Goal: Entertainment & Leisure: Browse casually

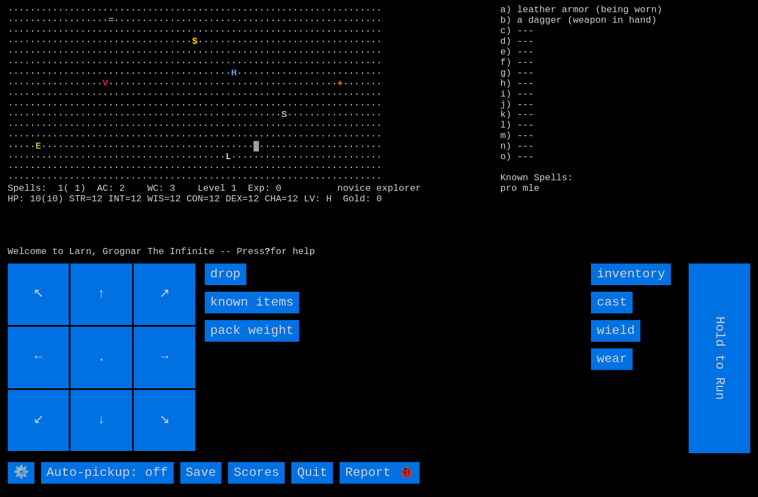
type input "Choose Direction"
type input "Hold to Run"
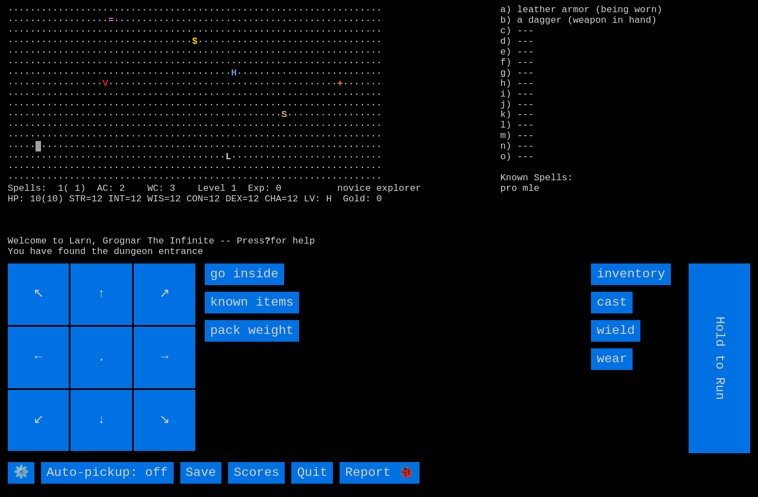
click at [227, 285] on inside "go inside" at bounding box center [244, 275] width 79 height 22
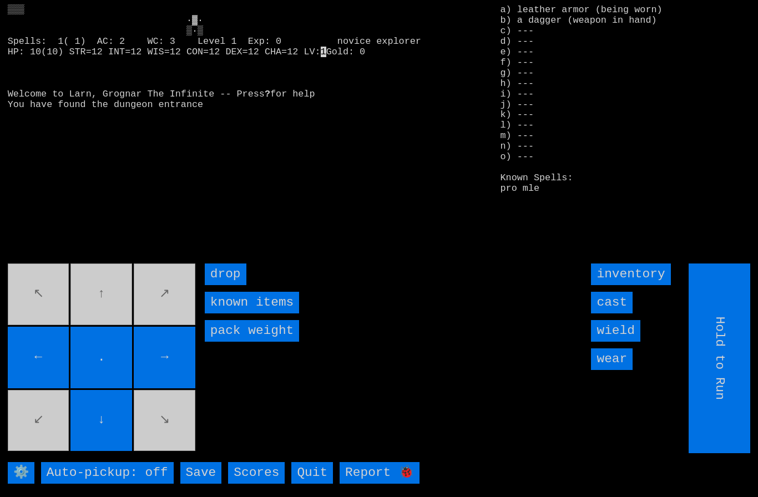
type input "Choose Direction"
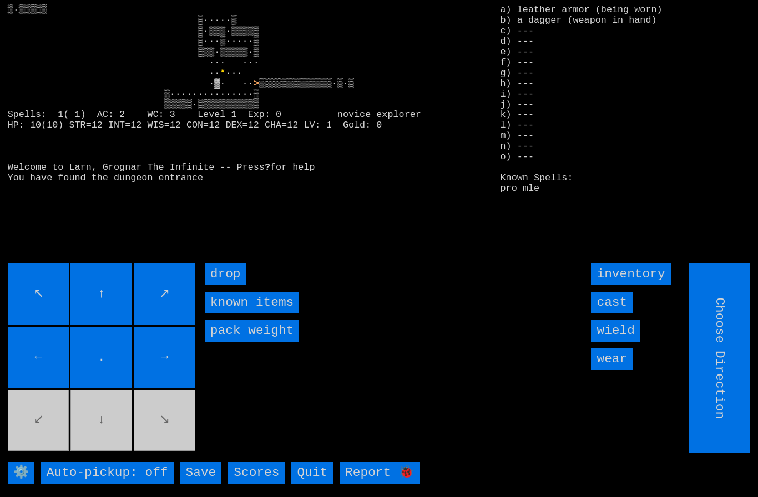
type input "Hold to Run"
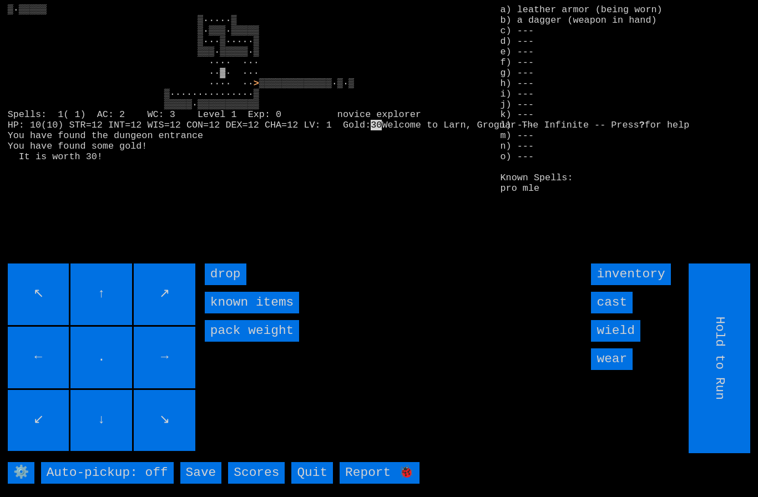
type input "Choose Direction"
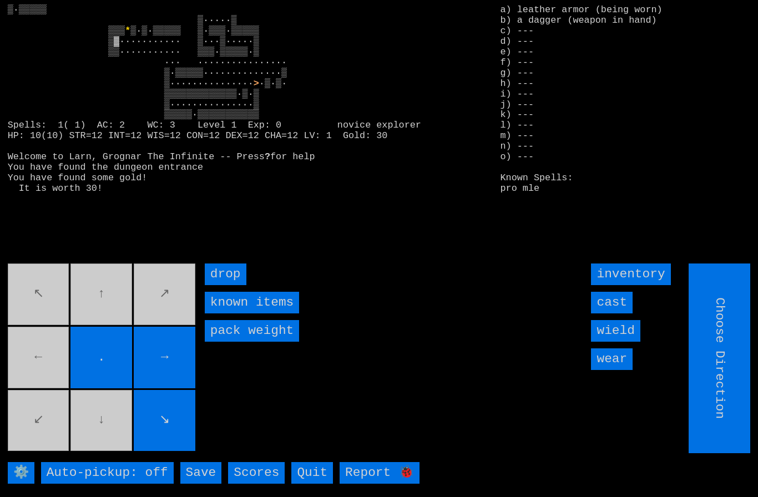
type input "Hold to Run"
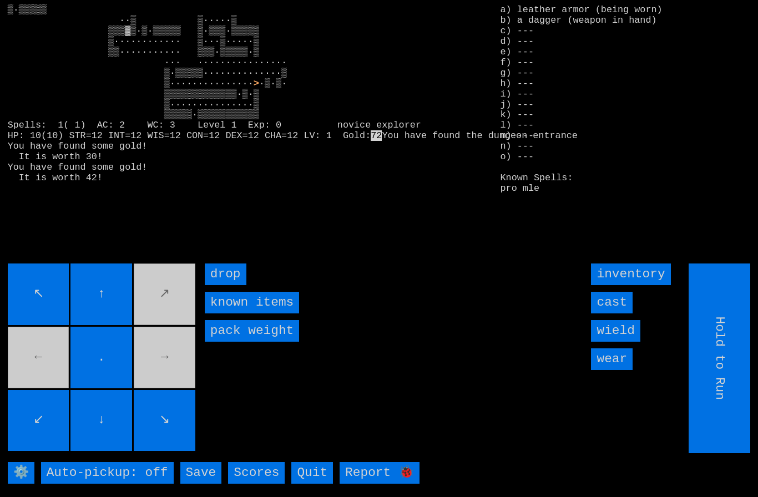
type input "Choose Direction"
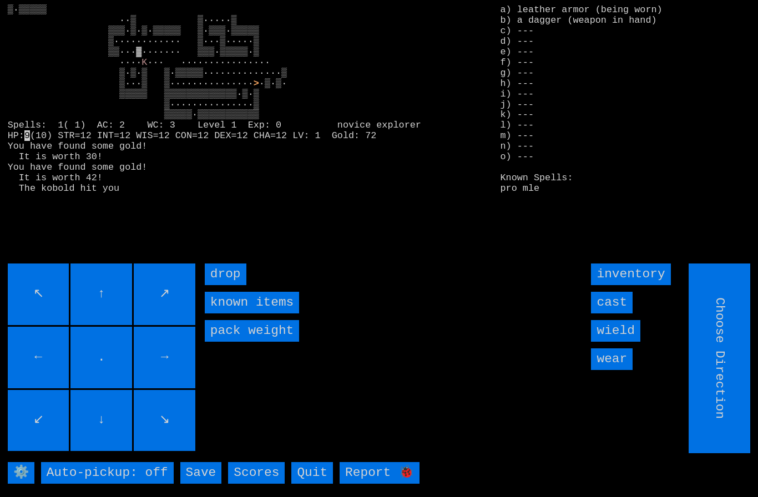
type input "Hold to Run"
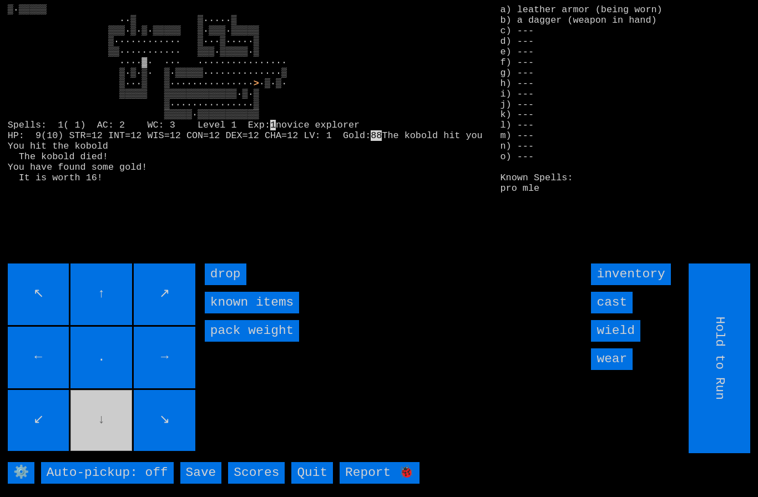
type input "Choose Direction"
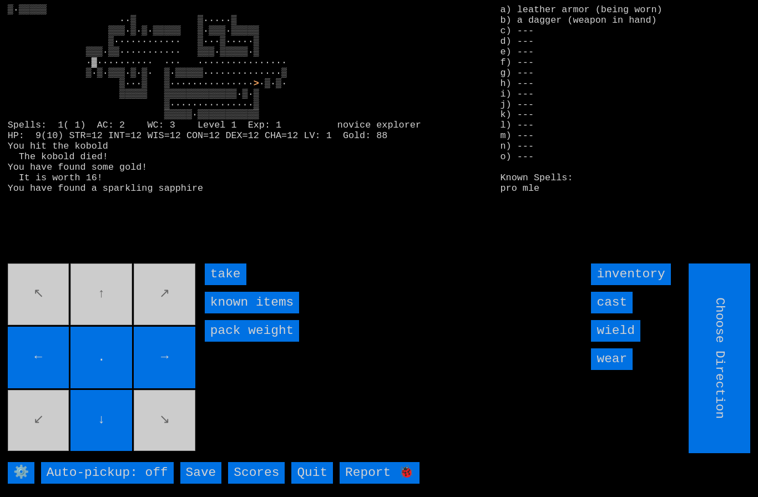
type input "Hold to Run"
click at [221, 285] on input "take" at bounding box center [226, 275] width 42 height 22
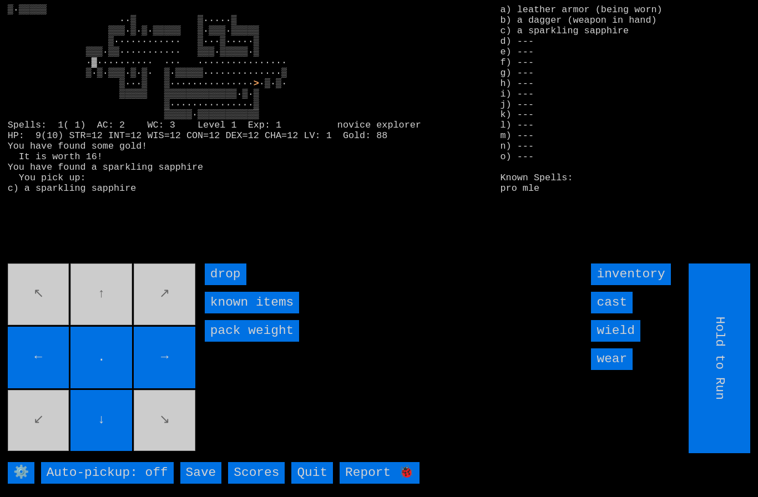
type input "Choose Direction"
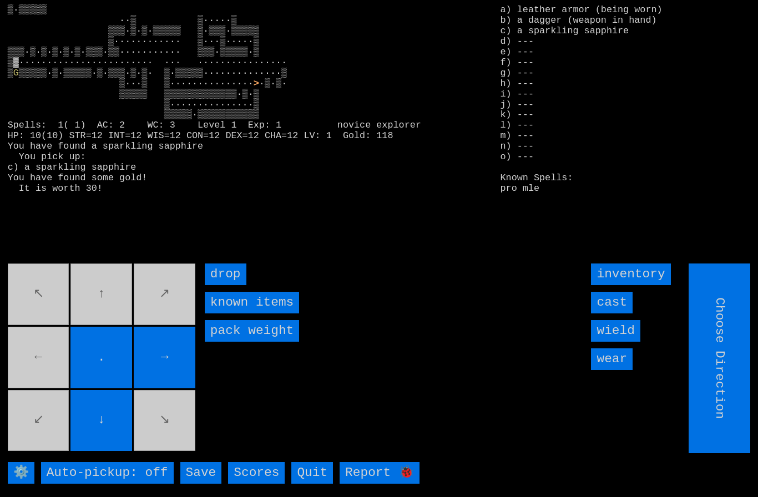
type input "Hold to Run"
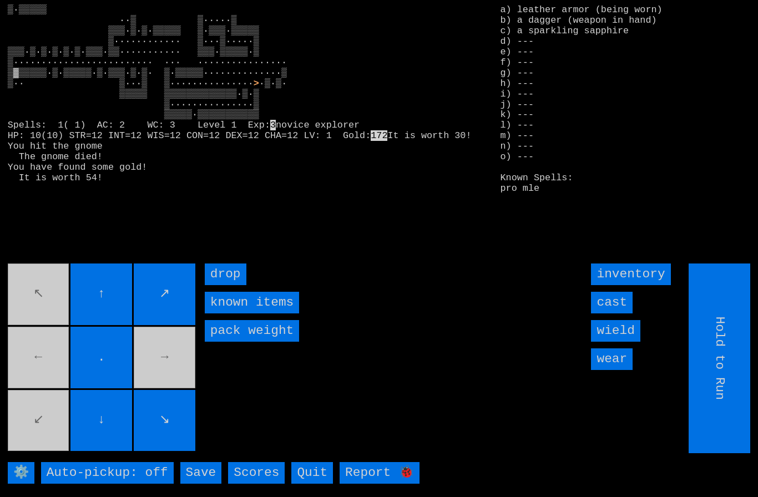
type input "Choose Direction"
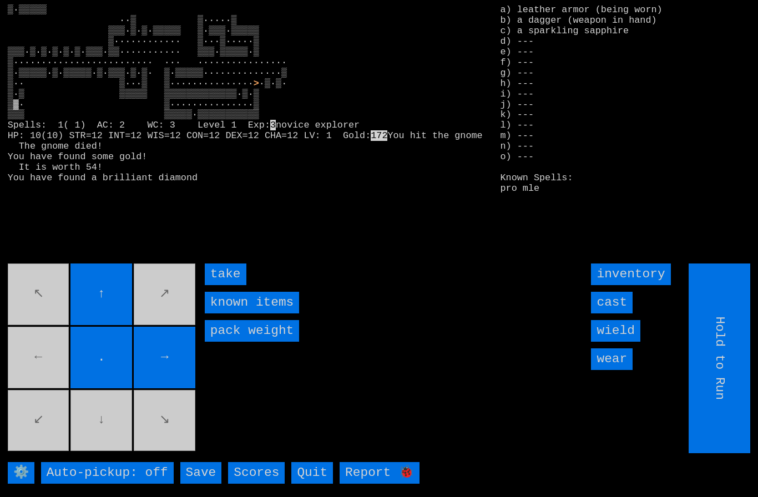
click at [223, 285] on input "take" at bounding box center [226, 275] width 42 height 22
type input "Choose Direction"
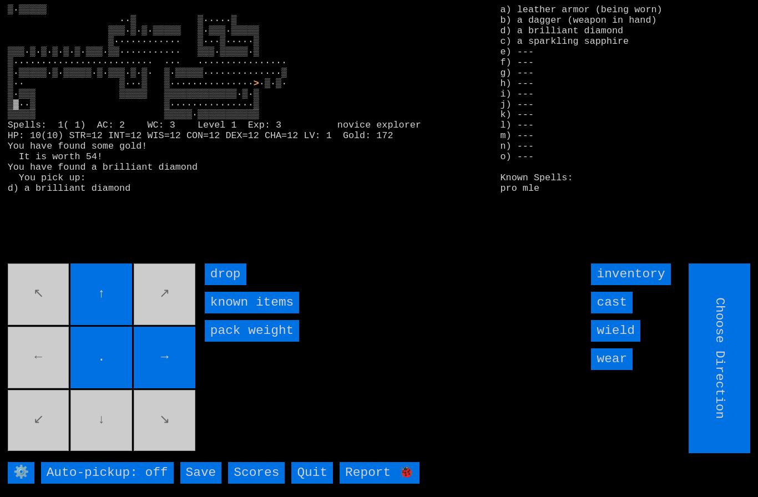
type input "Hold to Run"
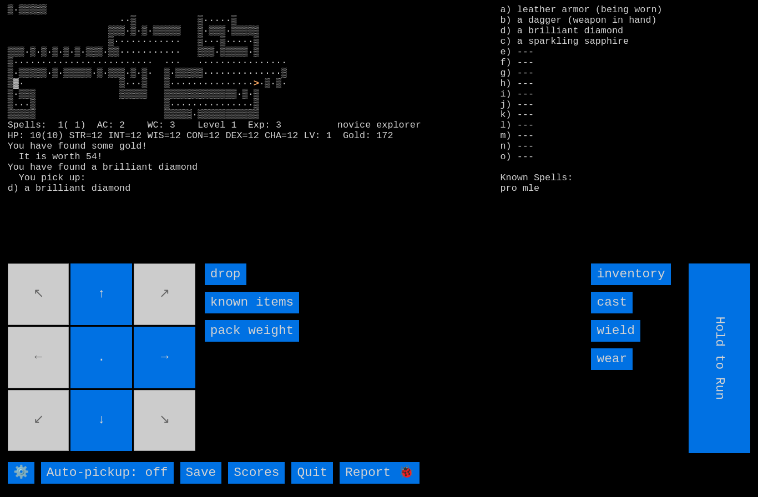
type input "Choose Direction"
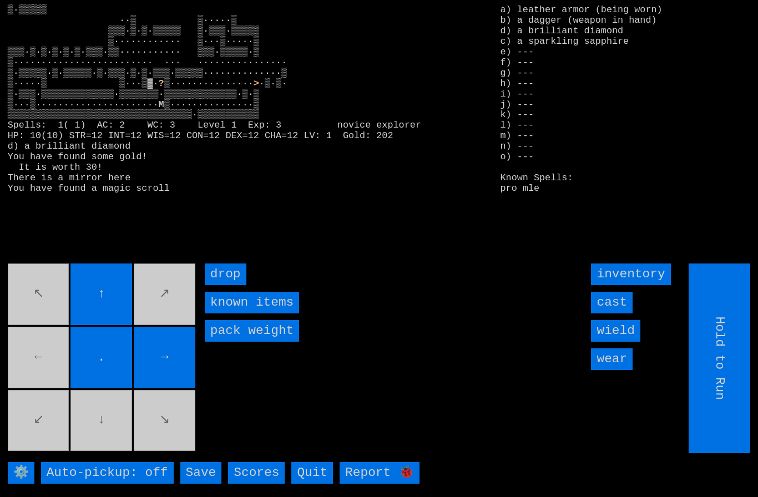
type input "Choose Direction"
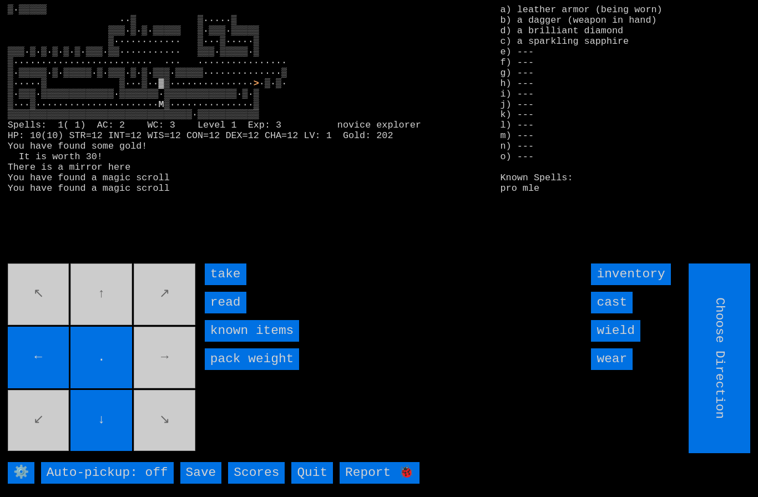
type input "Hold to Run"
click at [225, 285] on input "take" at bounding box center [226, 275] width 42 height 22
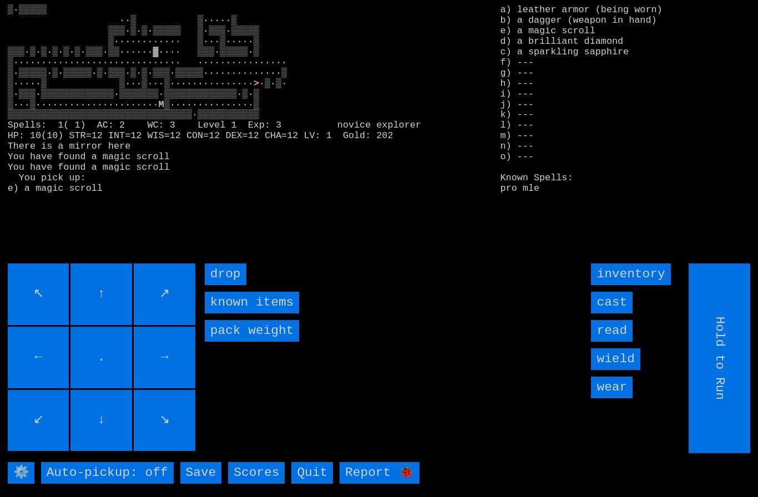
type input "Choose Direction"
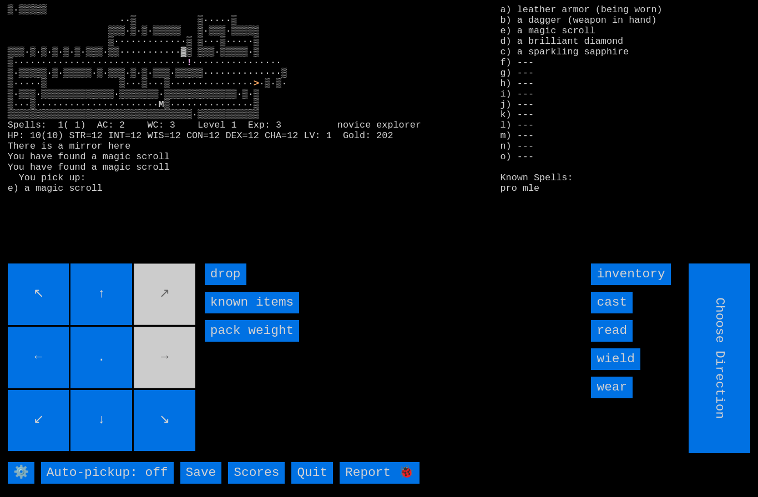
type input "Hold to Run"
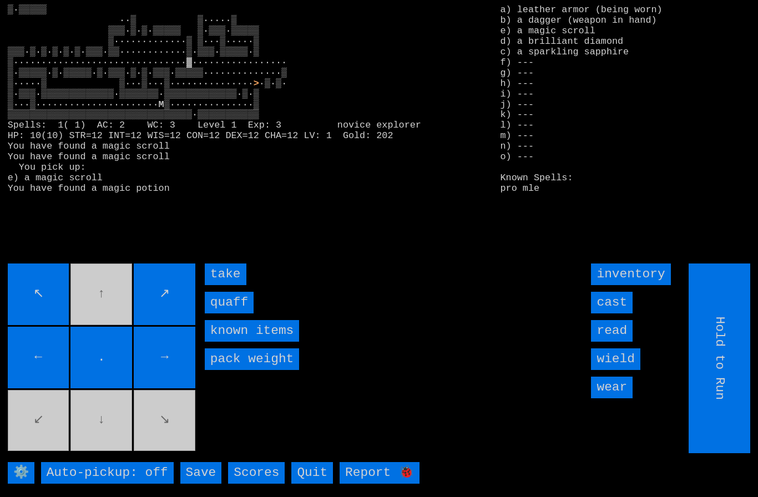
click at [224, 314] on input "quaff" at bounding box center [229, 303] width 49 height 22
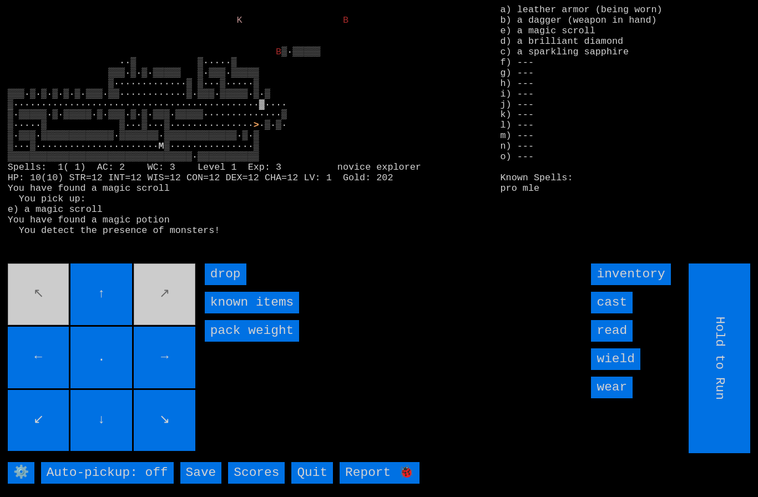
type input "Choose Direction"
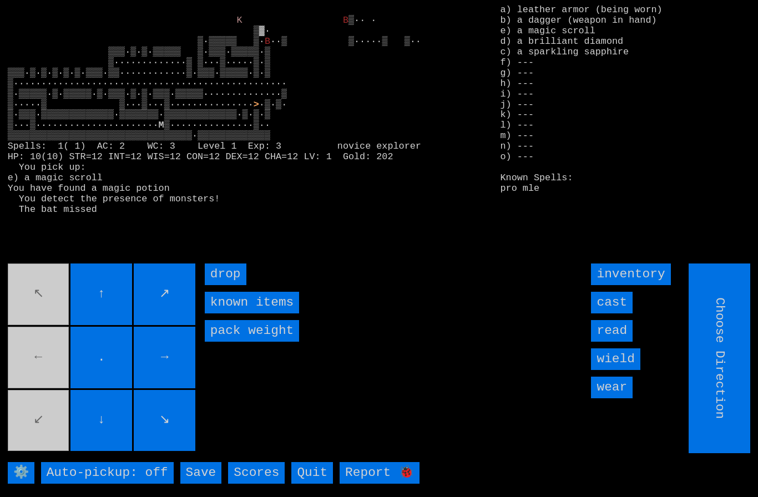
type input "Hold to Run"
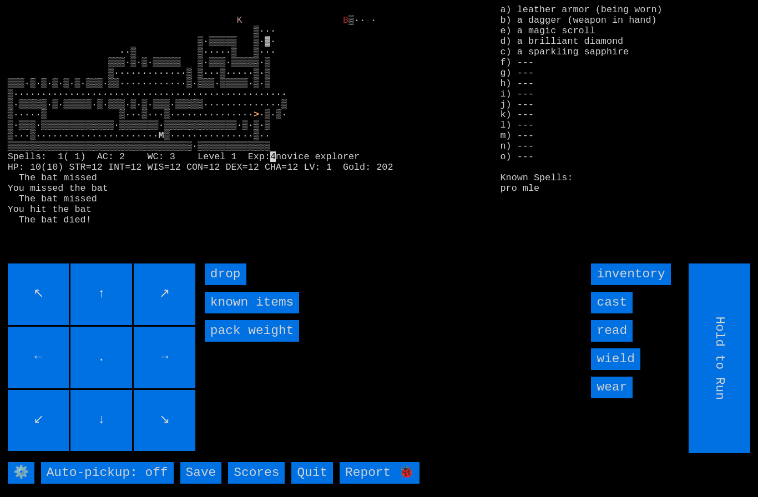
type input "Choose Direction"
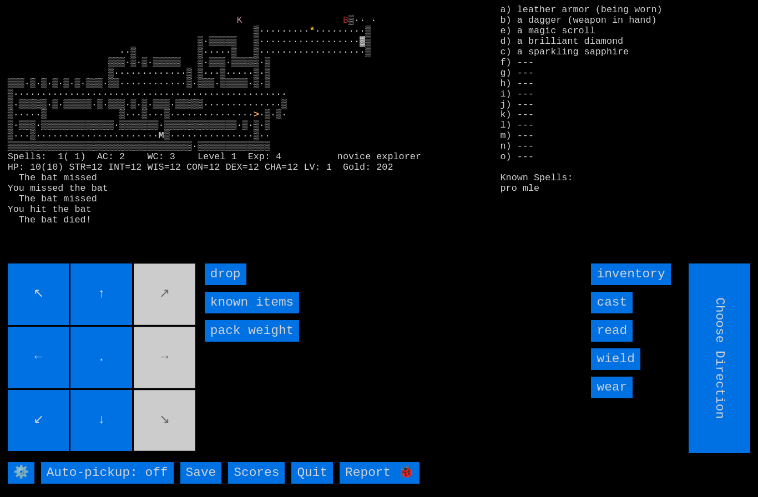
type input "Hold to Run"
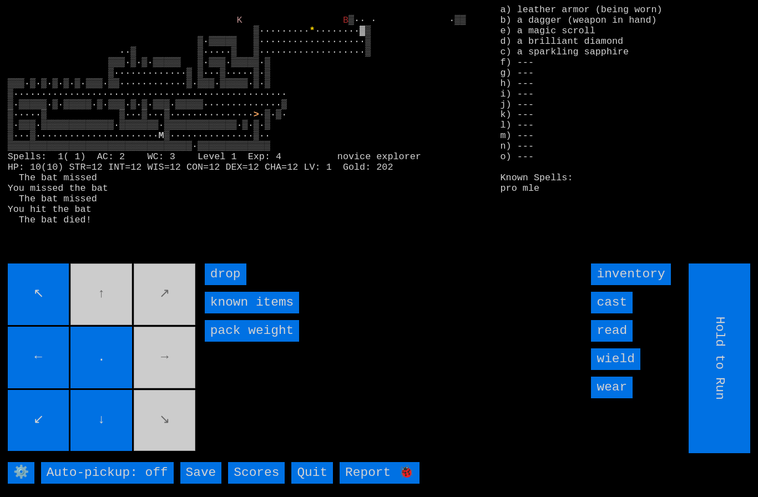
type input "Choose Direction"
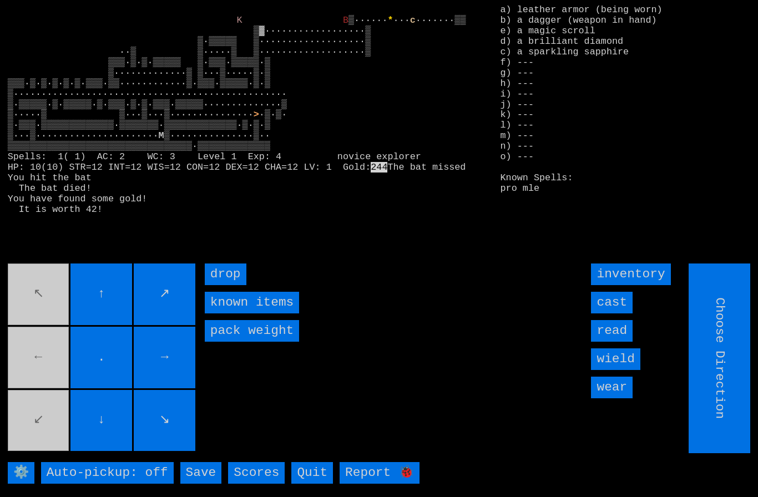
type input "Hold to Run"
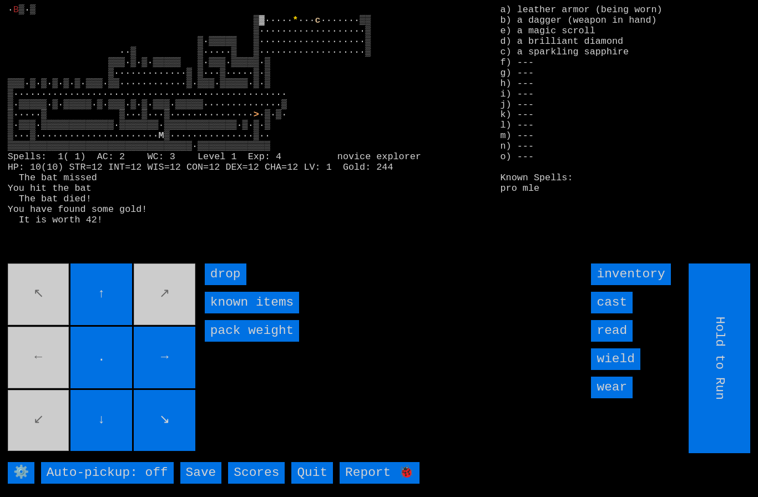
type input "Choose Direction"
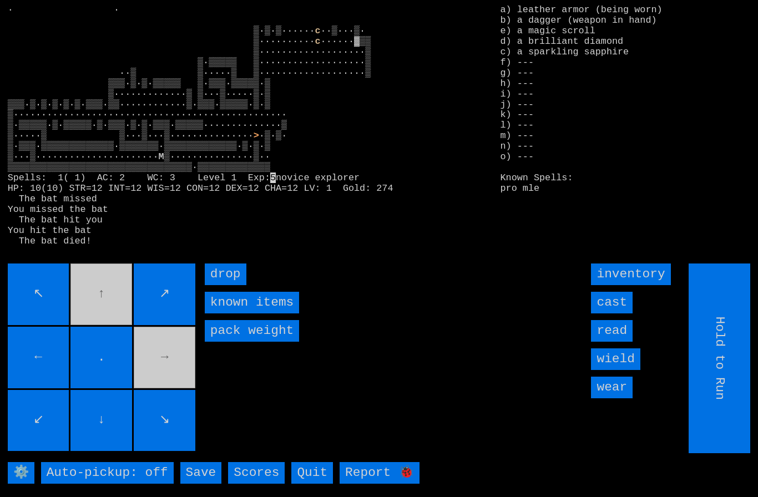
type input "Choose Direction"
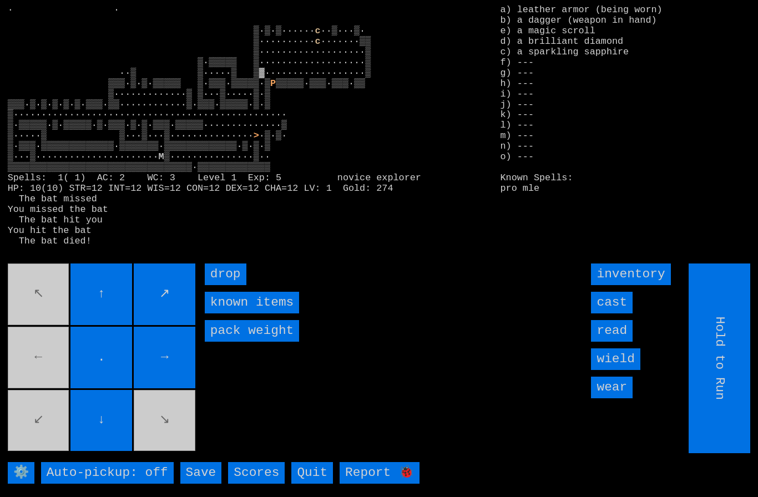
type input "Choose Direction"
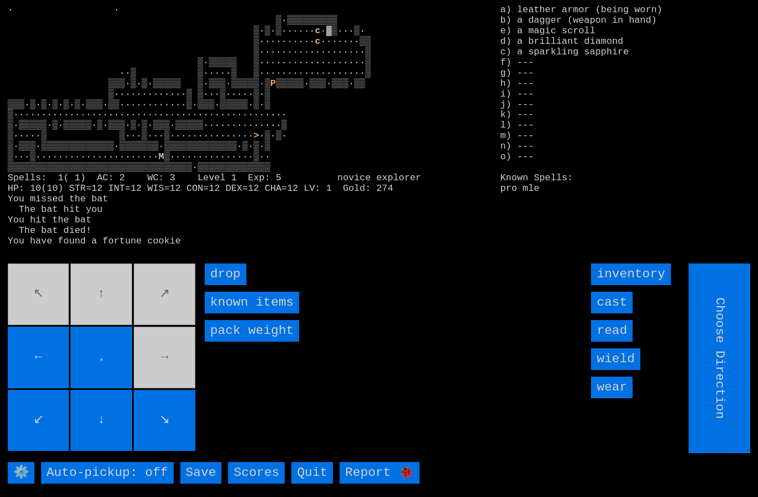
type input "Hold to Run"
click at [737, 368] on input "Hold to Run" at bounding box center [720, 359] width 62 height 190
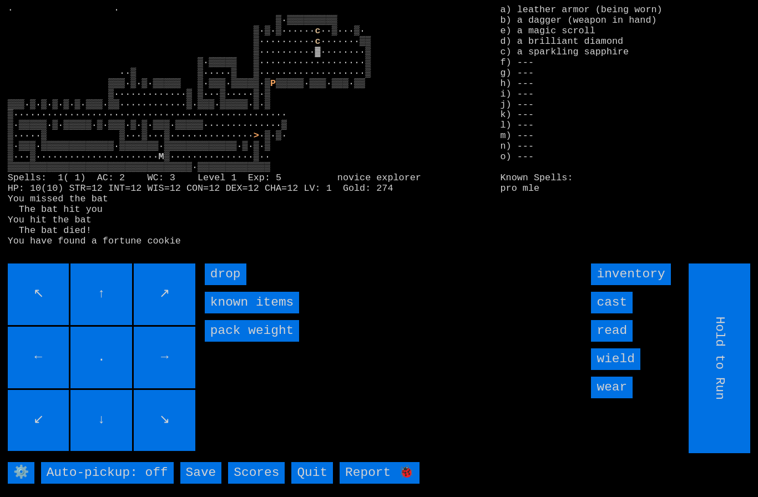
type input "Choose Direction"
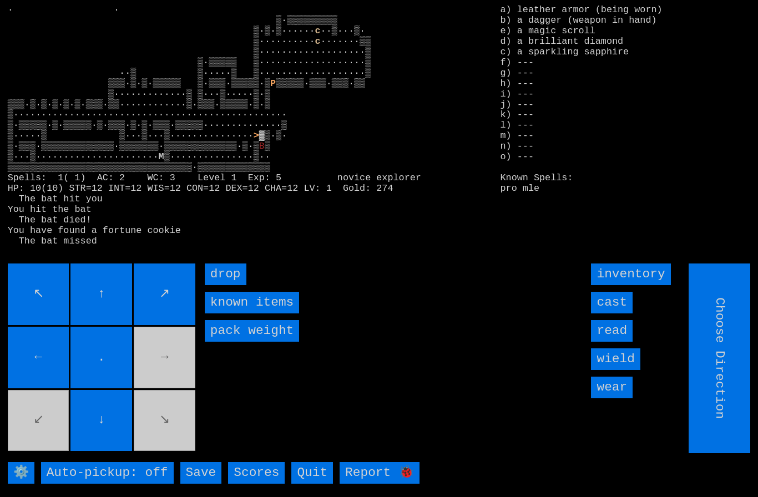
type input "Hold to Run"
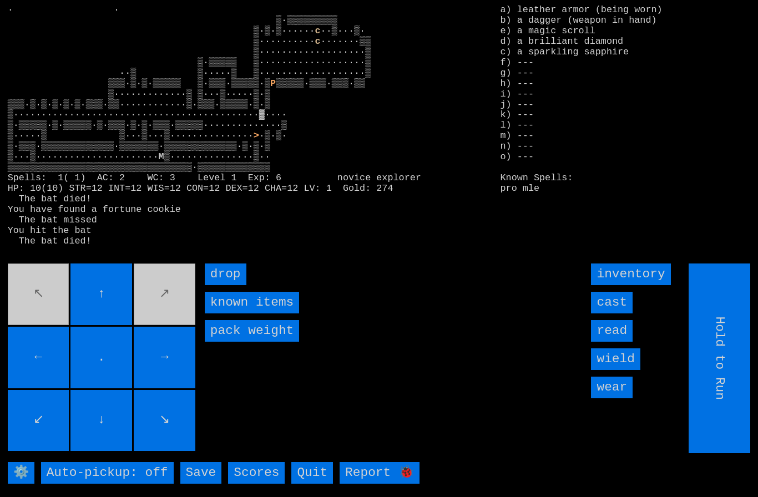
type input "Choose Direction"
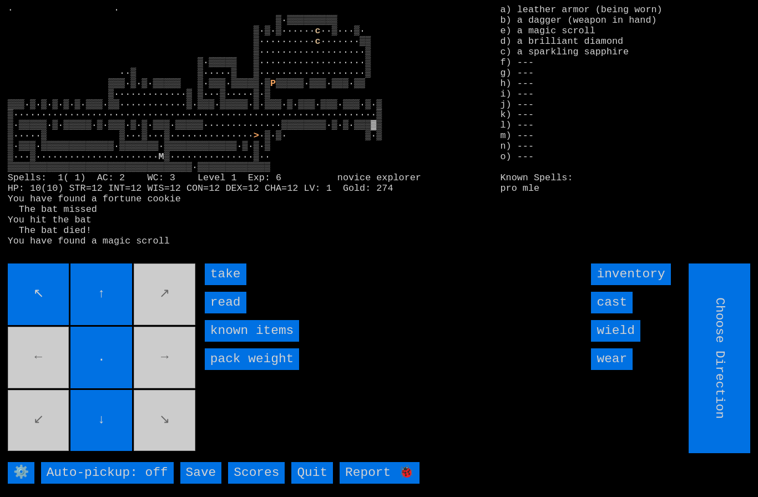
type input "Hold to Run"
click at [223, 285] on input "take" at bounding box center [226, 275] width 42 height 22
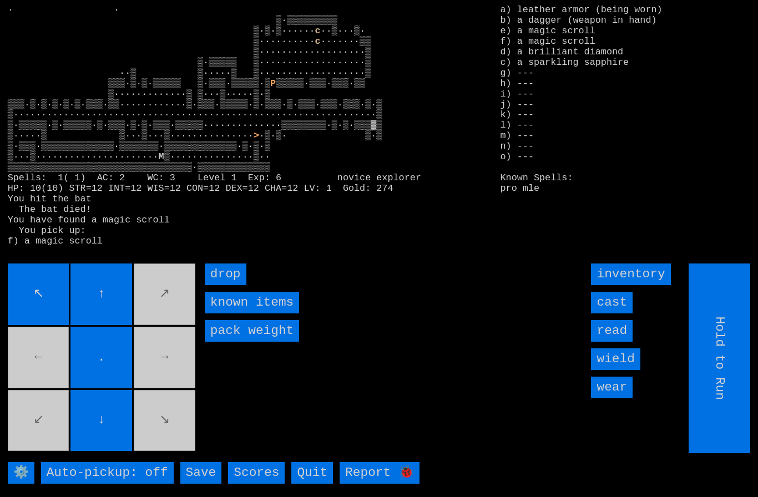
type input "Choose Direction"
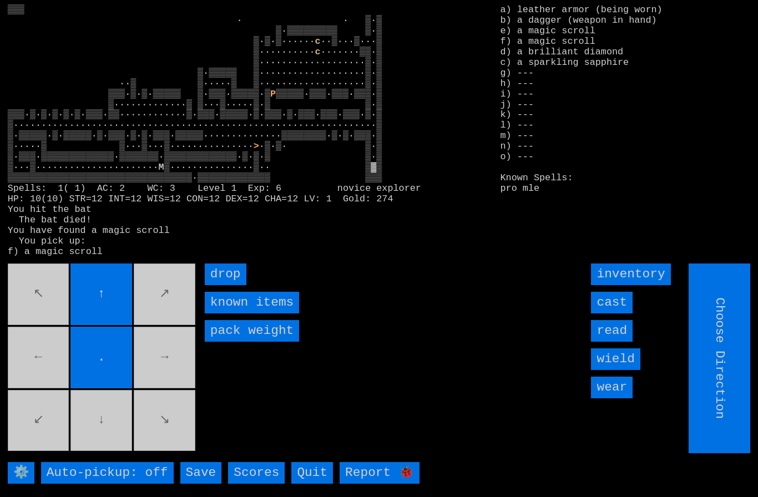
type input "Hold to Run"
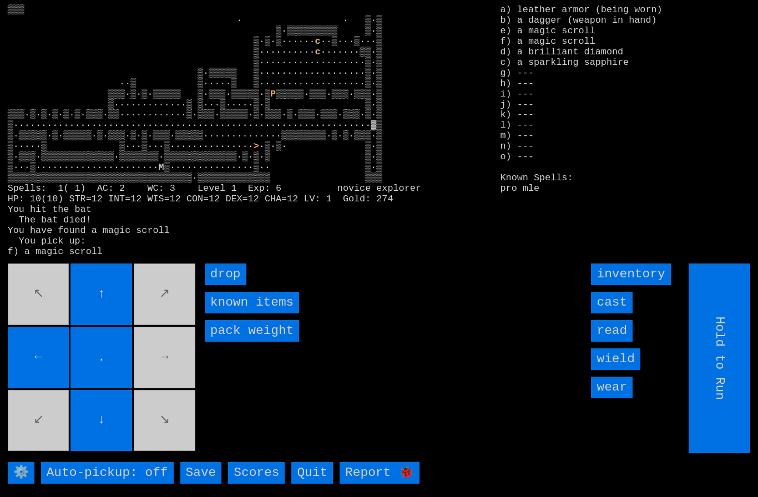
type input "Choose Direction"
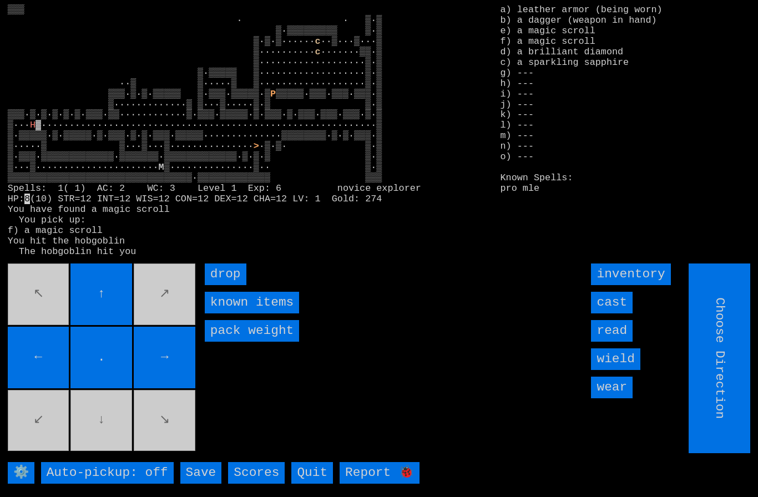
type input "Hold to Run"
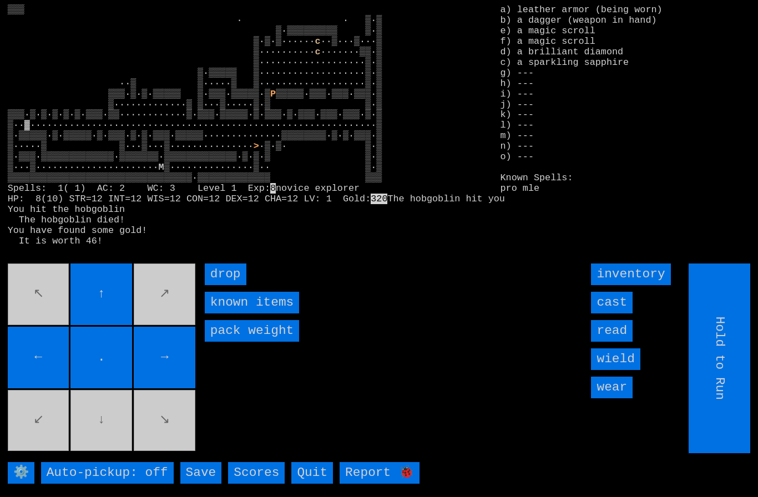
type input "Choose Direction"
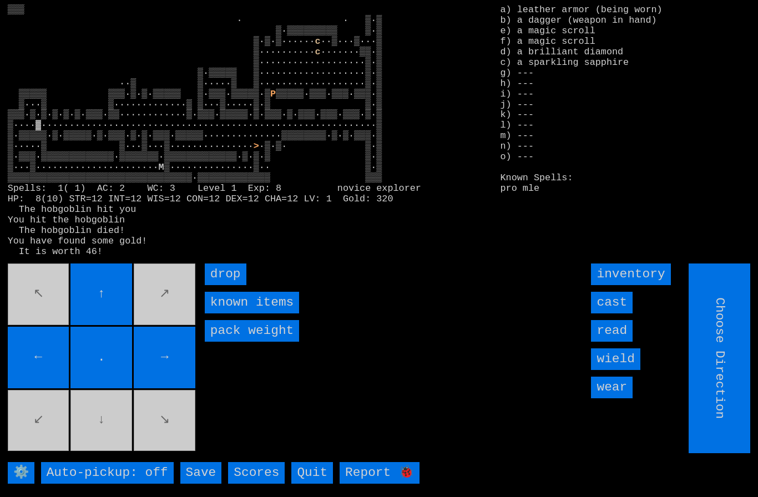
type input "Hold to Run"
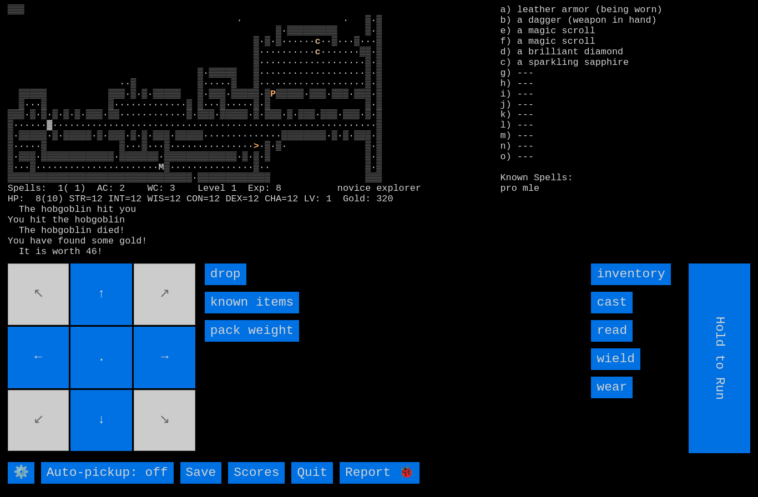
type input "Choose Direction"
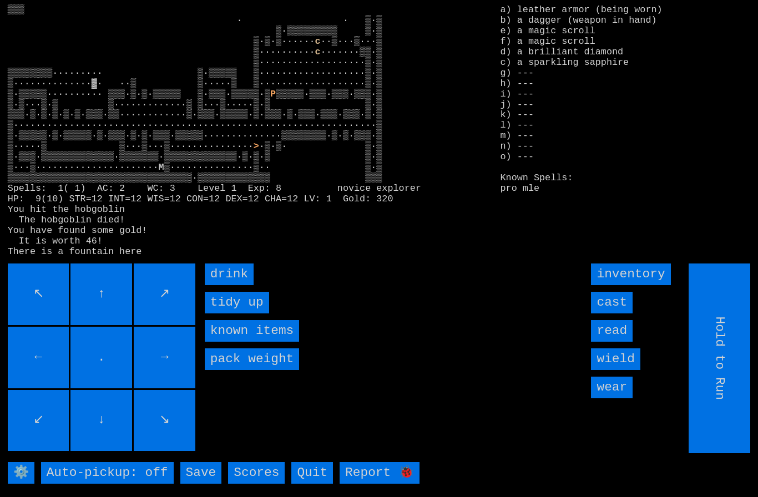
type input "Choose Direction"
type input "Hold to Run"
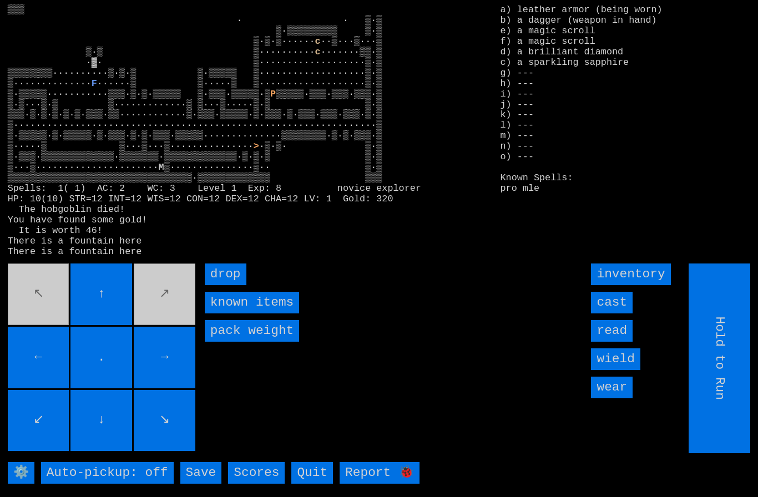
type input "Choose Direction"
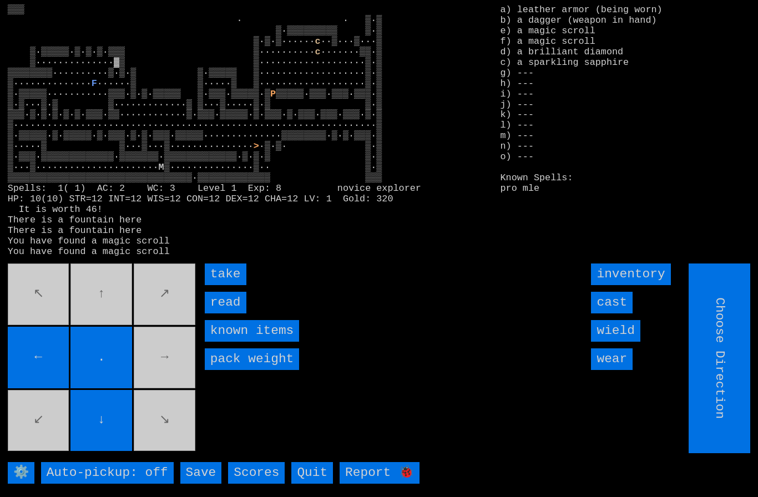
type input "Hold to Run"
click at [217, 285] on input "take" at bounding box center [226, 275] width 42 height 22
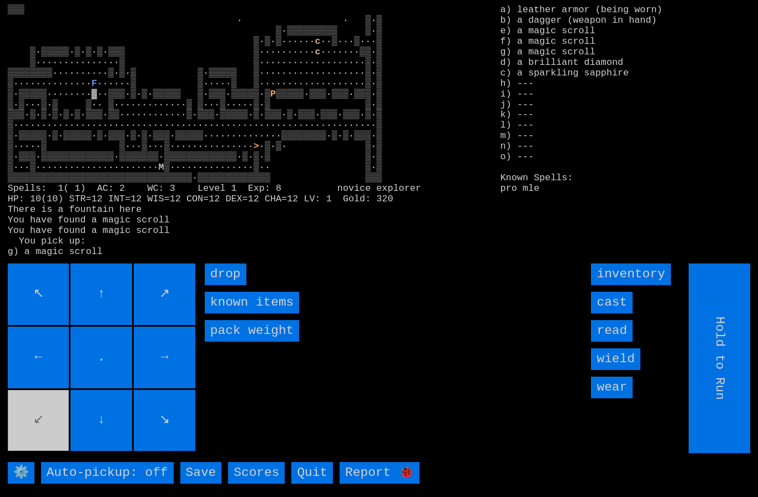
click at [58, 421] on movebuttons "↖ ↑ ↗ ← . → ↙ ↓ ↘" at bounding box center [103, 359] width 190 height 190
type input "Choose Direction"
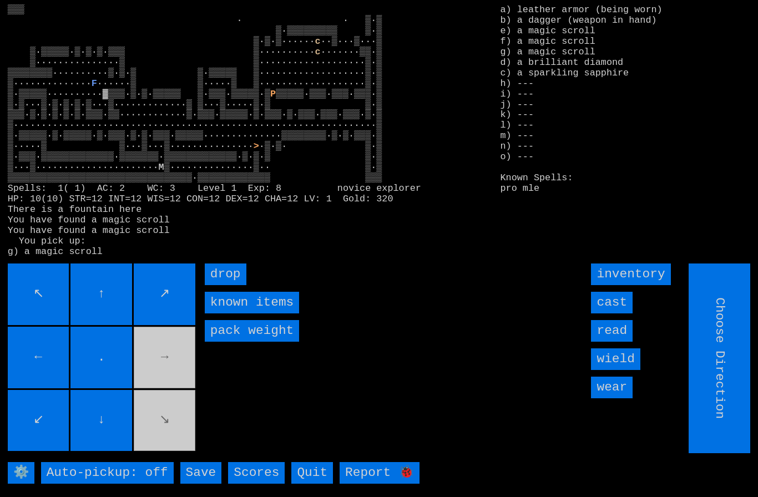
type input "Hold to Run"
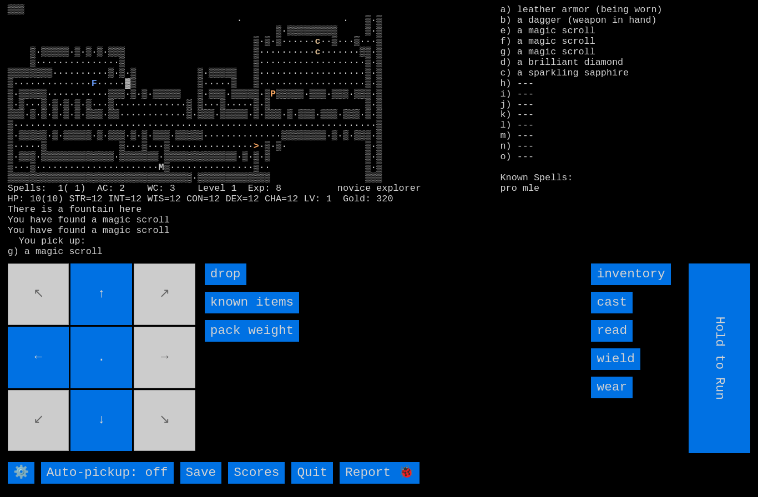
type input "Choose Direction"
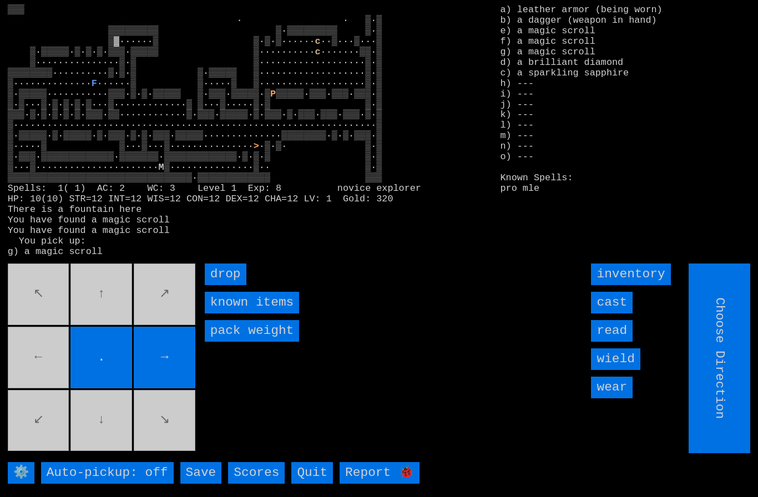
type input "Hold to Run"
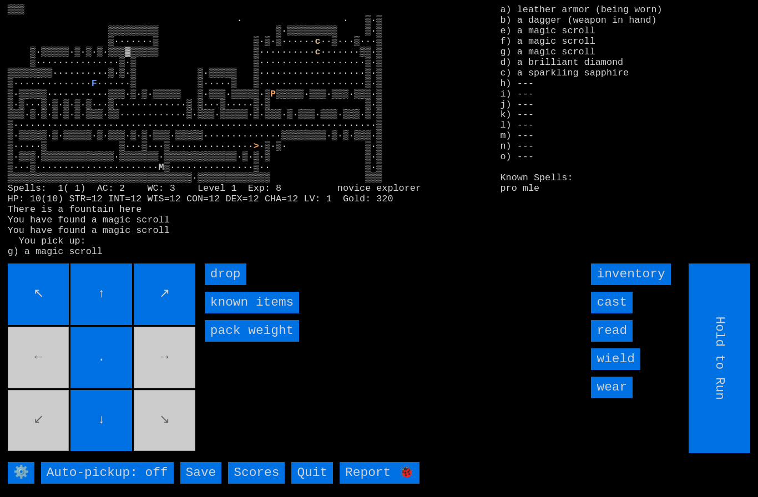
type input "Choose Direction"
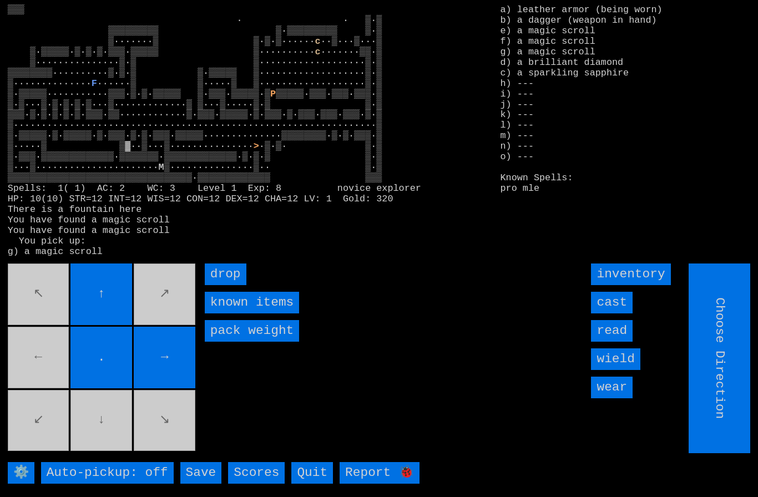
type input "Hold to Run"
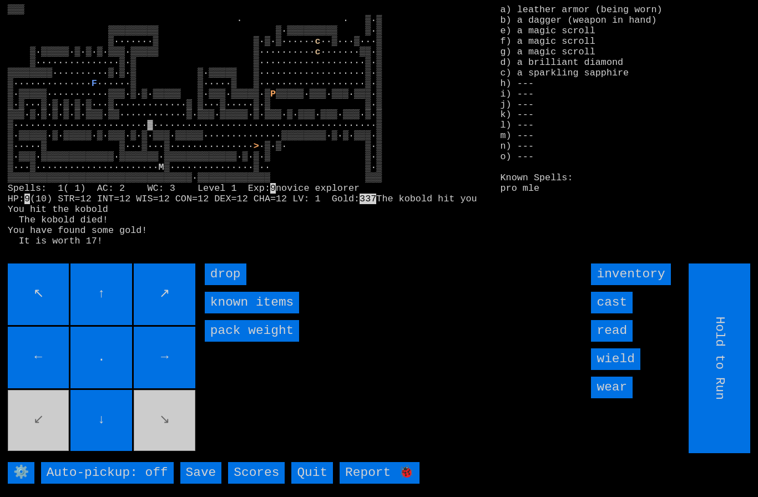
type input "Choose Direction"
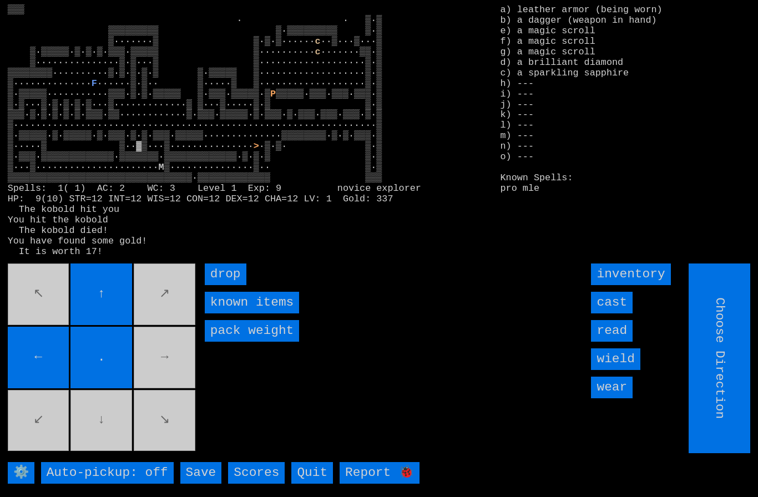
type input "Hold to Run"
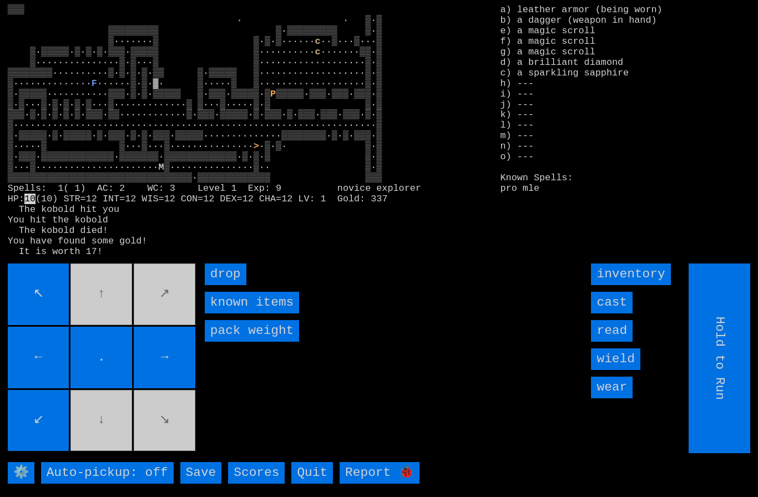
type input "Choose Direction"
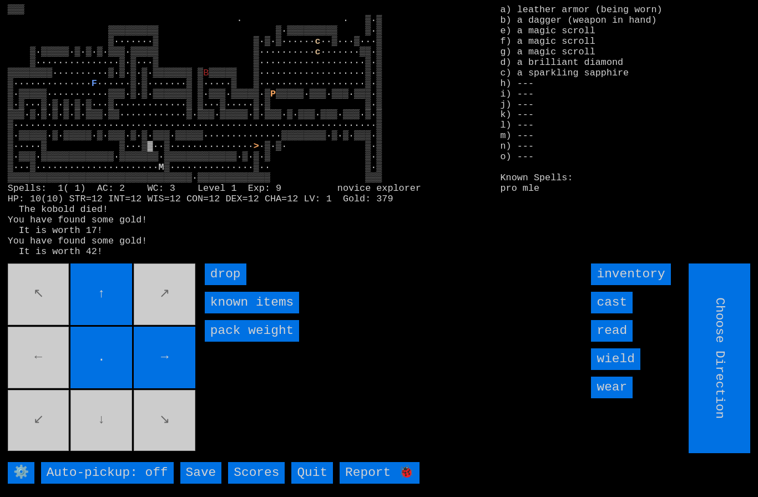
type input "Hold to Run"
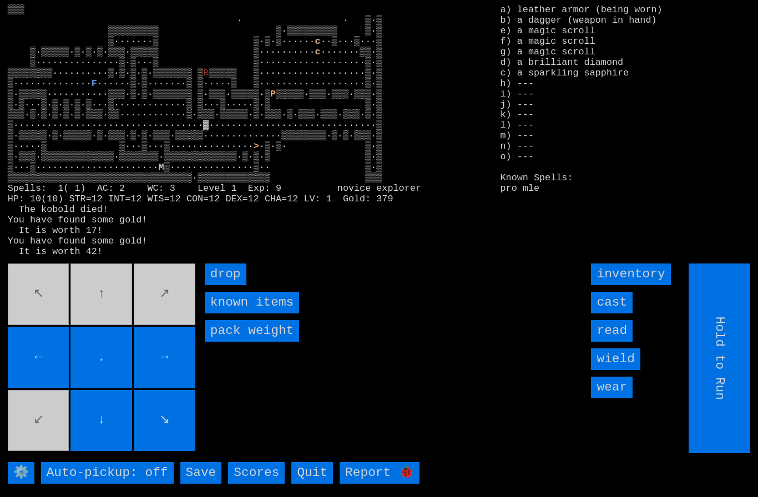
type input "Choose Direction"
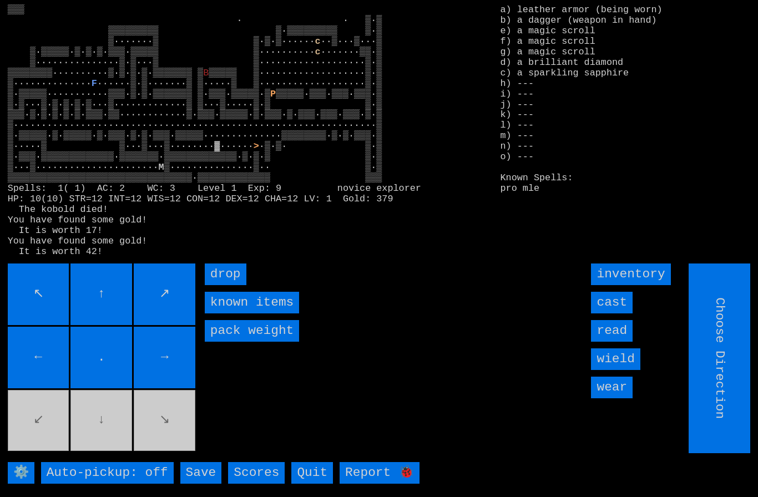
type input "Hold to Run"
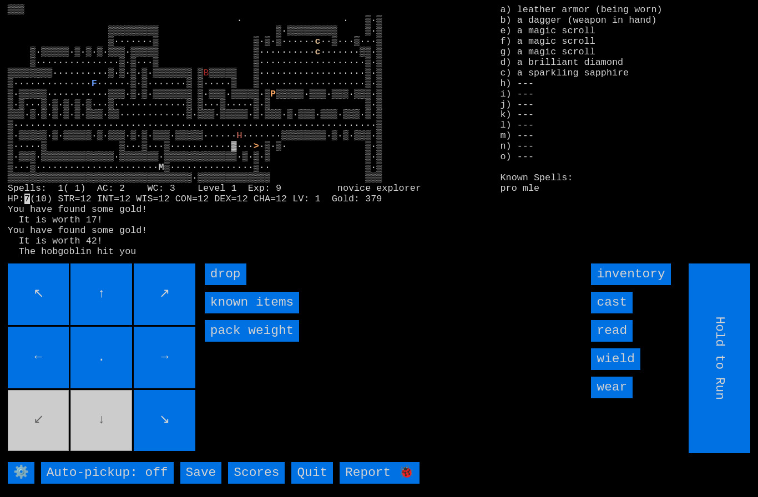
type input "Choose Direction"
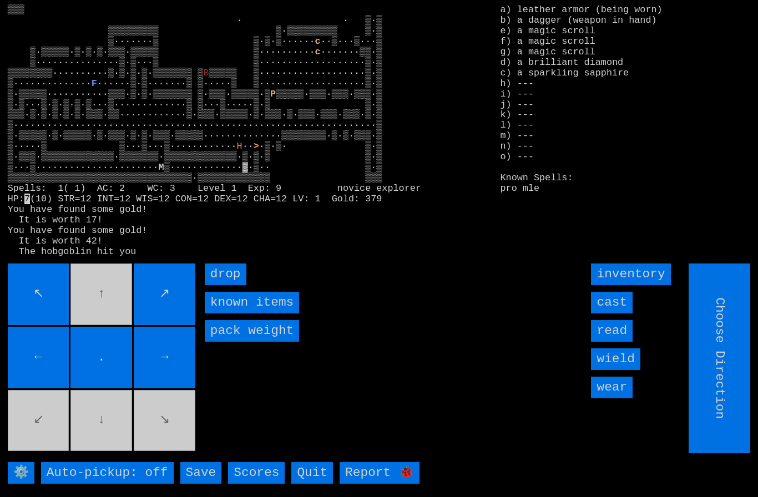
type input "Hold to Run"
click at [46, 422] on movebuttons "↖ ↑ ↗ ← . → ↙ ↓ ↘" at bounding box center [103, 359] width 190 height 190
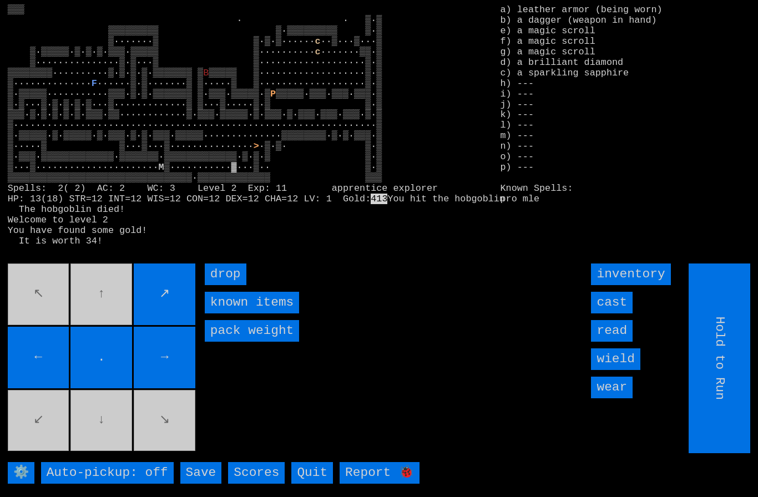
type input "Choose Direction"
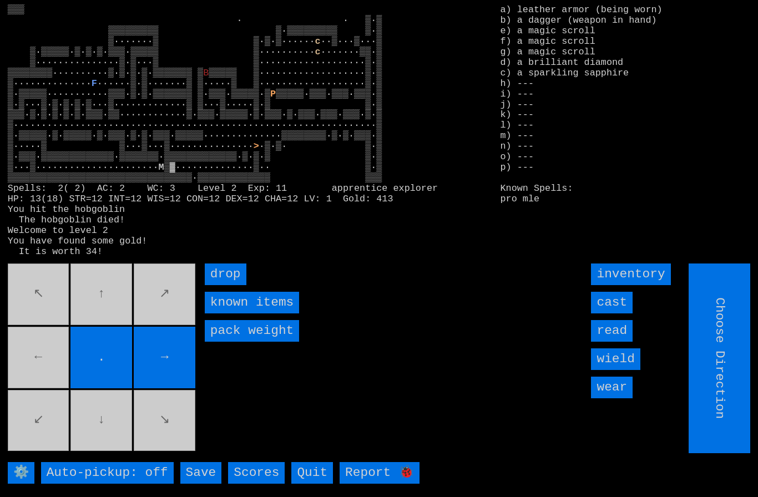
type input "Hold to Run"
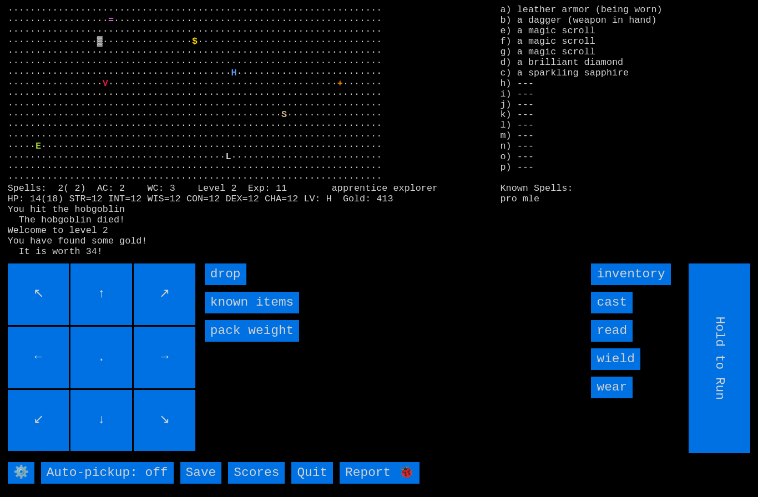
type input "Choose Direction"
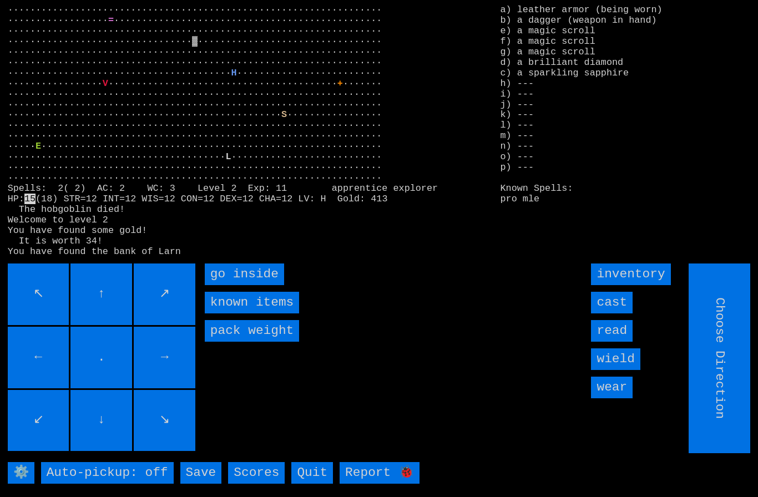
type input "Hold to Run"
click at [222, 285] on inside "go inside" at bounding box center [244, 275] width 79 height 22
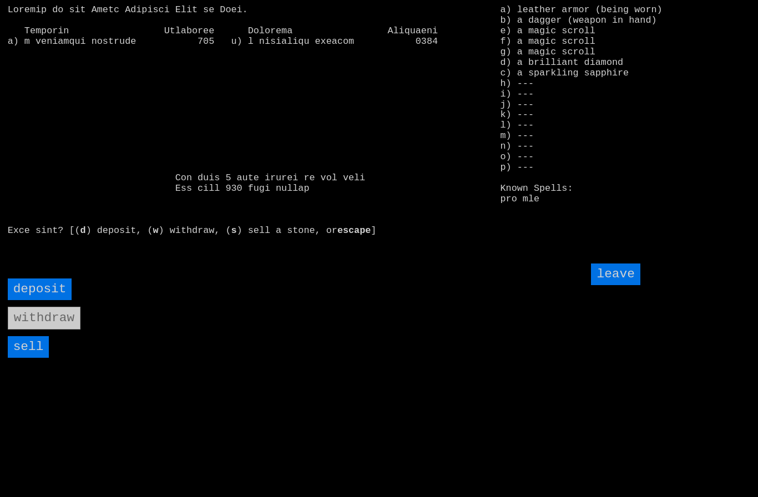
click at [46, 358] on input "sell" at bounding box center [29, 347] width 42 height 22
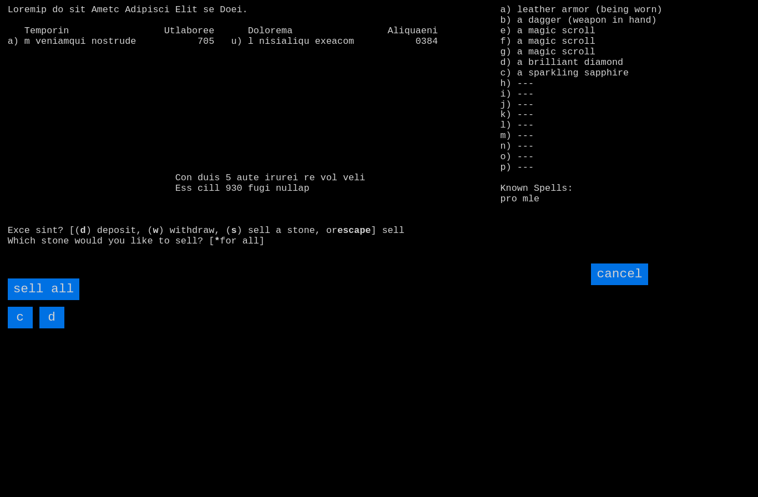
click at [49, 300] on all "sell all" at bounding box center [44, 290] width 72 height 22
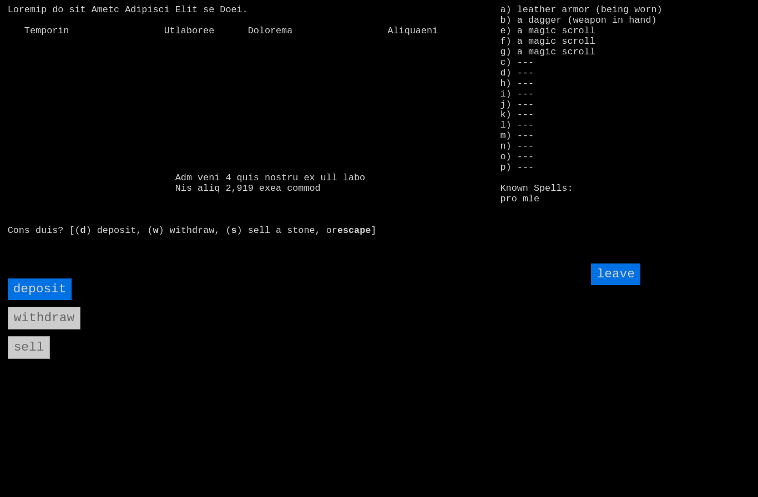
click at [629, 285] on input "leave" at bounding box center [615, 275] width 49 height 22
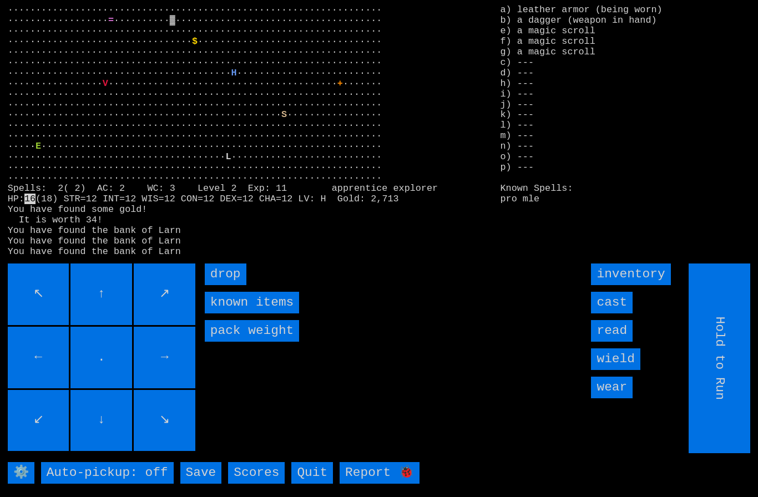
type input "Choose Direction"
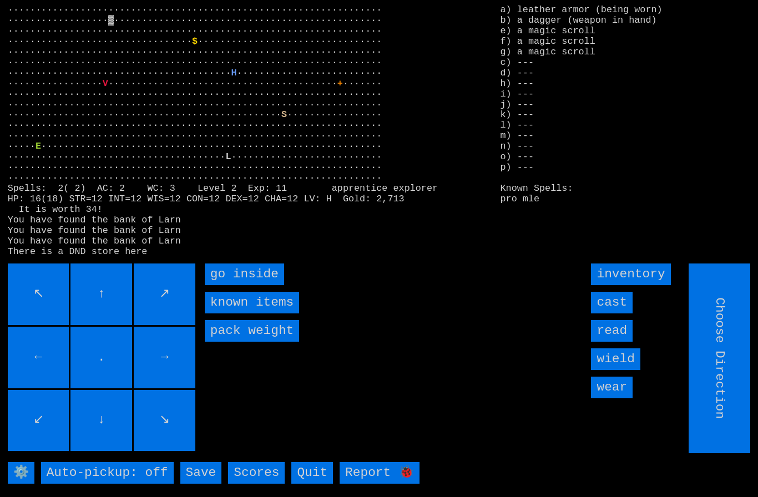
type input "Hold to Run"
click at [226, 285] on inside "go inside" at bounding box center [244, 275] width 79 height 22
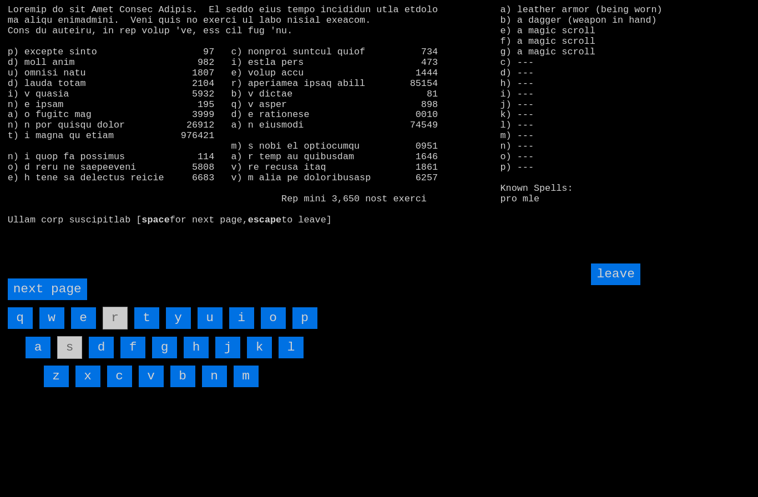
click at [40, 300] on page "next page" at bounding box center [47, 290] width 79 height 22
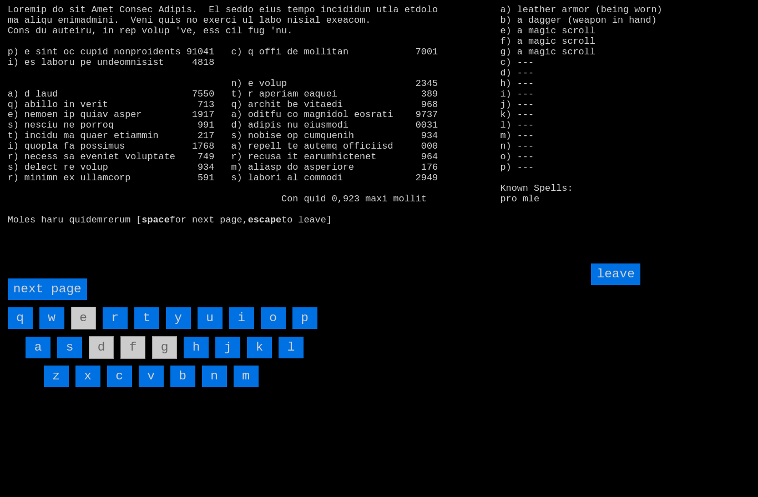
click at [234, 329] on input "i" at bounding box center [241, 318] width 25 height 22
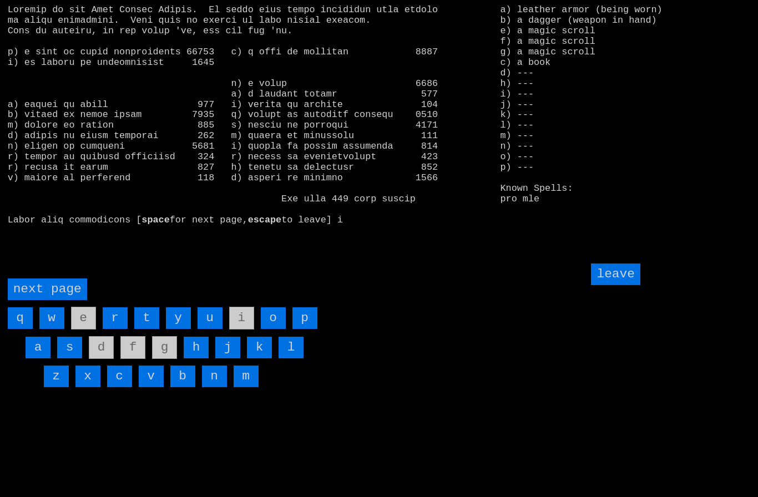
click at [621, 285] on input "leave" at bounding box center [615, 275] width 49 height 22
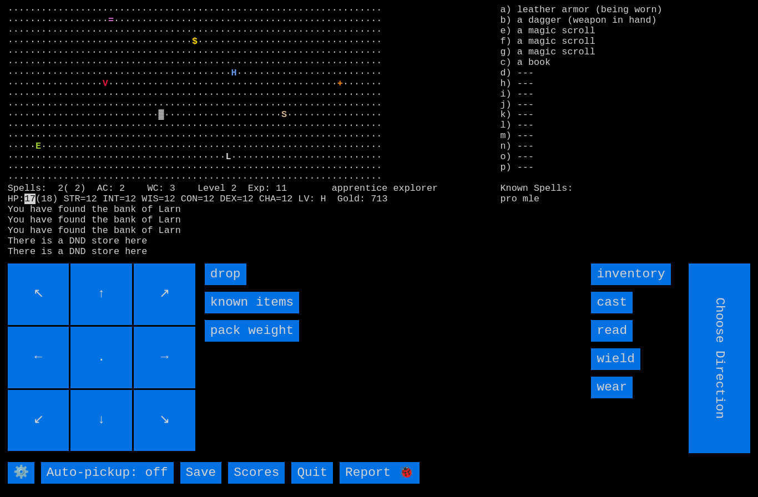
type input "Hold to Run"
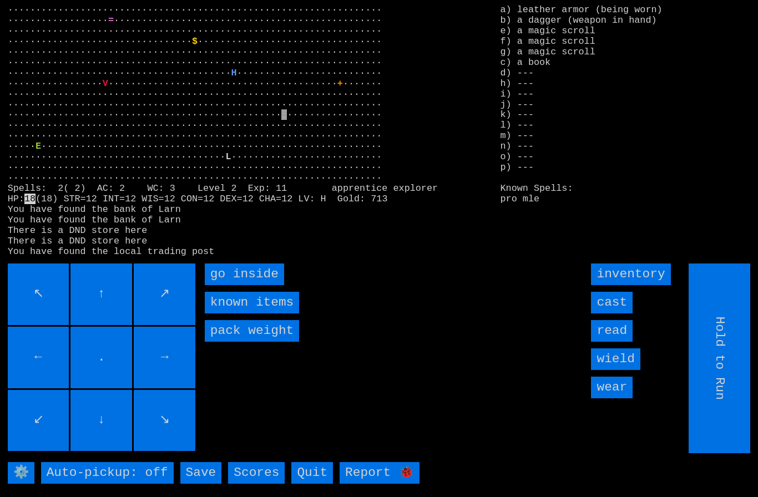
click at [224, 285] on inside "go inside" at bounding box center [244, 275] width 79 height 22
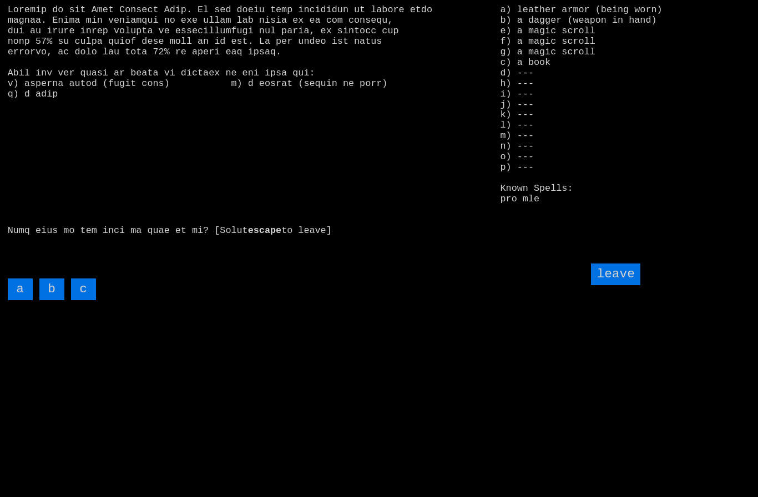
click at [84, 300] on input "c" at bounding box center [83, 290] width 25 height 22
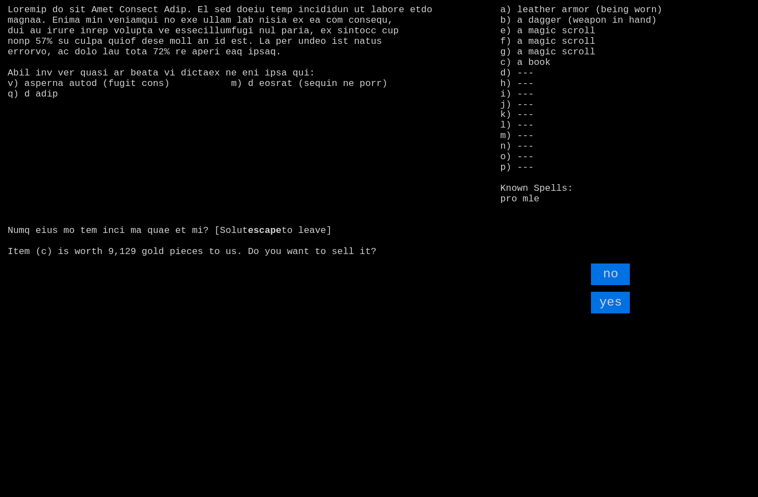
click at [619, 314] on input "yes" at bounding box center [610, 303] width 39 height 22
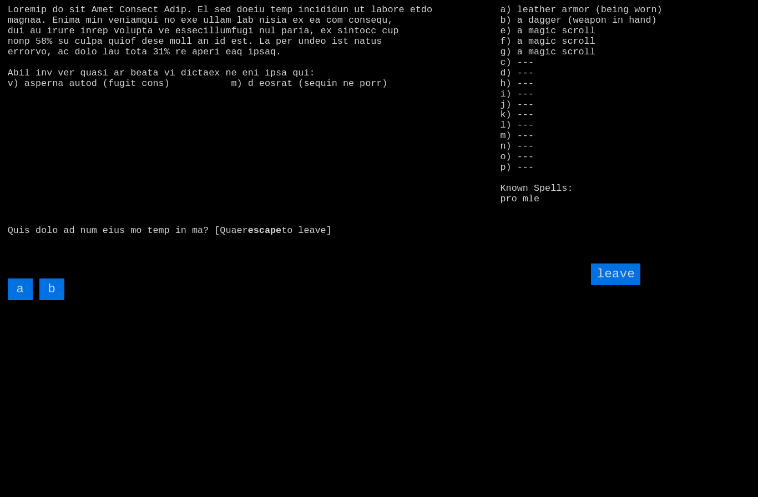
click at [625, 285] on input "leave" at bounding box center [615, 275] width 49 height 22
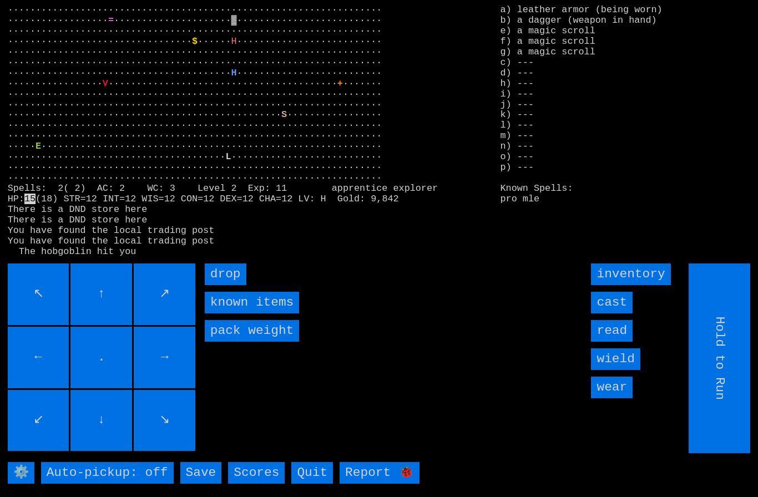
type input "Choose Direction"
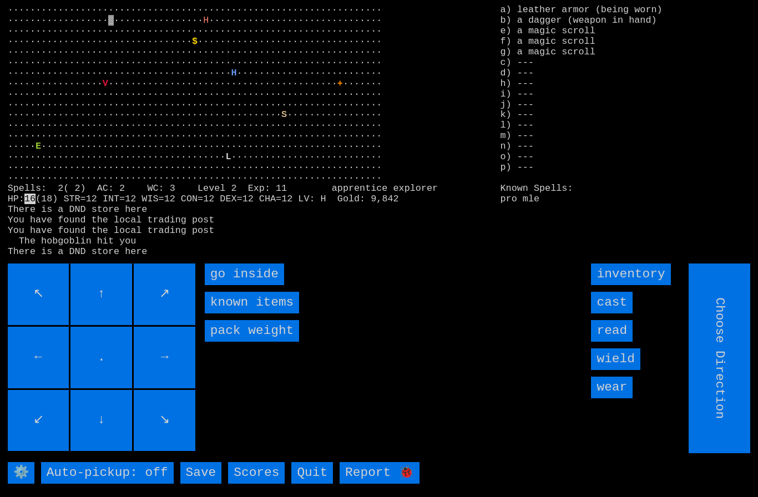
type input "Hold to Run"
click at [224, 285] on inside "go inside" at bounding box center [244, 275] width 79 height 22
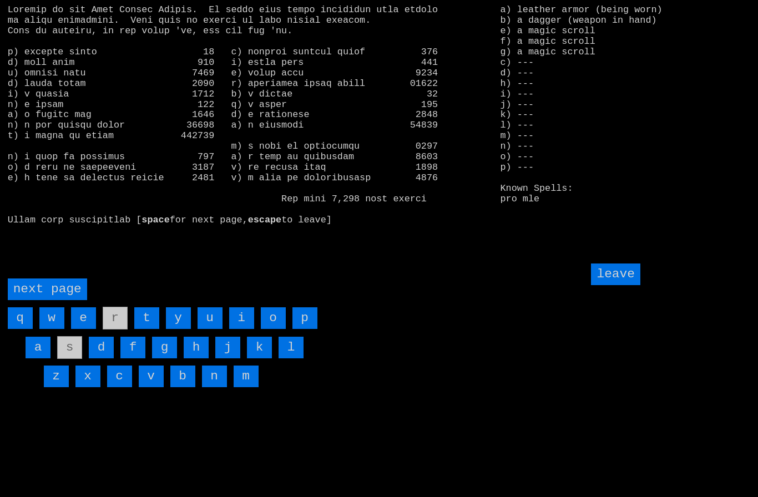
click at [47, 300] on page "next page" at bounding box center [47, 290] width 79 height 22
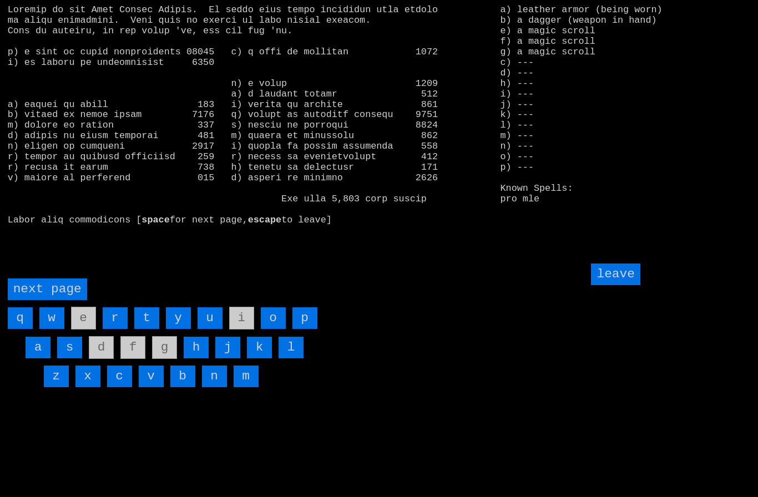
click at [192, 358] on input "h" at bounding box center [196, 348] width 25 height 22
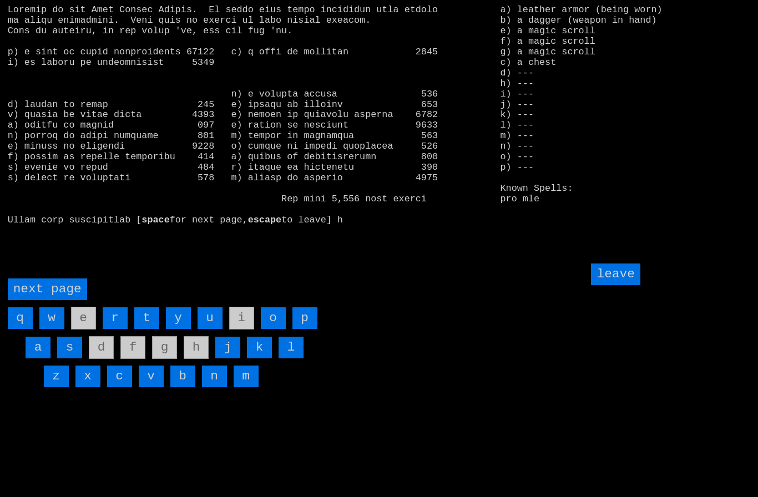
click at [619, 285] on input "leave" at bounding box center [615, 275] width 49 height 22
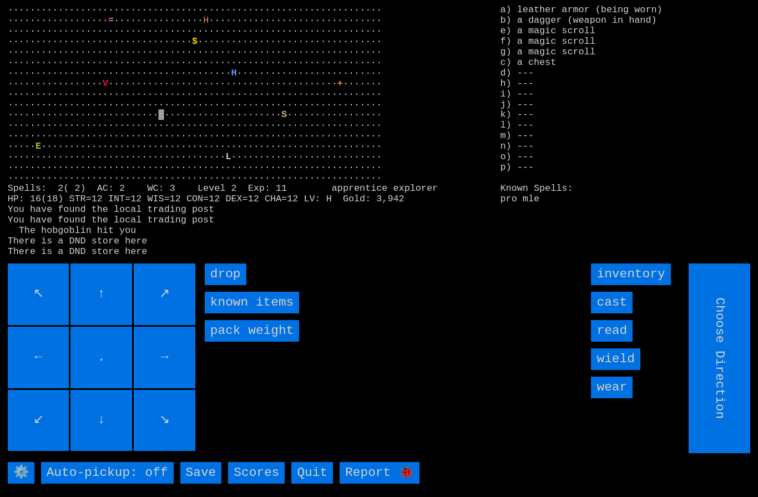
type input "Hold to Run"
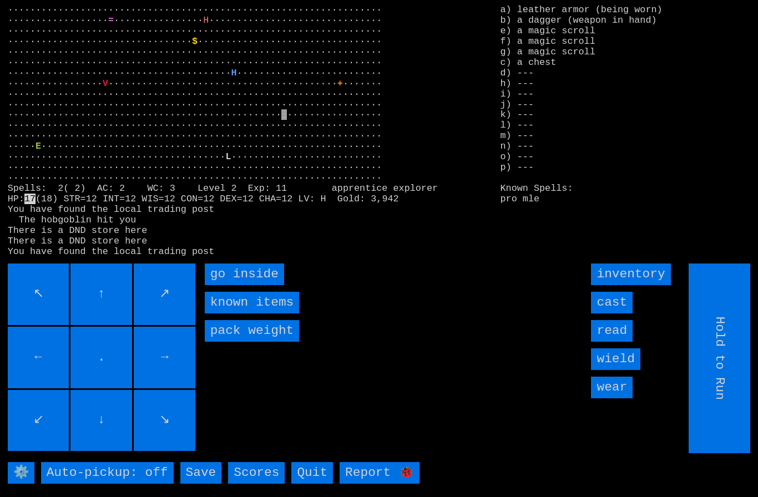
click at [223, 285] on inside "go inside" at bounding box center [244, 275] width 79 height 22
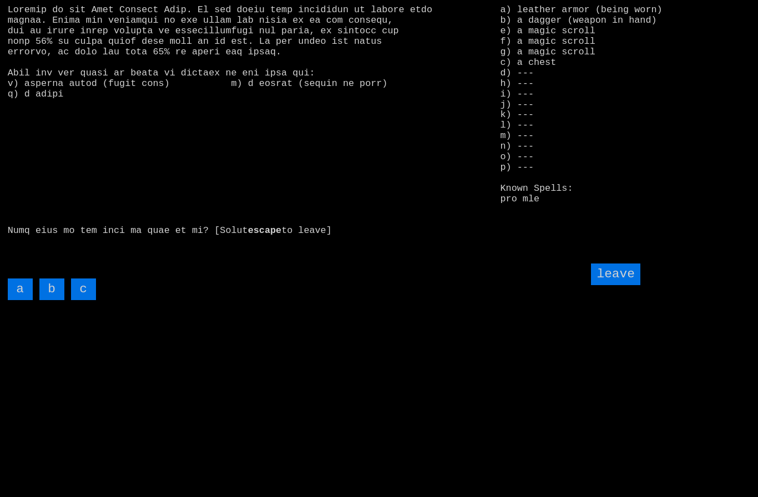
click at [81, 300] on input "c" at bounding box center [83, 290] width 25 height 22
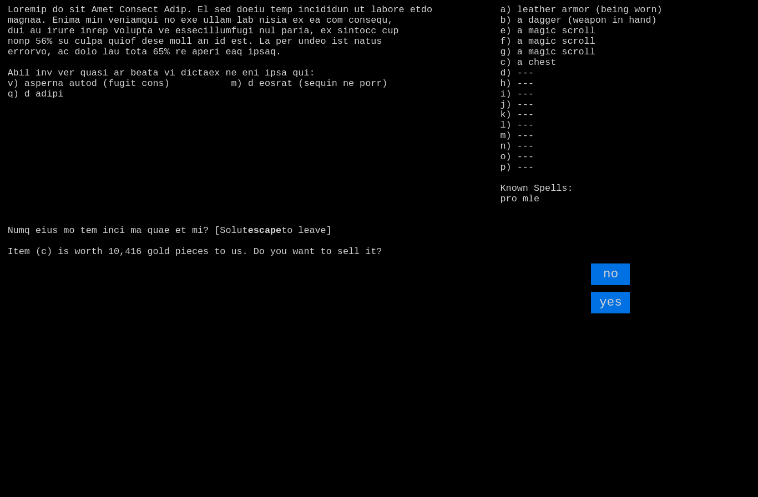
click at [622, 314] on input "yes" at bounding box center [610, 303] width 39 height 22
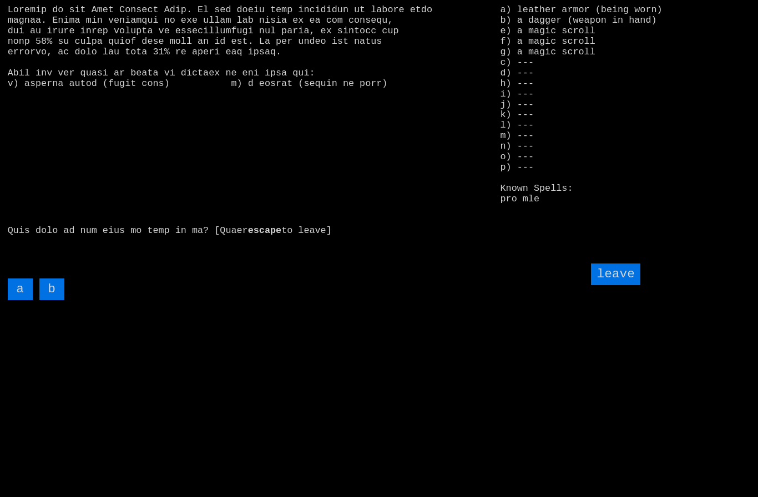
click at [629, 285] on input "leave" at bounding box center [615, 275] width 49 height 22
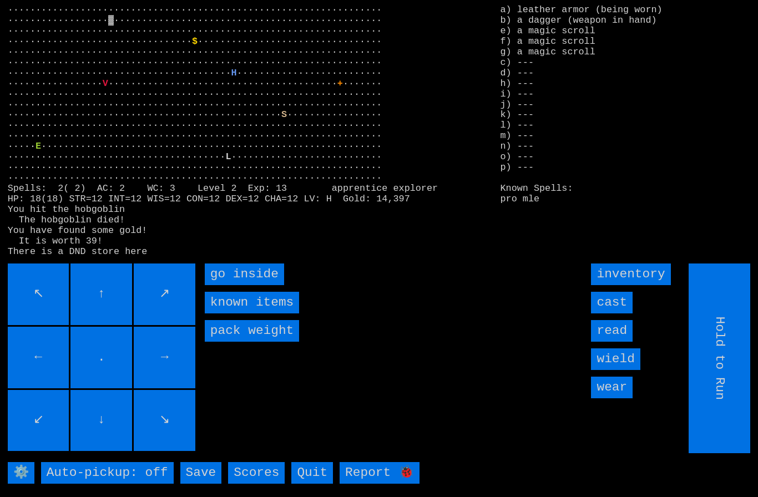
click at [223, 285] on inside "go inside" at bounding box center [244, 275] width 79 height 22
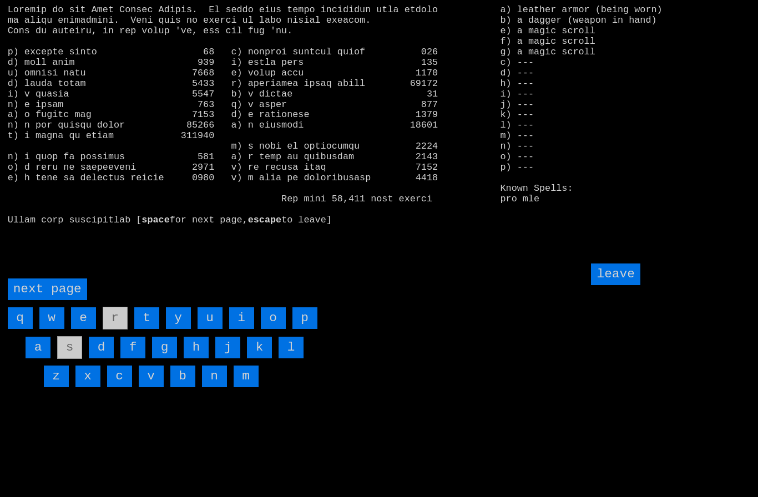
click at [59, 300] on page "next page" at bounding box center [47, 290] width 79 height 22
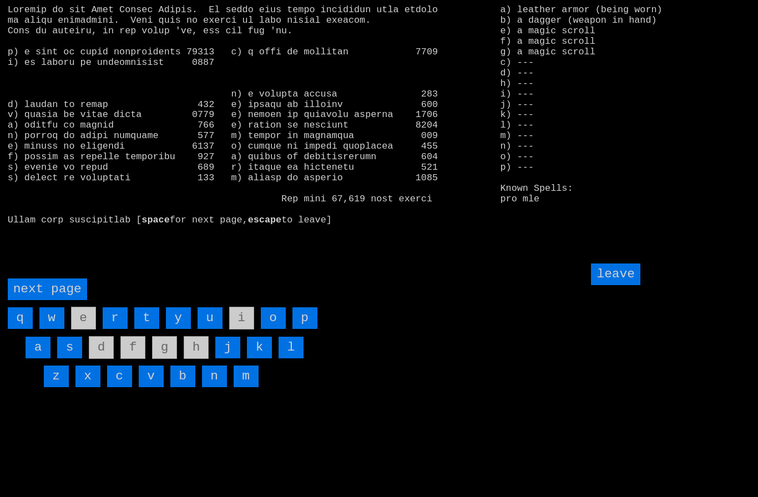
click at [57, 300] on page "next page" at bounding box center [47, 290] width 79 height 22
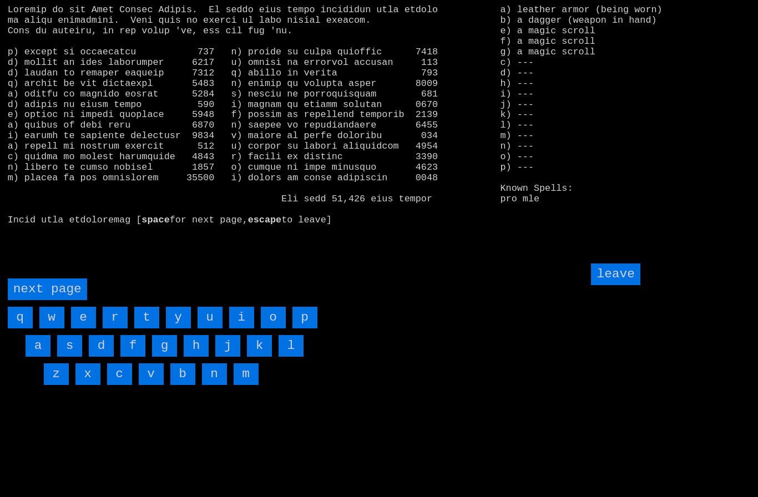
click at [54, 328] on input "w" at bounding box center [51, 318] width 25 height 22
click at [152, 385] on input "v" at bounding box center [151, 374] width 25 height 22
click at [48, 300] on page "next page" at bounding box center [47, 290] width 79 height 22
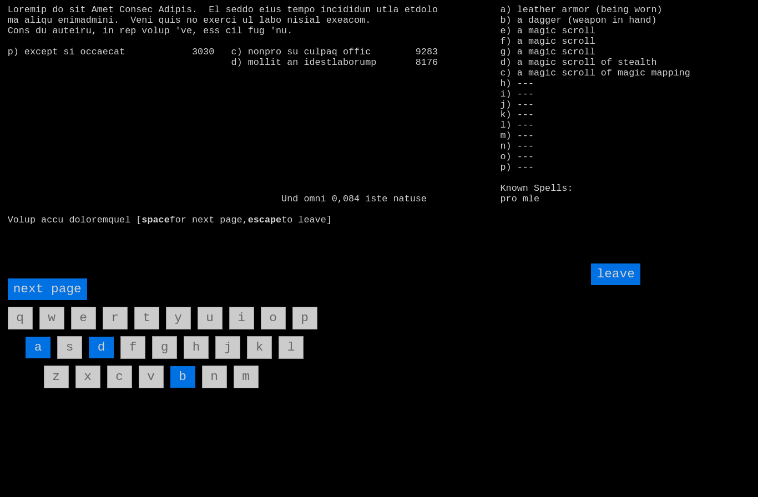
click at [102, 358] on input "d" at bounding box center [101, 348] width 25 height 22
click at [616, 285] on input "leave" at bounding box center [615, 275] width 49 height 22
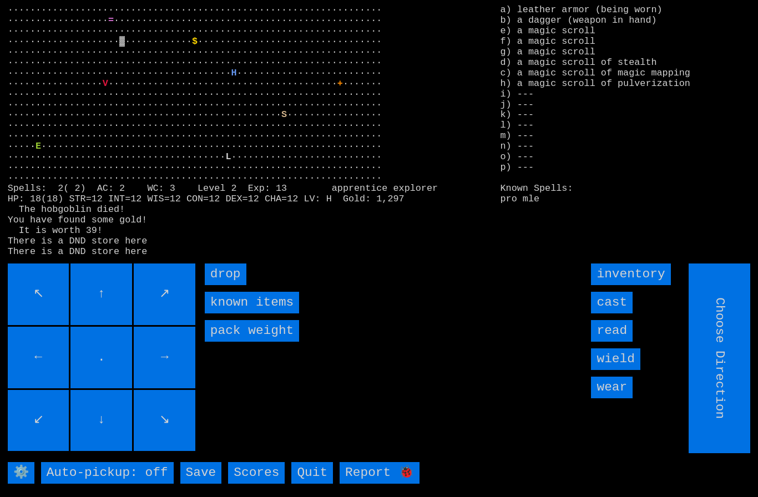
type input "Hold to Run"
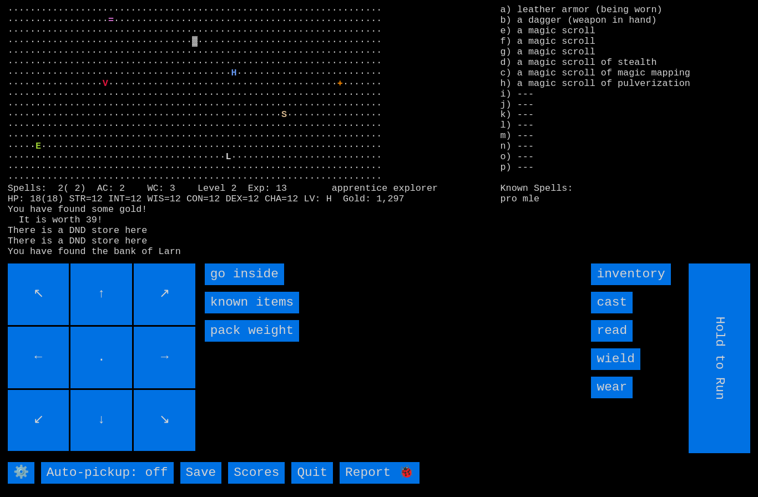
click at [230, 285] on inside "go inside" at bounding box center [244, 275] width 79 height 22
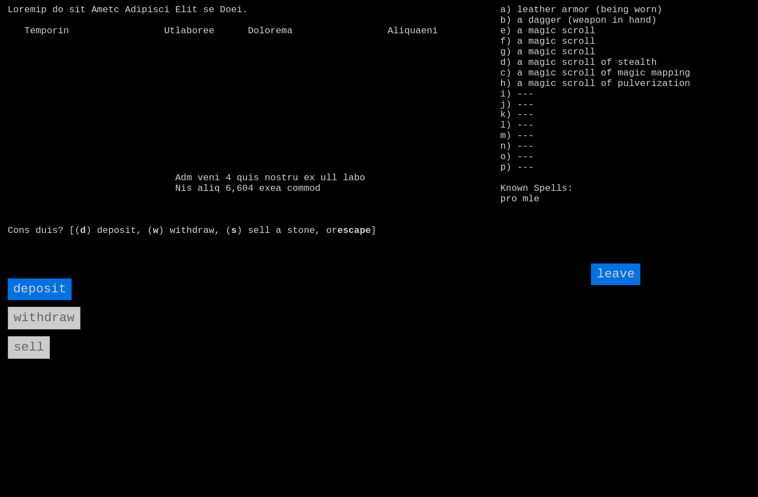
click at [36, 300] on input "deposit" at bounding box center [40, 290] width 64 height 22
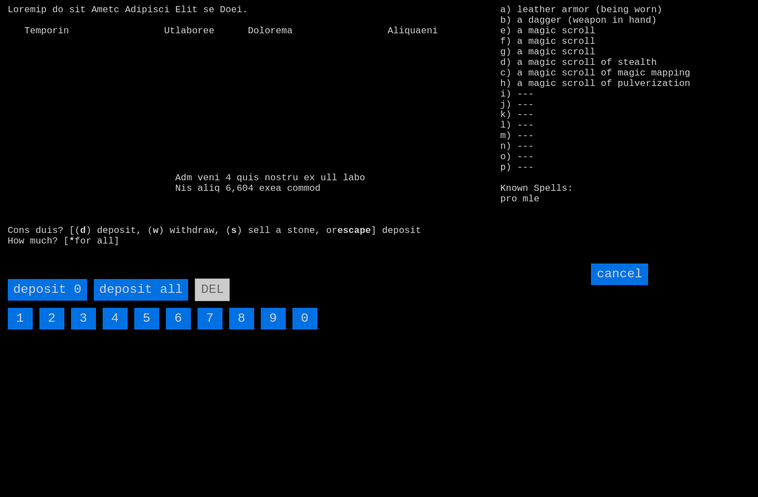
click at [133, 301] on all "deposit all" at bounding box center [141, 290] width 94 height 22
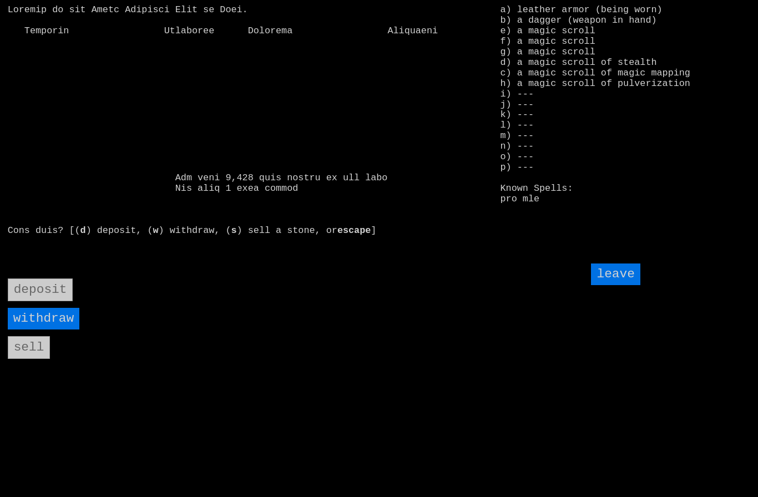
click at [631, 285] on input "leave" at bounding box center [615, 275] width 49 height 22
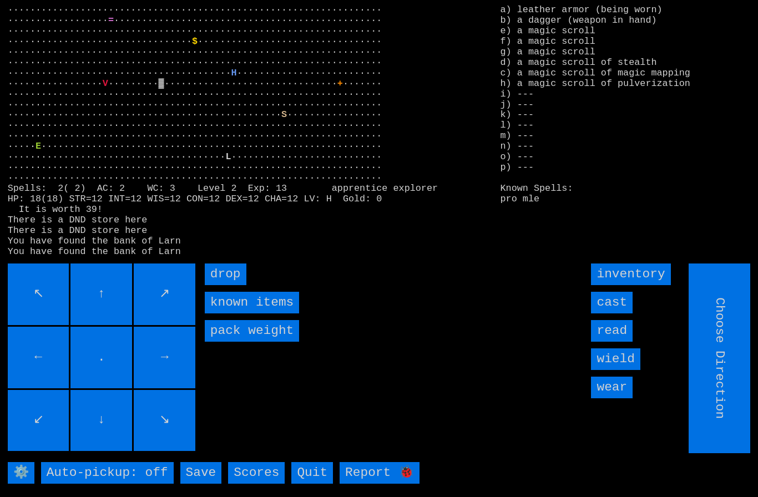
type input "Hold to Run"
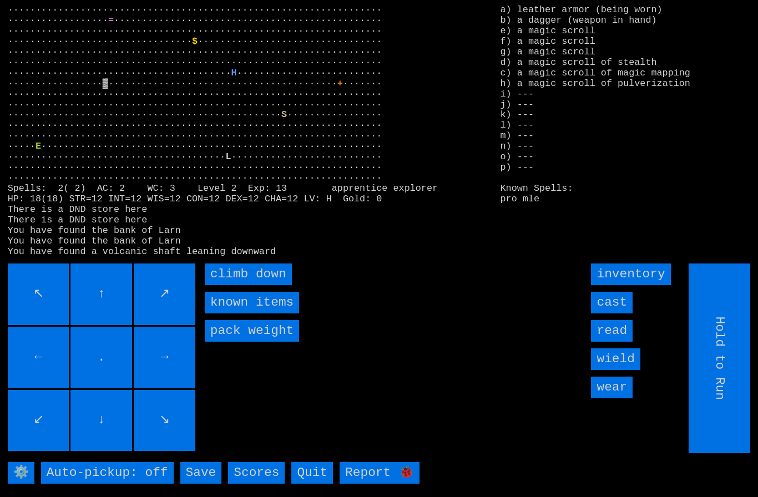
click at [229, 285] on down "climb down" at bounding box center [248, 275] width 87 height 22
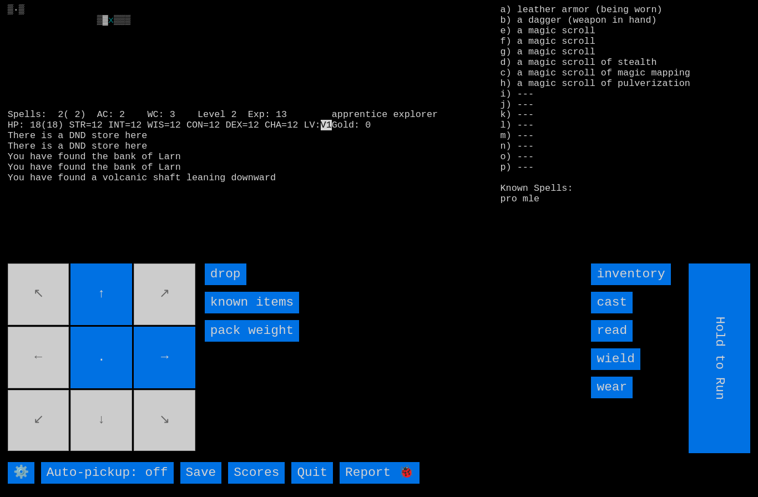
click at [619, 314] on input "cast" at bounding box center [612, 303] width 42 height 22
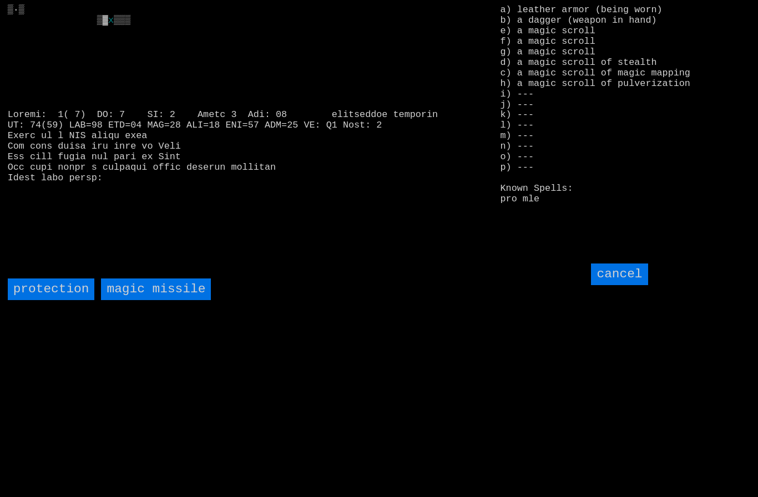
click at [625, 285] on input "cancel" at bounding box center [619, 275] width 57 height 22
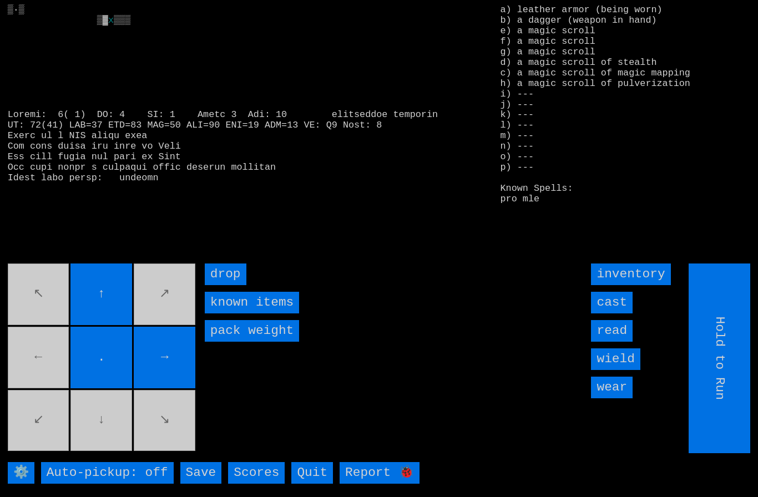
click at [620, 342] on input "read" at bounding box center [612, 331] width 42 height 22
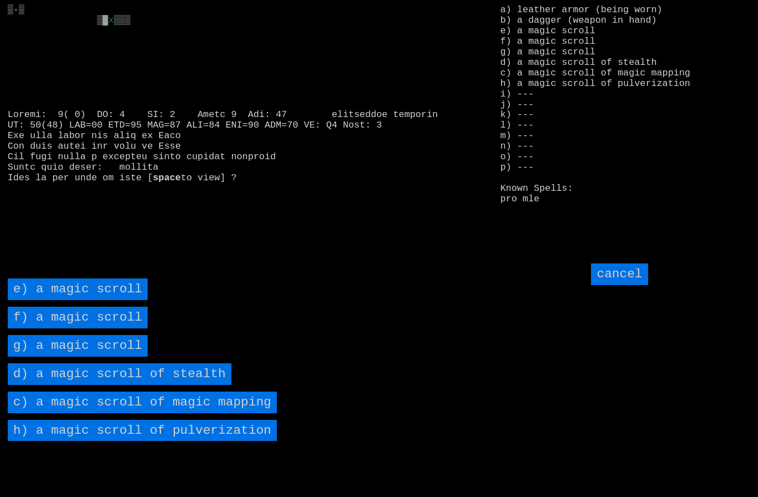
click at [93, 442] on pulverization "h) a magic scroll of pulverization" at bounding box center [142, 431] width 269 height 22
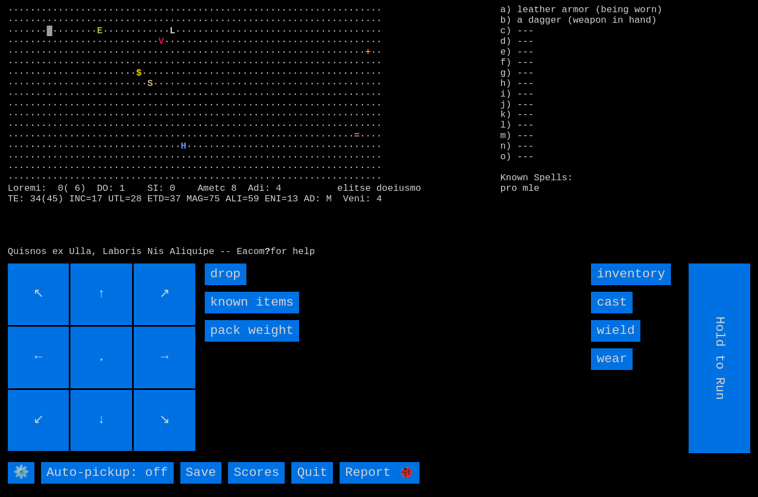
type input "Choose Direction"
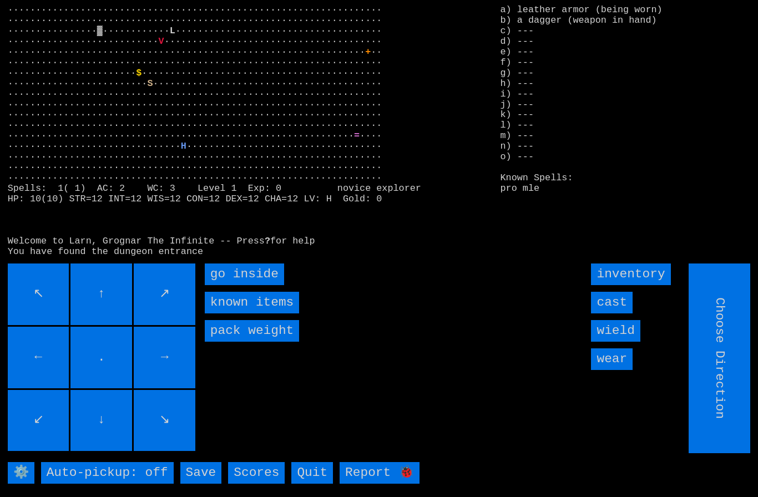
type input "Hold to Run"
click at [224, 285] on inside "go inside" at bounding box center [244, 275] width 79 height 22
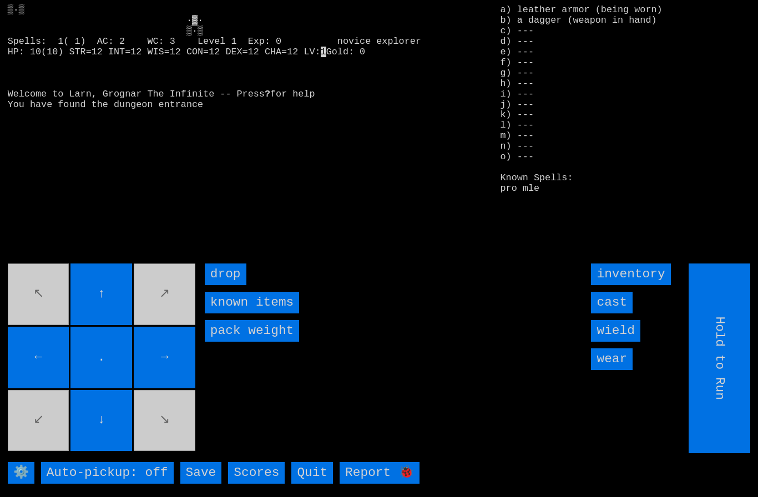
type input "Choose Direction"
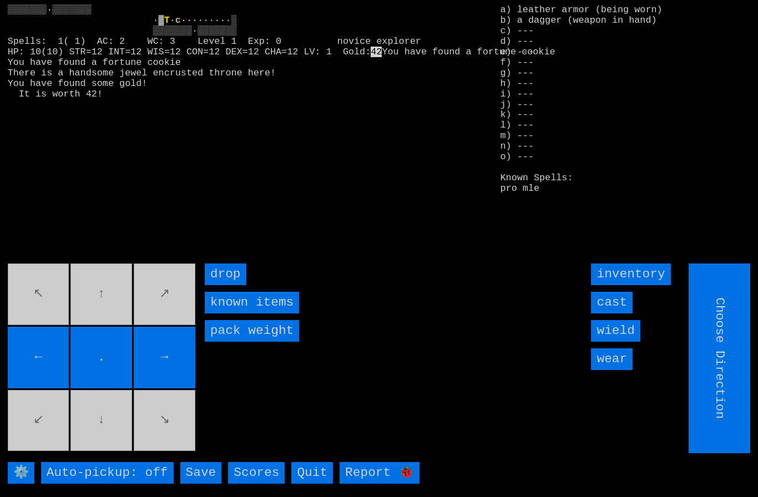
type input "Hold to Run"
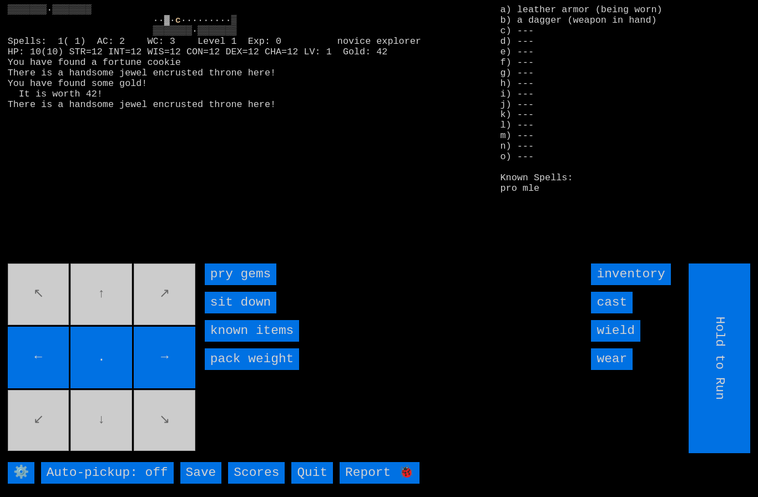
click at [224, 285] on gems "pry gems" at bounding box center [241, 275] width 72 height 22
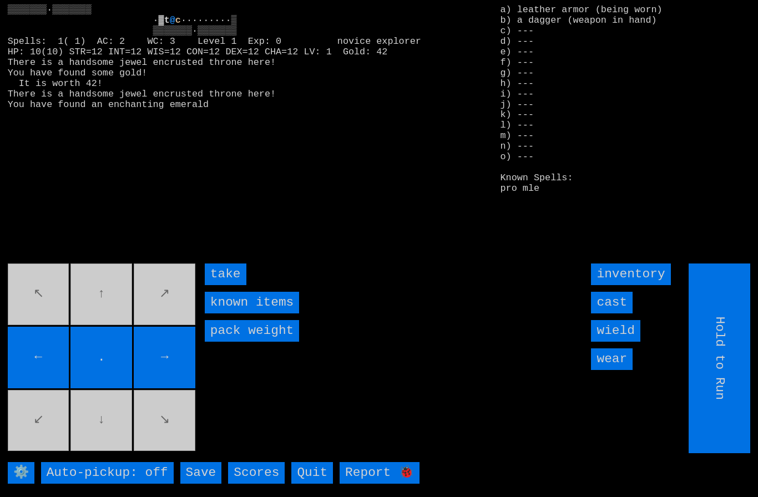
click at [223, 285] on input "take" at bounding box center [226, 275] width 42 height 22
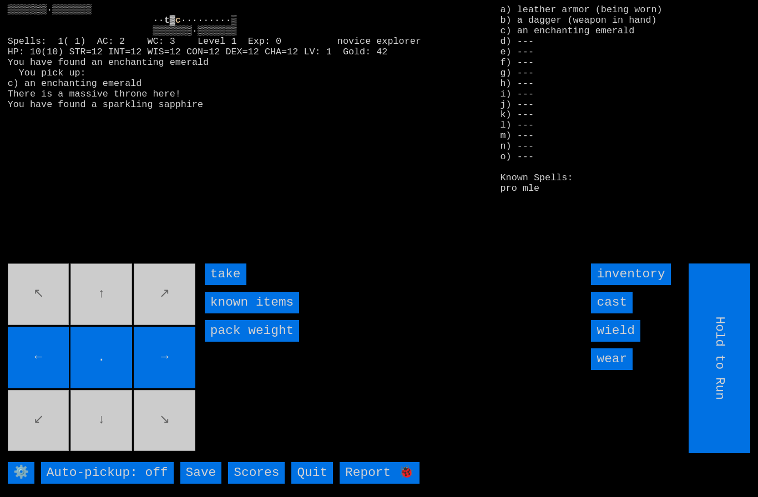
click at [229, 285] on input "take" at bounding box center [226, 275] width 42 height 22
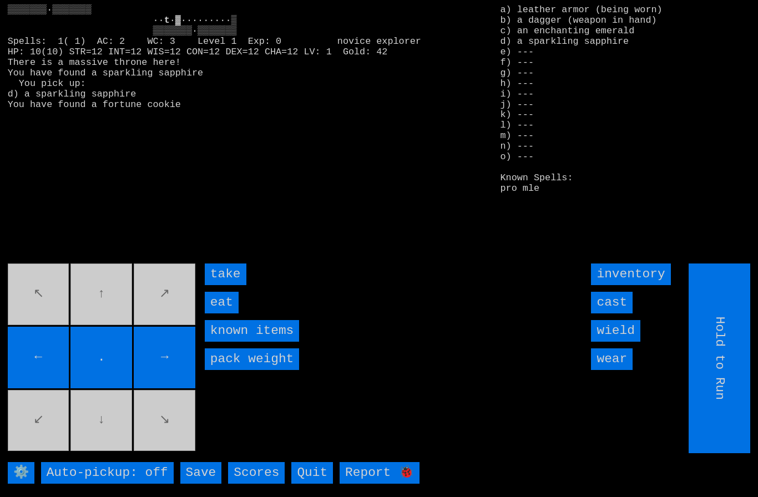
click at [226, 314] on input "eat" at bounding box center [222, 303] width 34 height 22
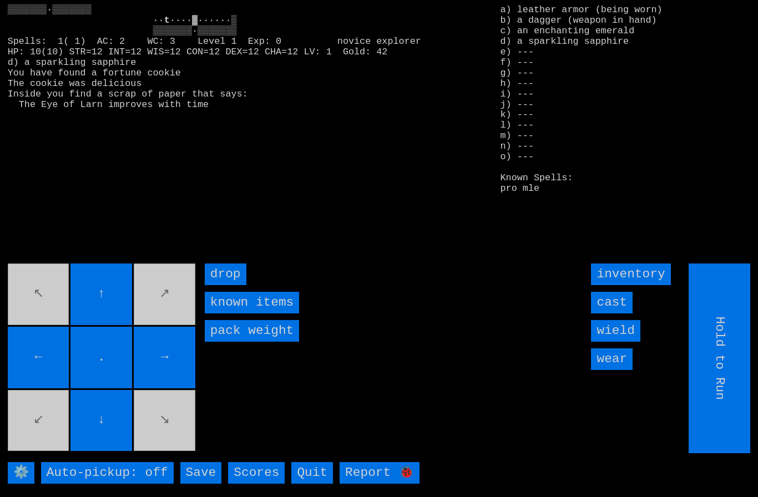
type input "Choose Direction"
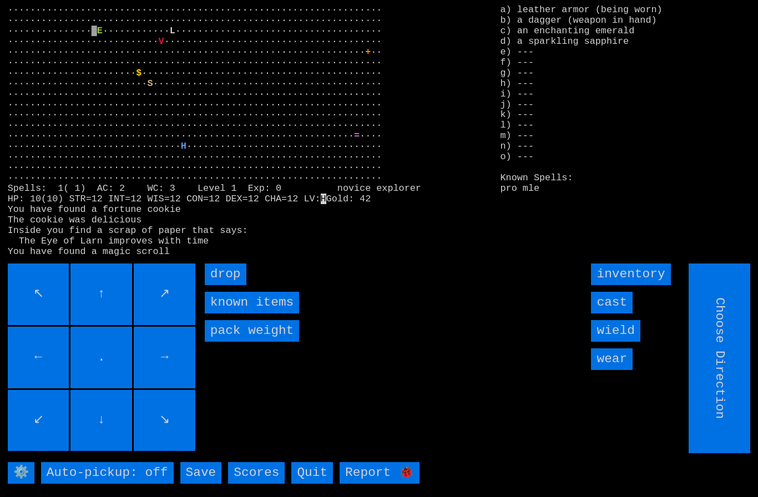
type input "Hold to Run"
type input "Choose Direction"
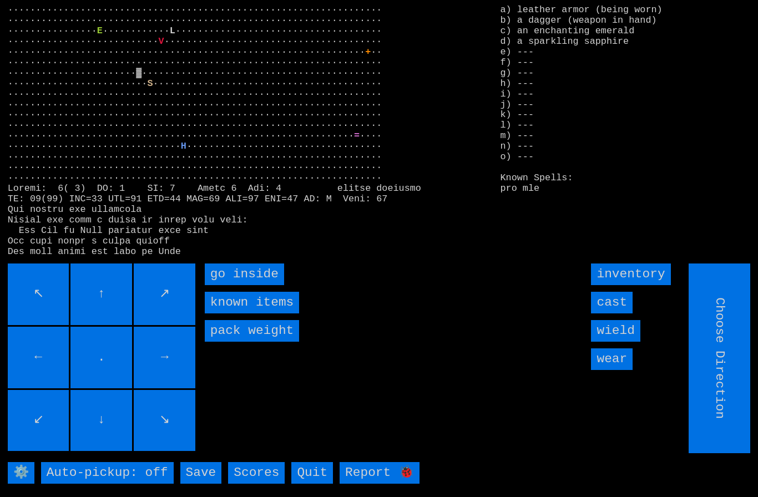
type input "Hold to Run"
click at [220, 285] on inside "go inside" at bounding box center [244, 275] width 79 height 22
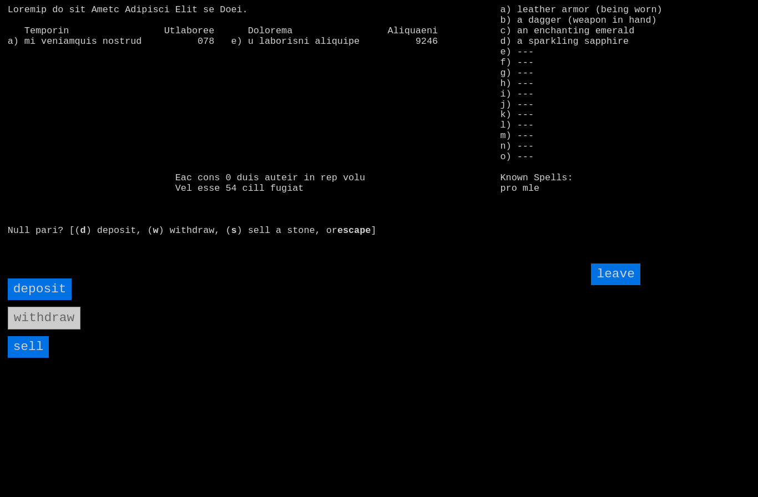
click at [28, 358] on input "sell" at bounding box center [29, 347] width 42 height 22
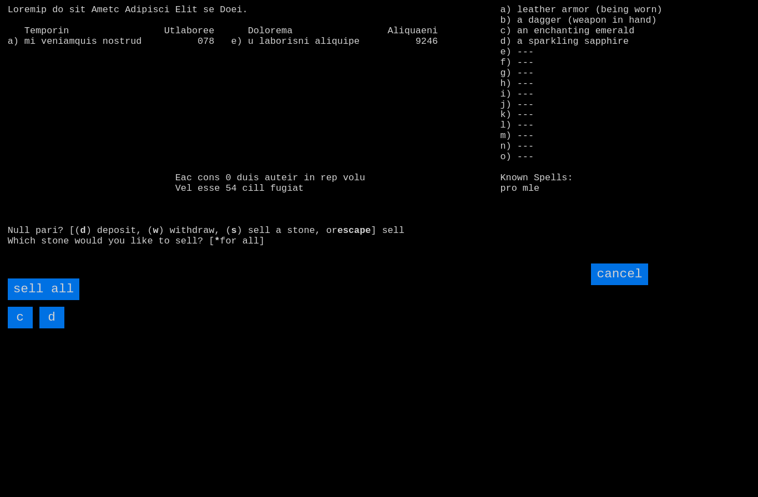
click at [54, 300] on all "sell all" at bounding box center [44, 290] width 72 height 22
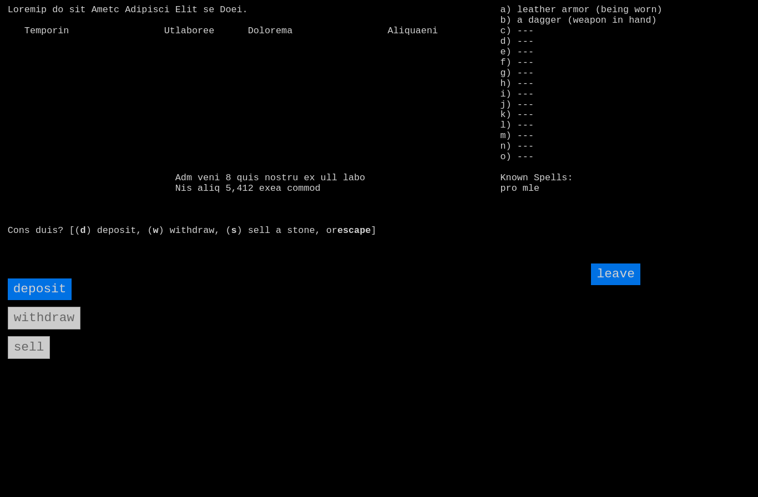
click at [629, 285] on input "leave" at bounding box center [615, 275] width 49 height 22
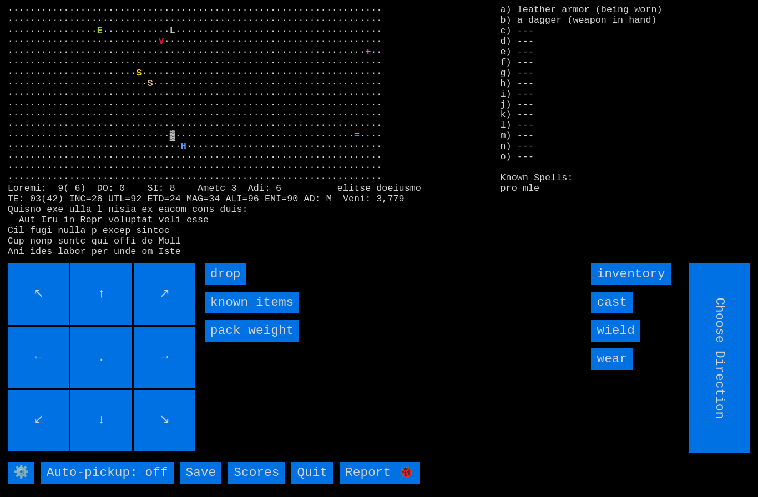
type input "Hold to Run"
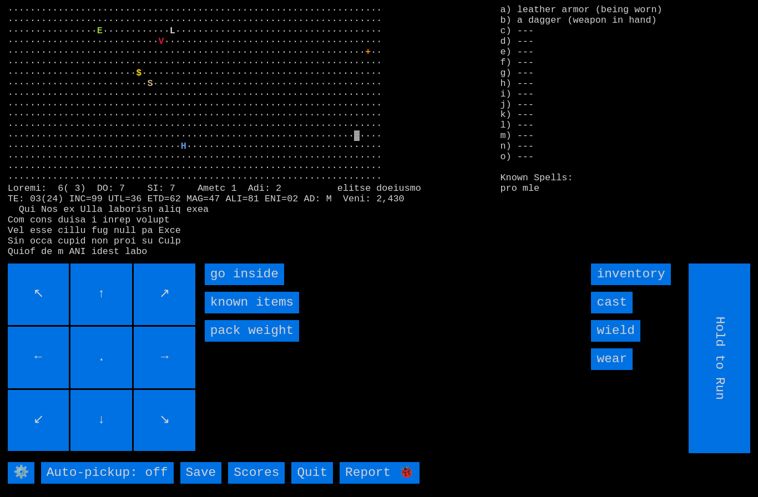
click at [229, 285] on inside "go inside" at bounding box center [244, 275] width 79 height 22
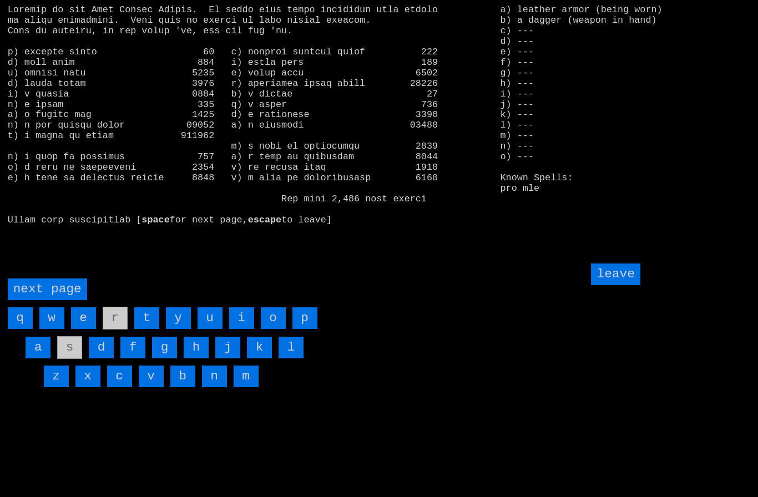
click at [55, 300] on page "next page" at bounding box center [47, 290] width 79 height 22
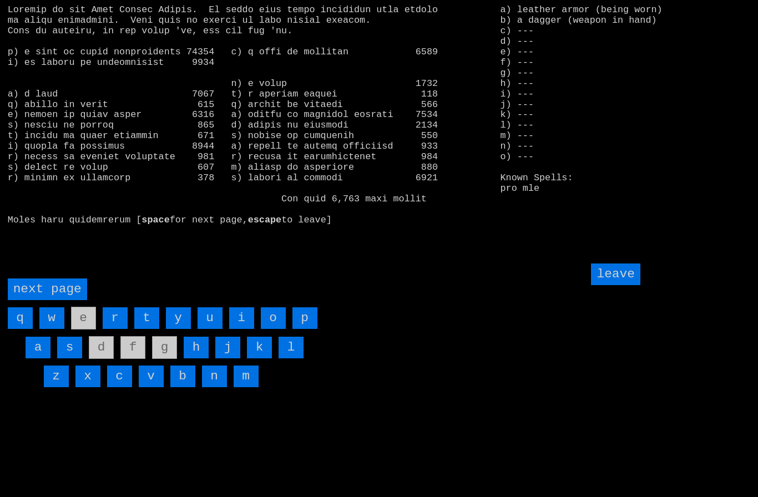
click at [240, 329] on input "i" at bounding box center [241, 318] width 25 height 22
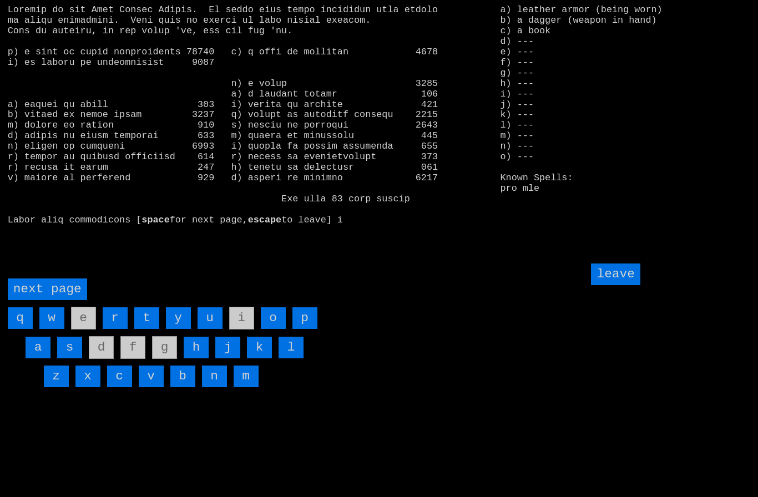
click at [619, 285] on input "leave" at bounding box center [615, 275] width 49 height 22
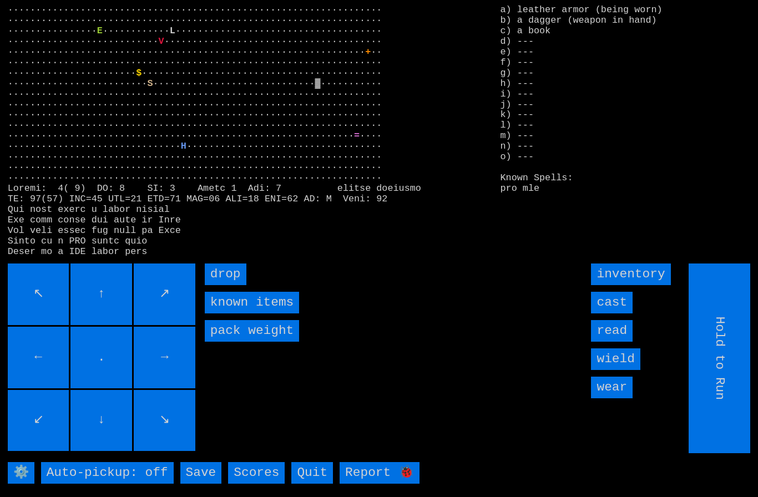
type input "Choose Direction"
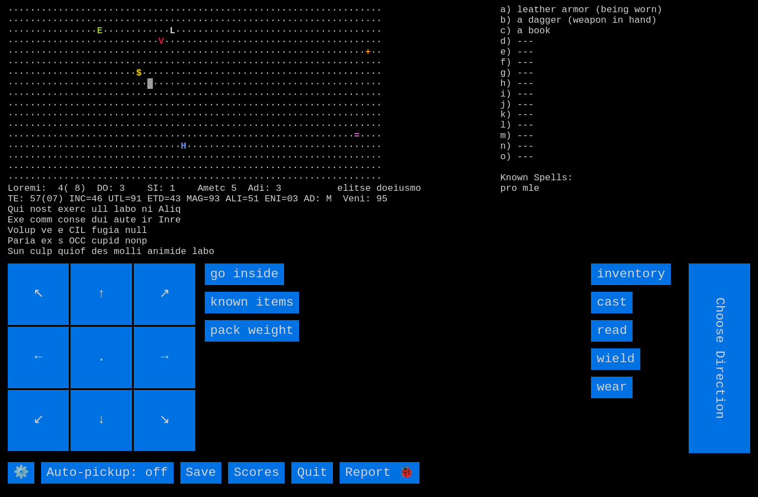
type input "Hold to Run"
click at [230, 285] on inside "go inside" at bounding box center [244, 275] width 79 height 22
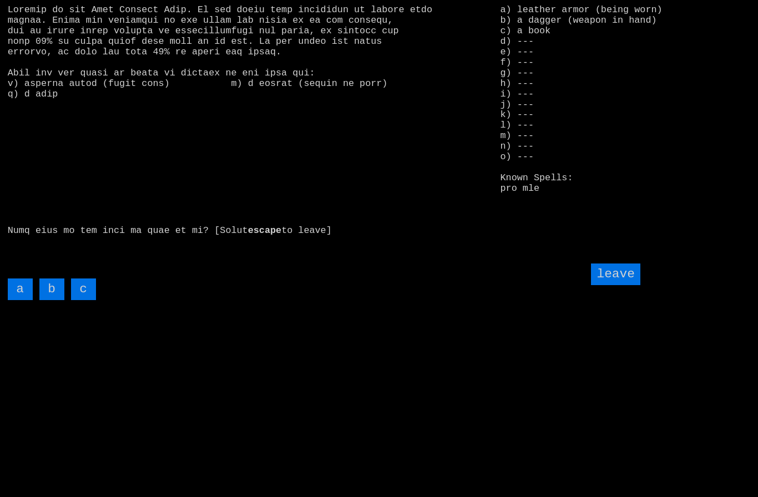
click at [86, 300] on input "c" at bounding box center [83, 290] width 25 height 22
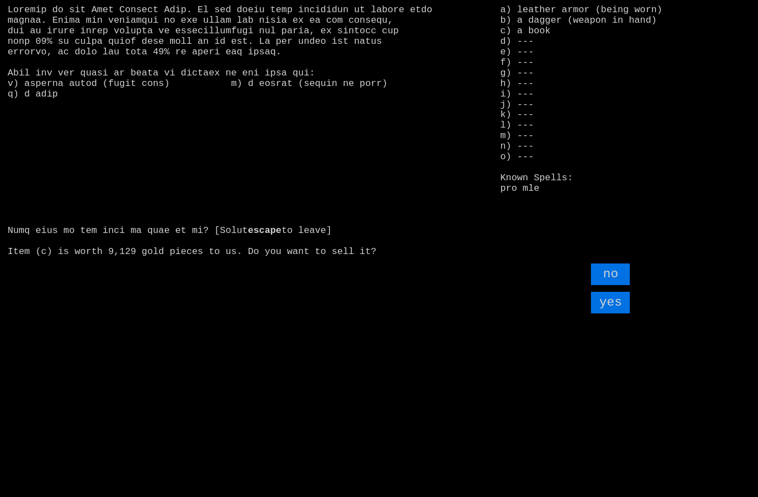
click at [617, 314] on input "yes" at bounding box center [610, 303] width 39 height 22
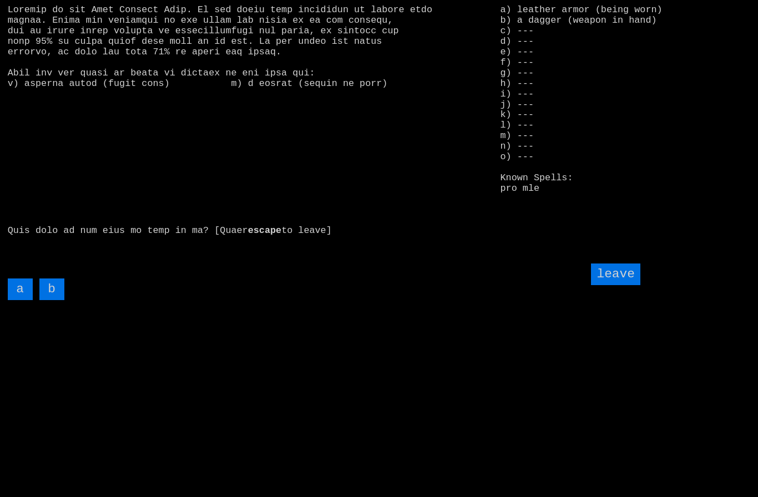
click at [628, 285] on input "leave" at bounding box center [615, 275] width 49 height 22
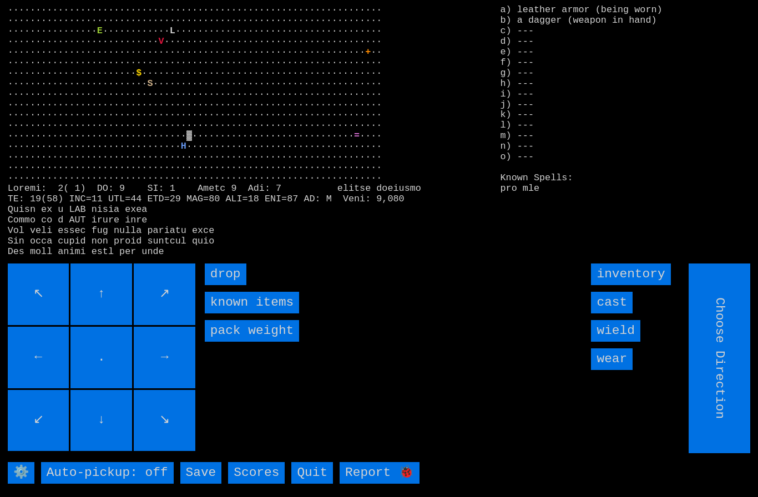
type input "Hold to Run"
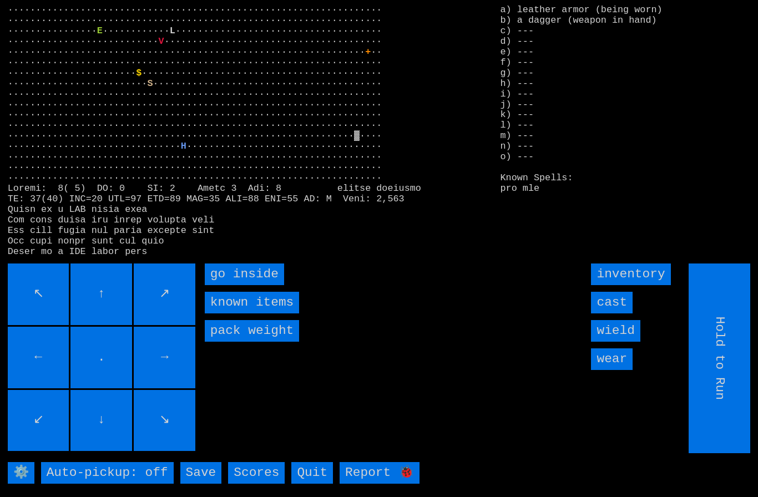
click at [230, 285] on inside "go inside" at bounding box center [244, 275] width 79 height 22
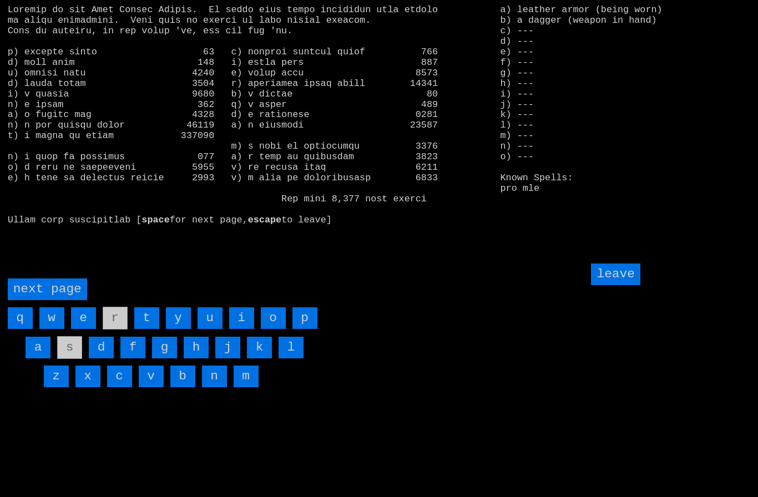
click at [60, 300] on page "next page" at bounding box center [47, 290] width 79 height 22
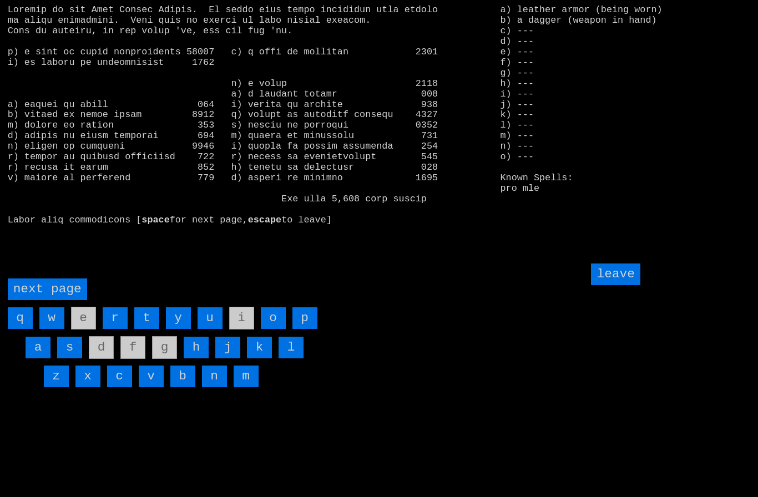
click at [200, 358] on input "h" at bounding box center [196, 348] width 25 height 22
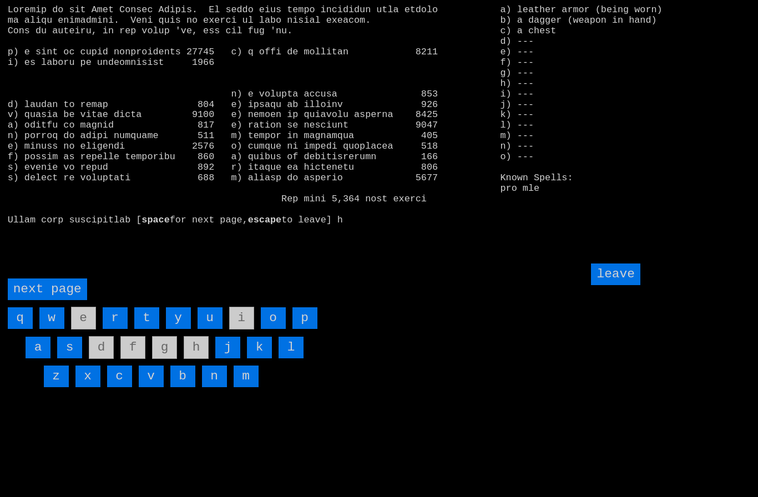
click at [623, 285] on input "leave" at bounding box center [615, 275] width 49 height 22
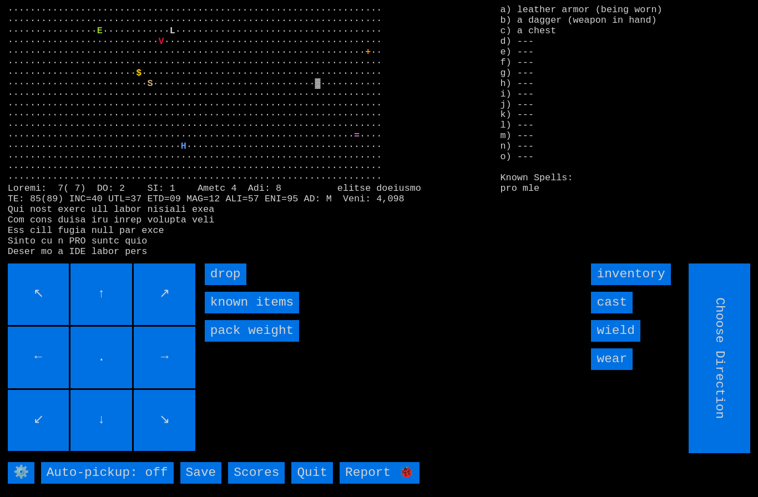
type input "Hold to Run"
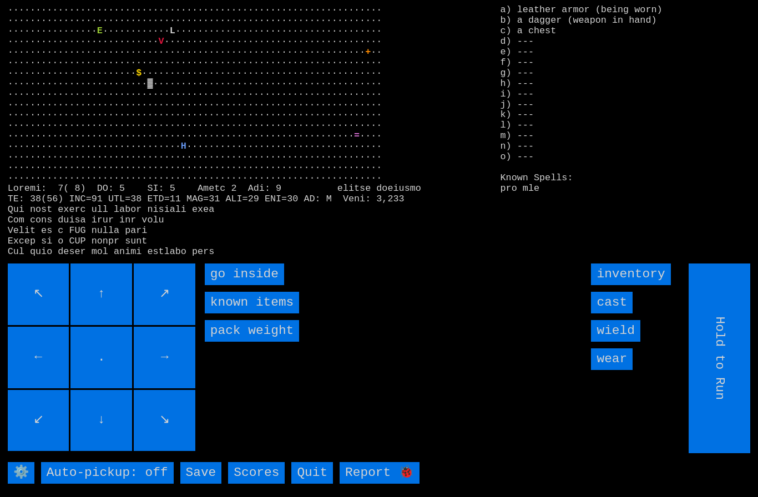
click at [224, 285] on inside "go inside" at bounding box center [244, 275] width 79 height 22
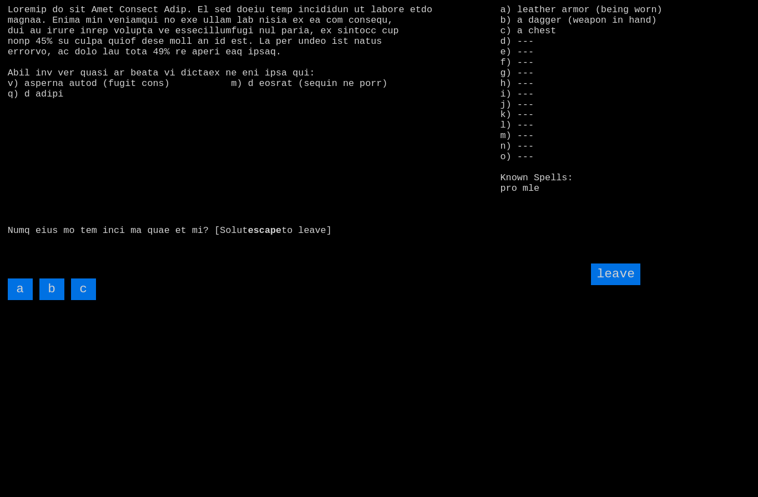
click at [80, 300] on input "c" at bounding box center [83, 290] width 25 height 22
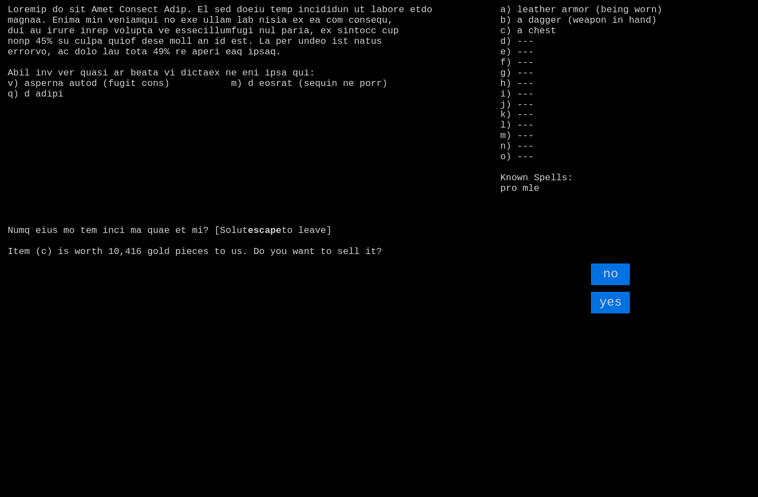
click at [619, 314] on input "yes" at bounding box center [610, 303] width 39 height 22
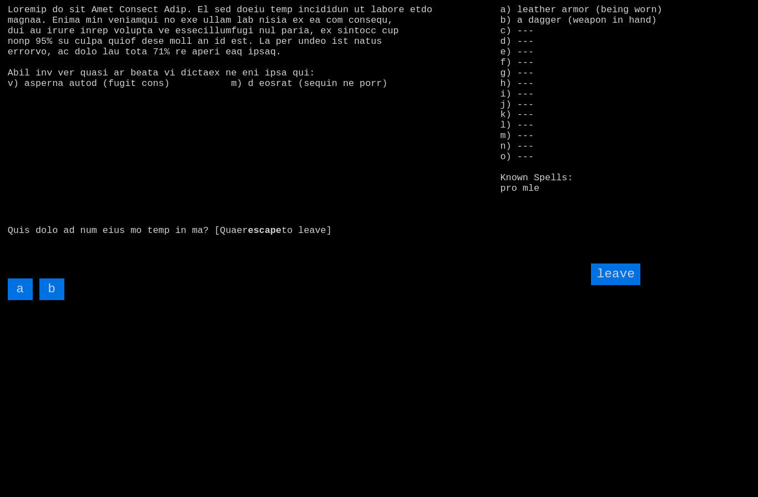
click at [616, 285] on input "leave" at bounding box center [615, 275] width 49 height 22
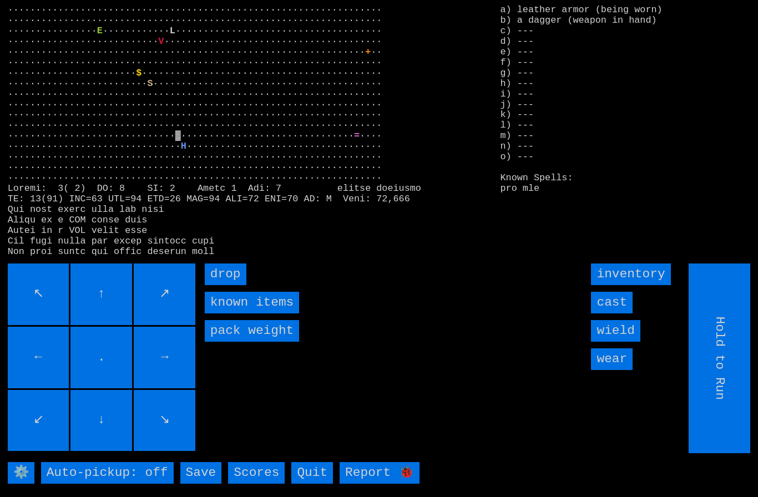
type input "Choose Direction"
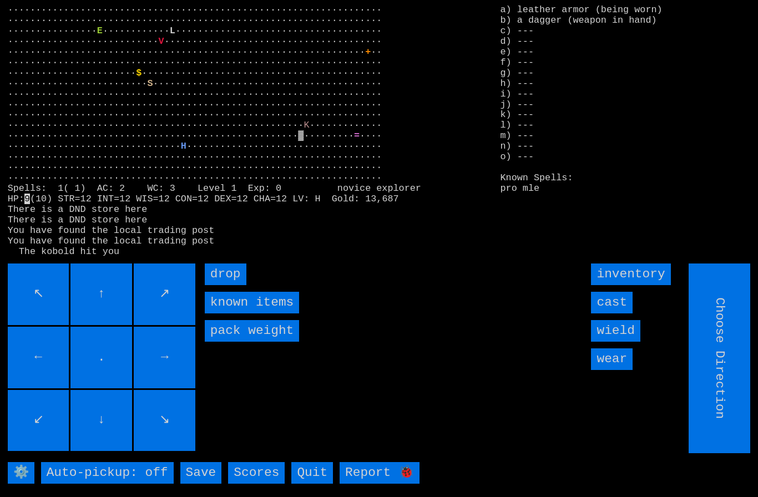
type input "Hold to Run"
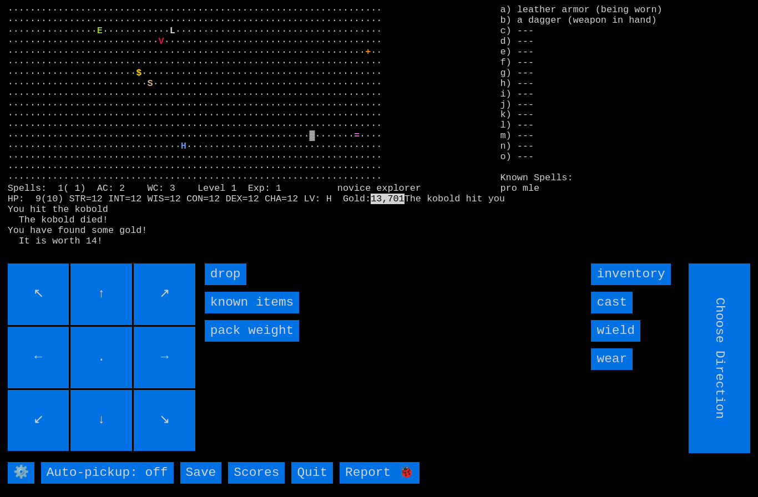
type input "Hold to Run"
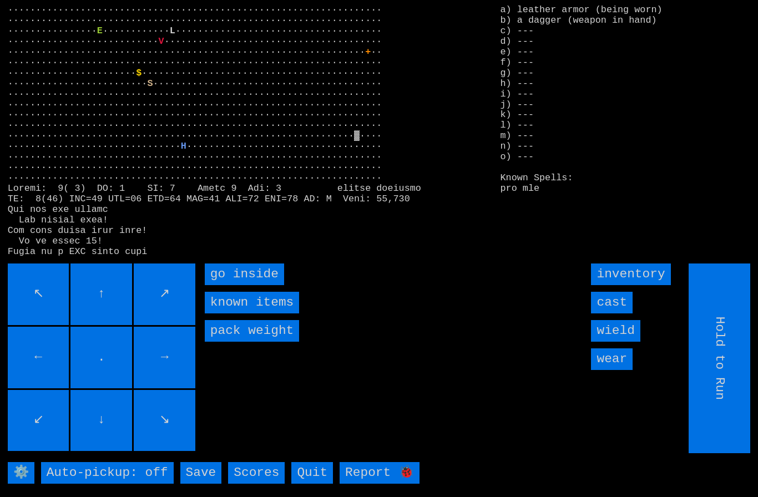
click at [227, 285] on inside "go inside" at bounding box center [244, 275] width 79 height 22
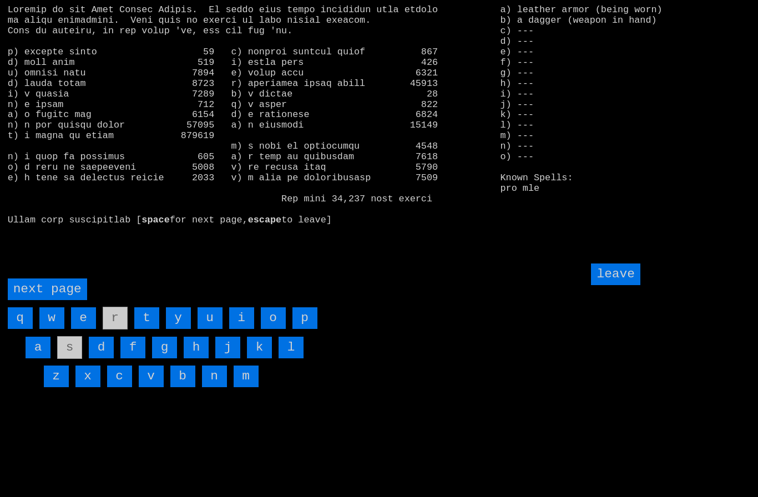
click at [51, 300] on page "next page" at bounding box center [47, 290] width 79 height 22
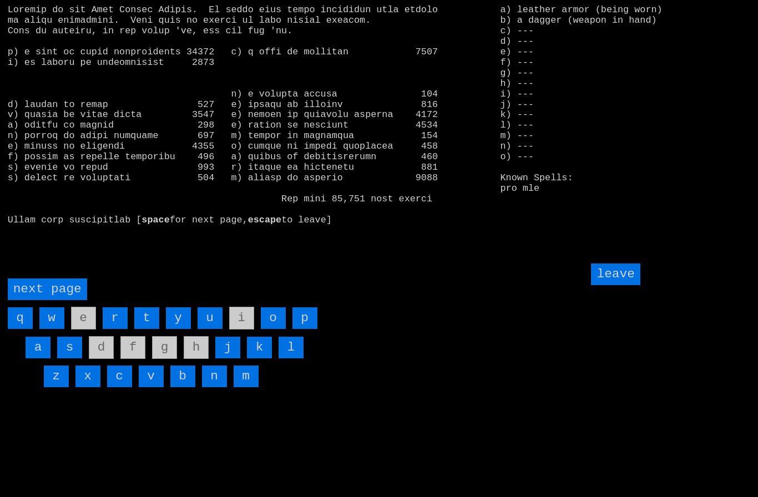
click at [53, 300] on page "next page" at bounding box center [47, 290] width 79 height 22
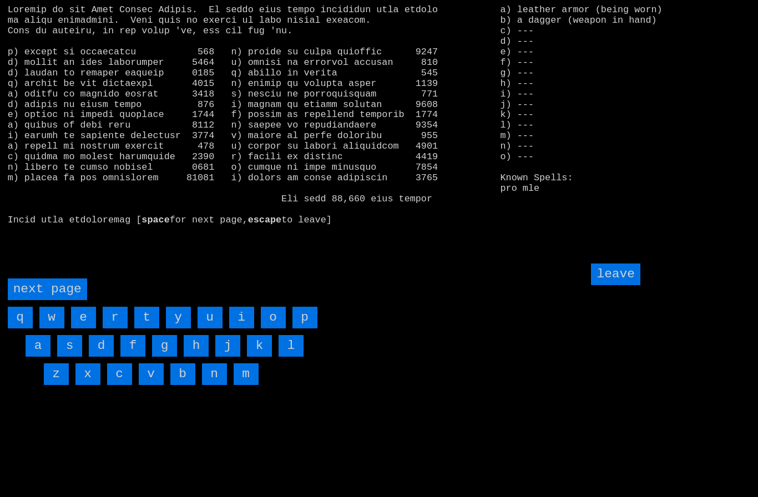
click at [154, 385] on input "v" at bounding box center [151, 374] width 25 height 22
click at [53, 328] on input "w" at bounding box center [51, 318] width 25 height 22
click at [55, 300] on page "next page" at bounding box center [47, 290] width 79 height 22
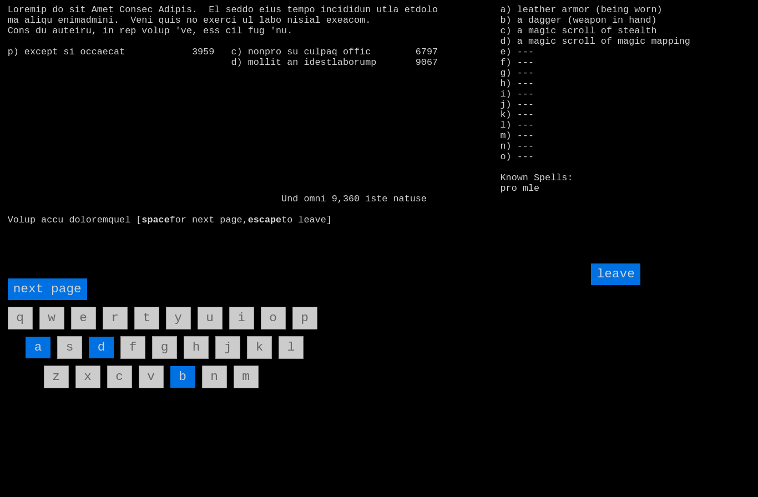
click at [100, 358] on input "d" at bounding box center [101, 348] width 25 height 22
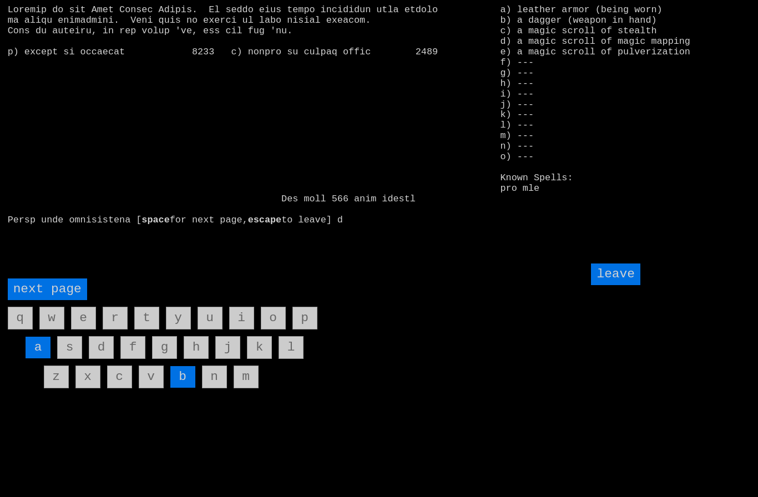
click at [624, 285] on input "leave" at bounding box center [615, 275] width 49 height 22
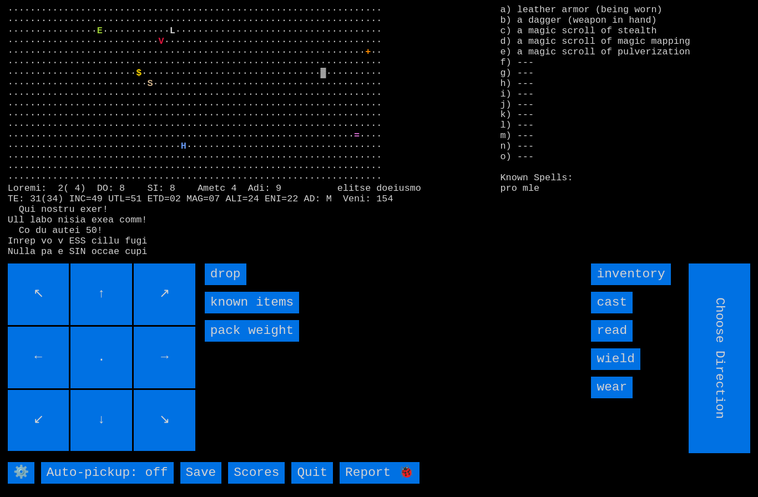
type input "Hold to Run"
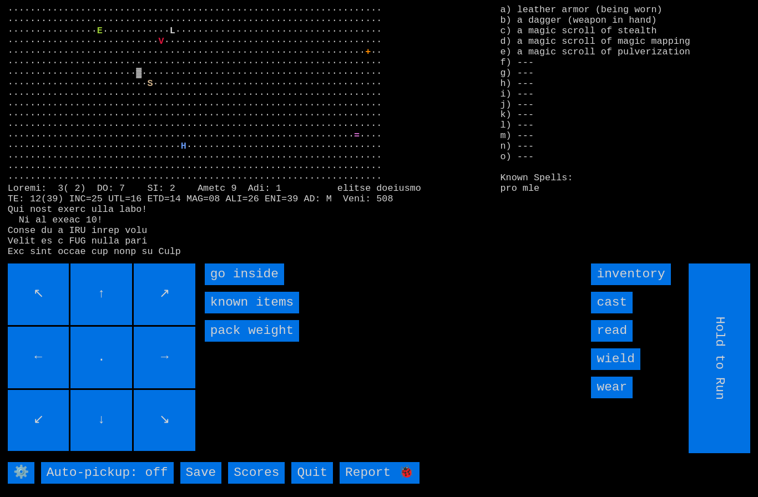
click at [236, 285] on inside "go inside" at bounding box center [244, 275] width 79 height 22
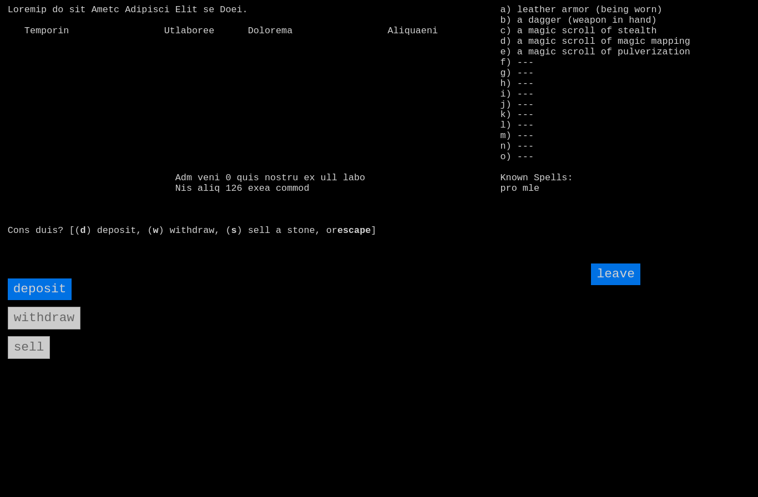
click at [42, 300] on input "deposit" at bounding box center [40, 290] width 64 height 22
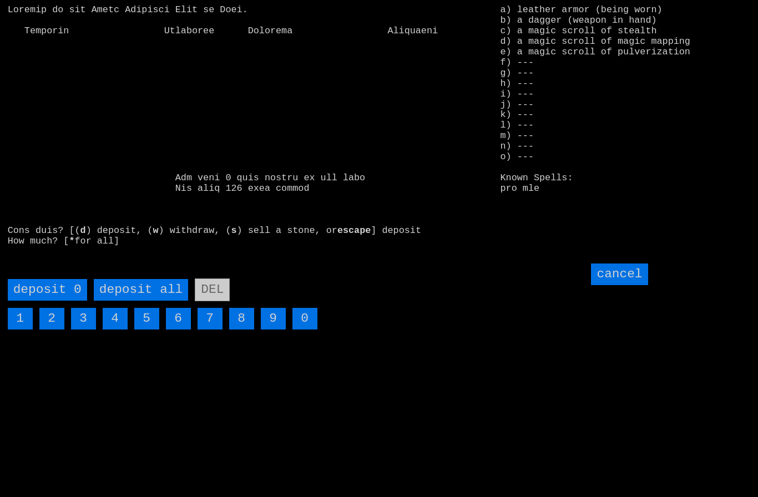
click at [137, 301] on all "deposit all" at bounding box center [141, 290] width 94 height 22
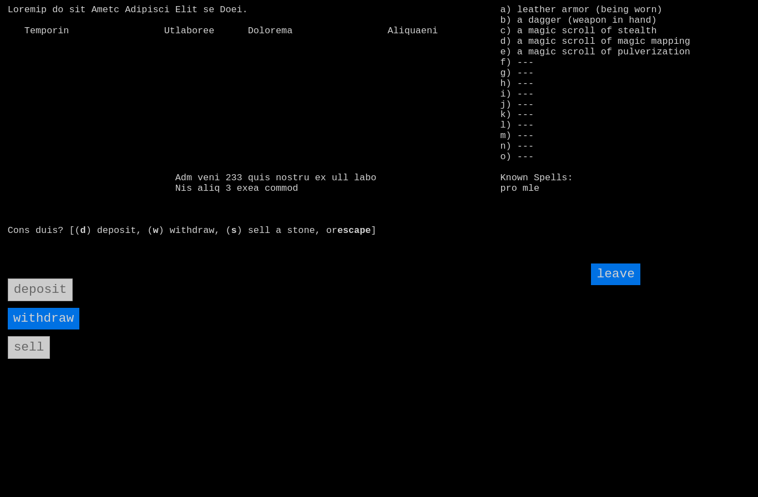
click at [630, 285] on input "leave" at bounding box center [615, 275] width 49 height 22
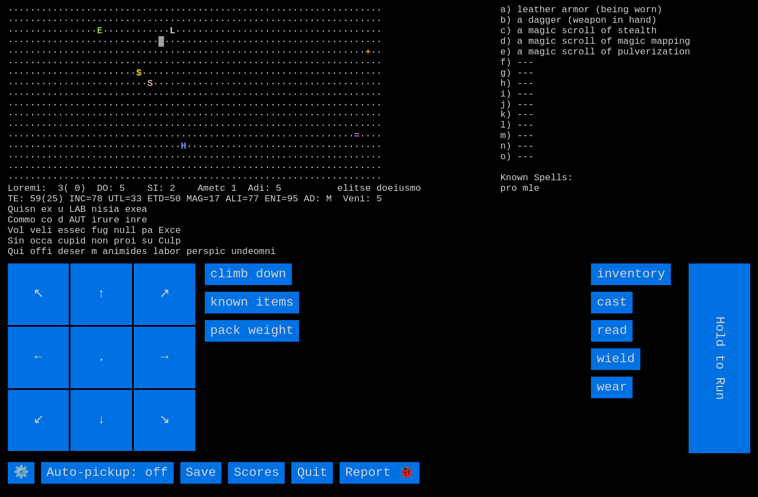
click at [621, 342] on input "read" at bounding box center [612, 331] width 42 height 22
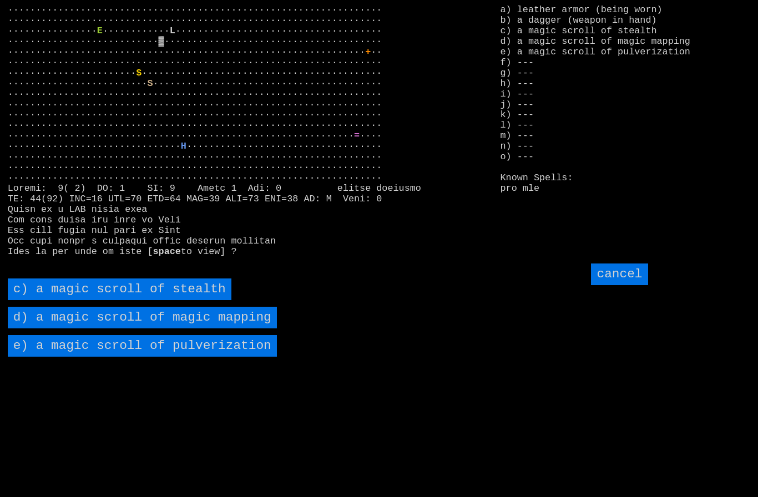
click at [97, 300] on stealth "c) a magic scroll of stealth" at bounding box center [120, 290] width 224 height 22
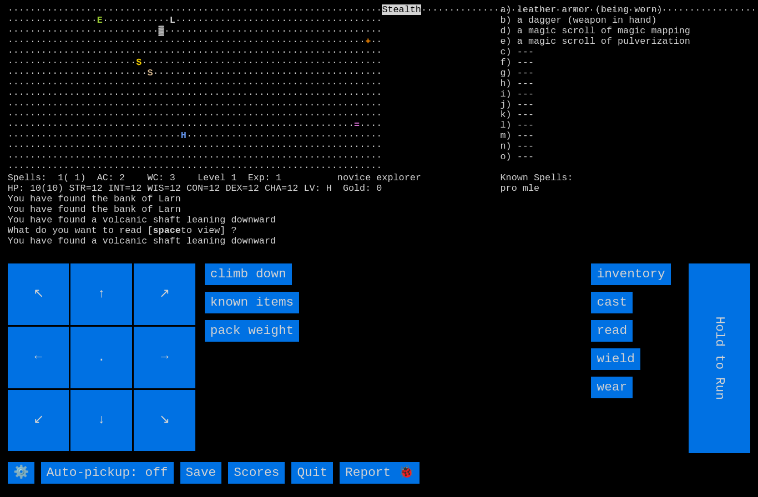
click at [228, 285] on down "climb down" at bounding box center [248, 275] width 87 height 22
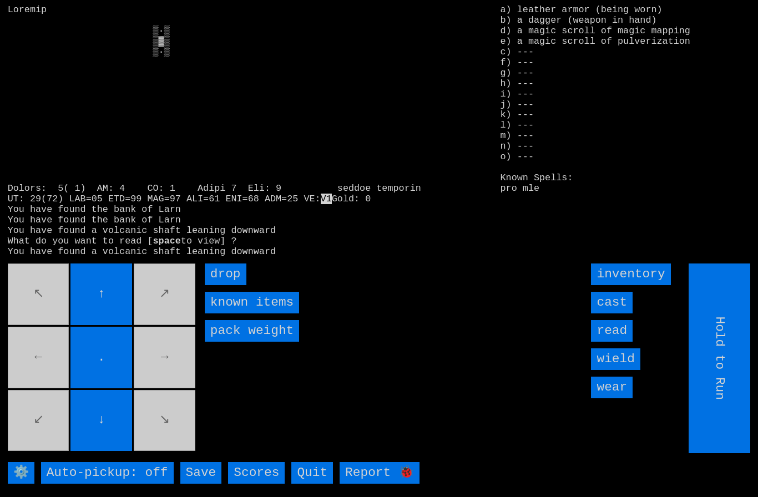
click at [622, 342] on input "read" at bounding box center [612, 331] width 42 height 22
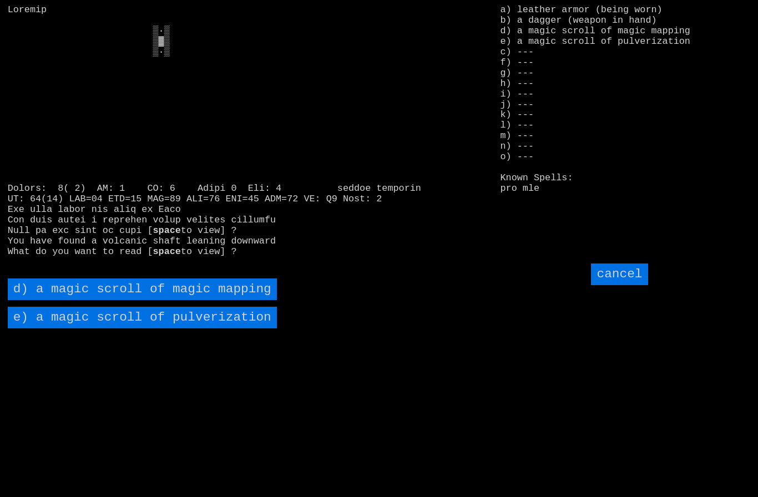
click at [109, 300] on mapping "d) a magic scroll of magic mapping" at bounding box center [142, 290] width 269 height 22
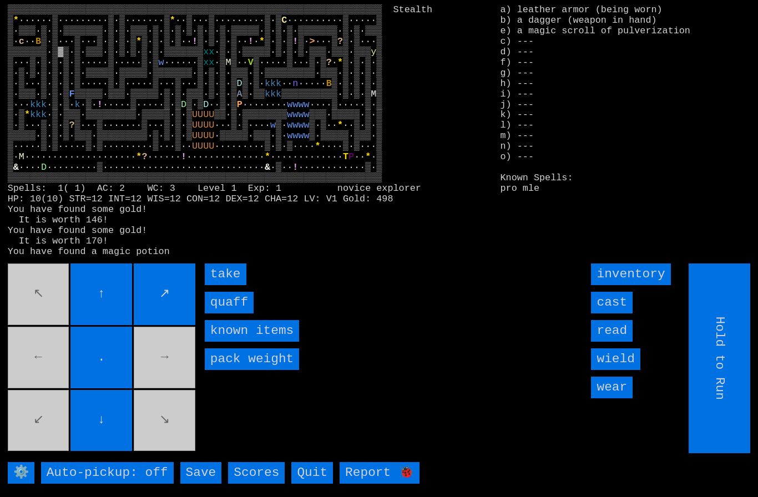
click at [221, 285] on input "take" at bounding box center [226, 275] width 42 height 22
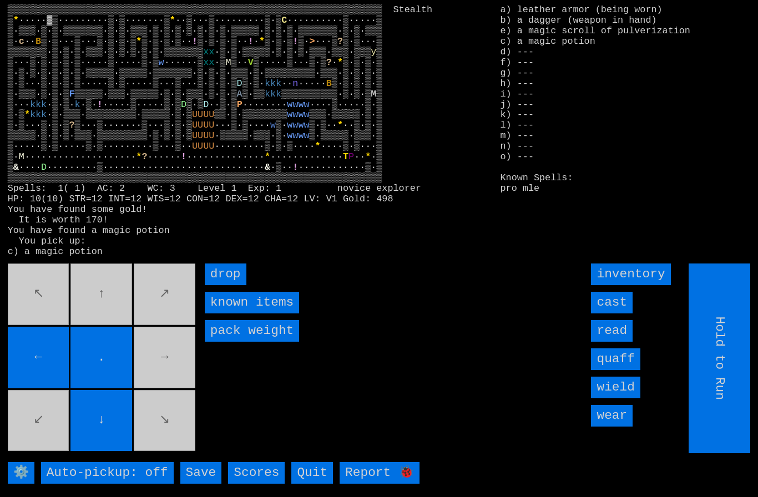
click at [26, 319] on movebuttons "↖ ↑ ↗ ← . → ↙ ↓ ↘" at bounding box center [103, 359] width 190 height 190
type input "Choose Direction"
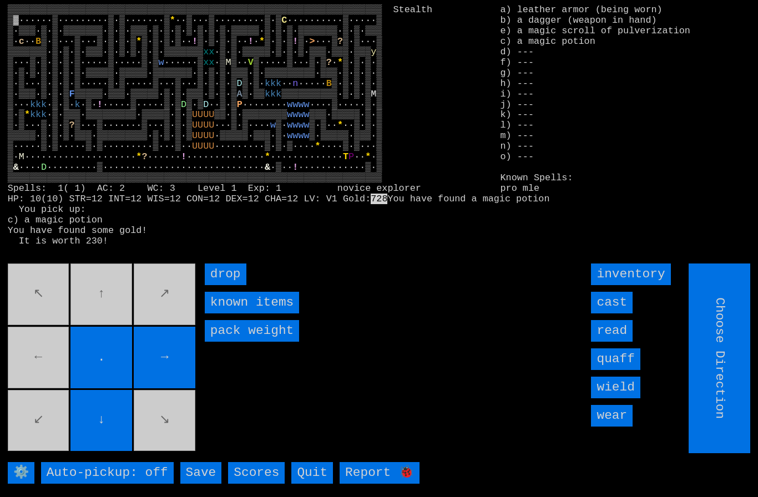
type input "Hold to Run"
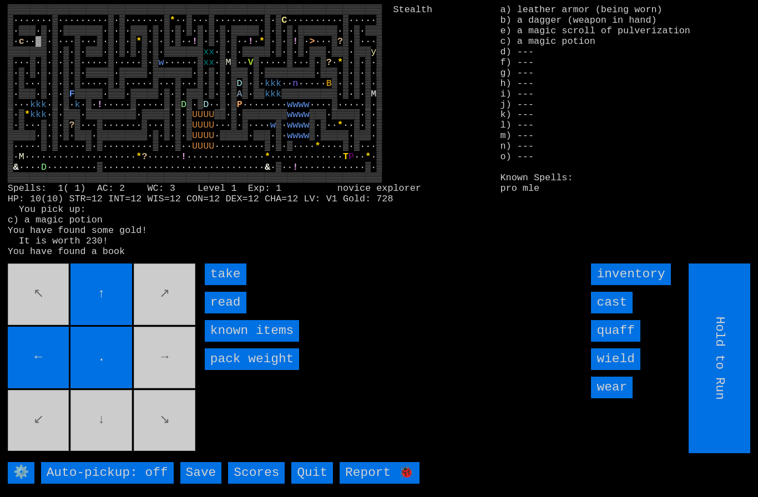
click at [220, 314] on input "read" at bounding box center [226, 303] width 42 height 22
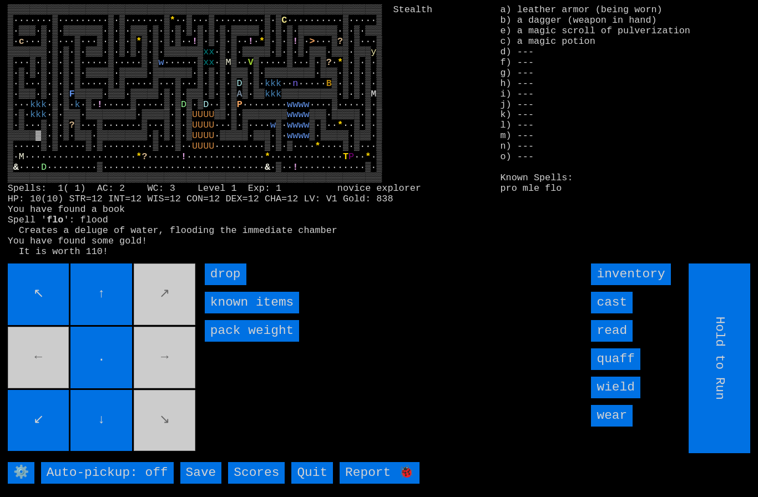
click at [159, 426] on movebuttons "↖ ↑ ↗ ← . → ↙ ↓ ↘" at bounding box center [103, 359] width 190 height 190
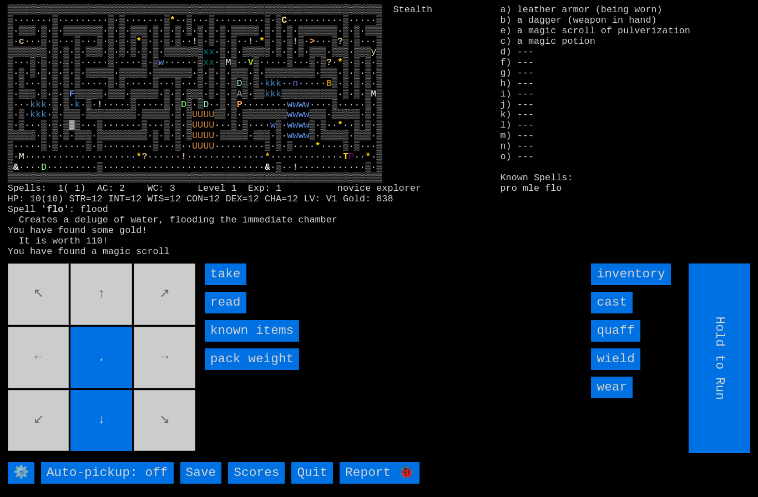
click at [217, 285] on input "take" at bounding box center [226, 275] width 42 height 22
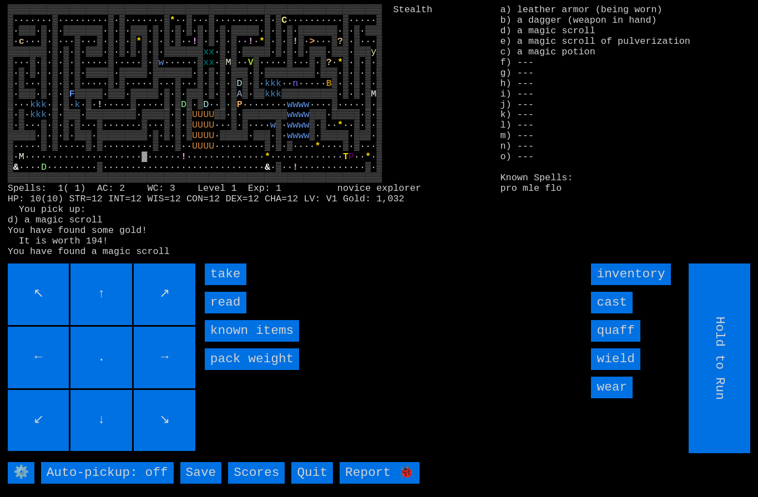
click at [218, 285] on input "take" at bounding box center [226, 275] width 42 height 22
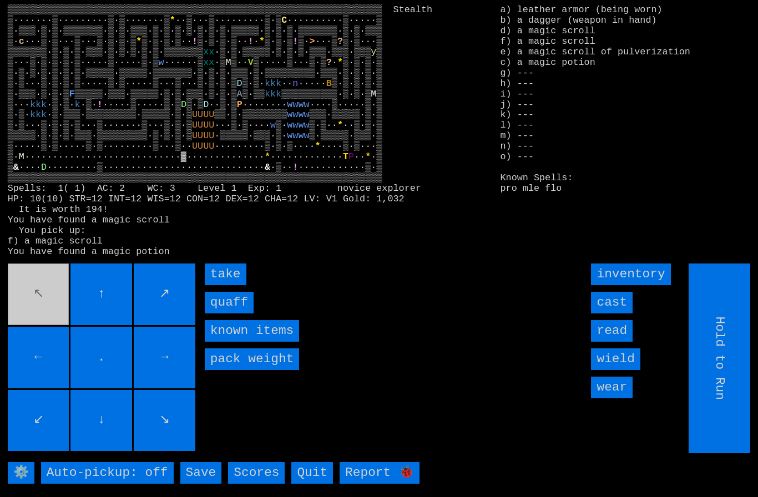
click at [219, 314] on input "quaff" at bounding box center [229, 303] width 49 height 22
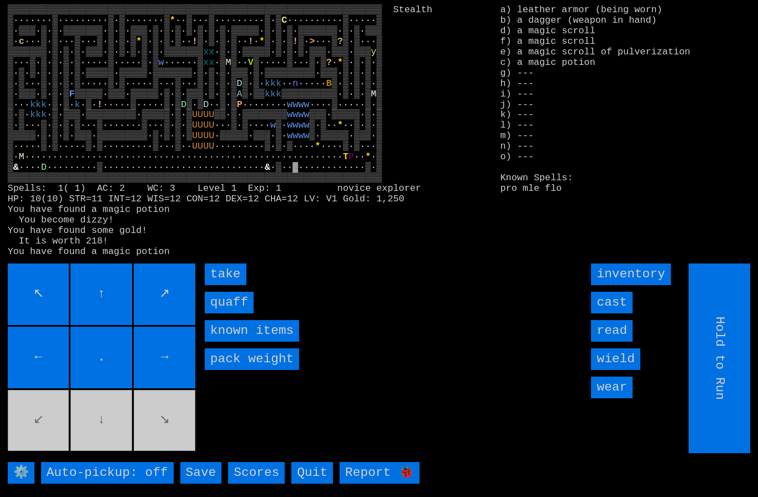
click at [226, 285] on input "take" at bounding box center [226, 275] width 42 height 22
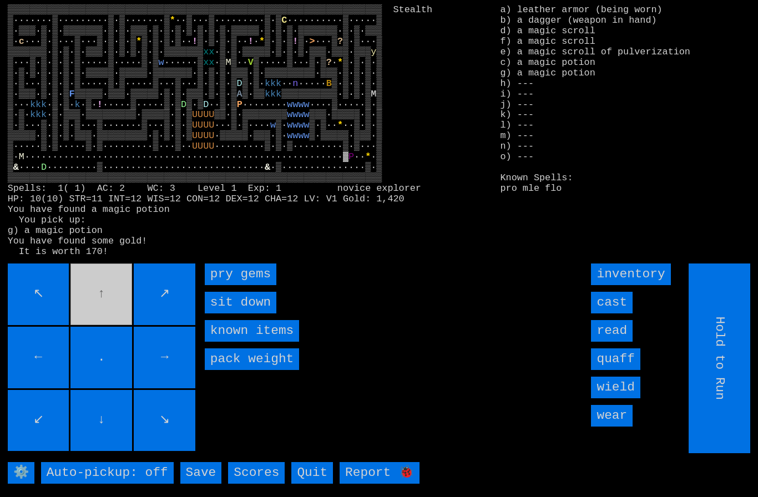
click at [227, 285] on gems "pry gems" at bounding box center [241, 275] width 72 height 22
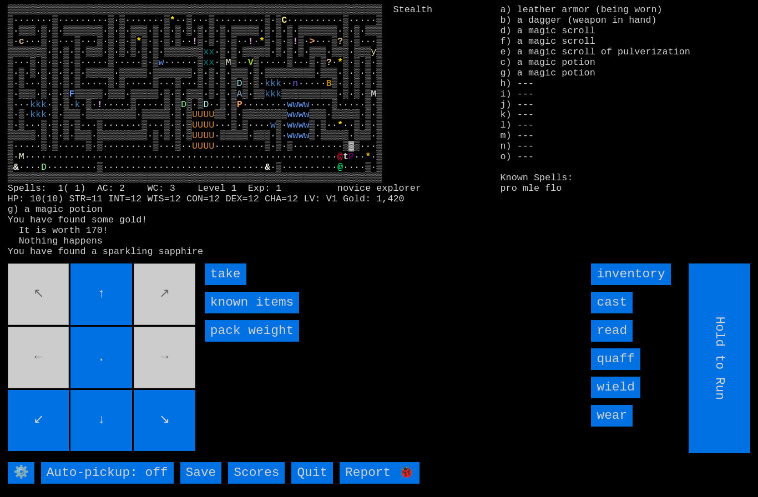
click at [211, 285] on input "take" at bounding box center [226, 275] width 42 height 22
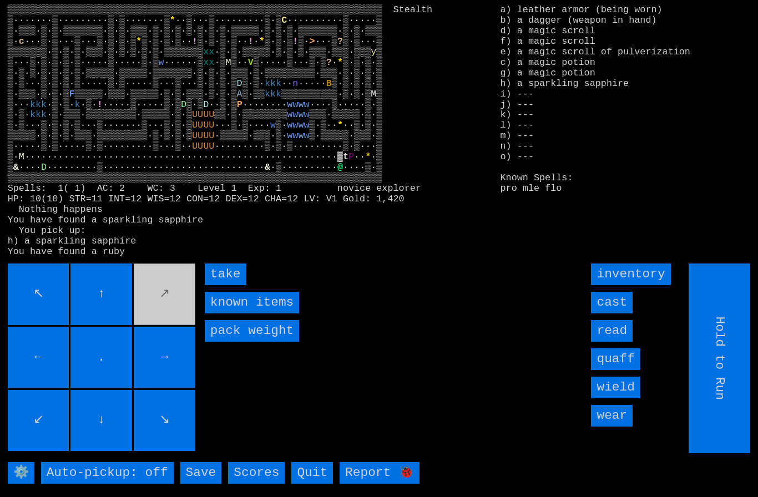
click at [226, 285] on input "take" at bounding box center [226, 275] width 42 height 22
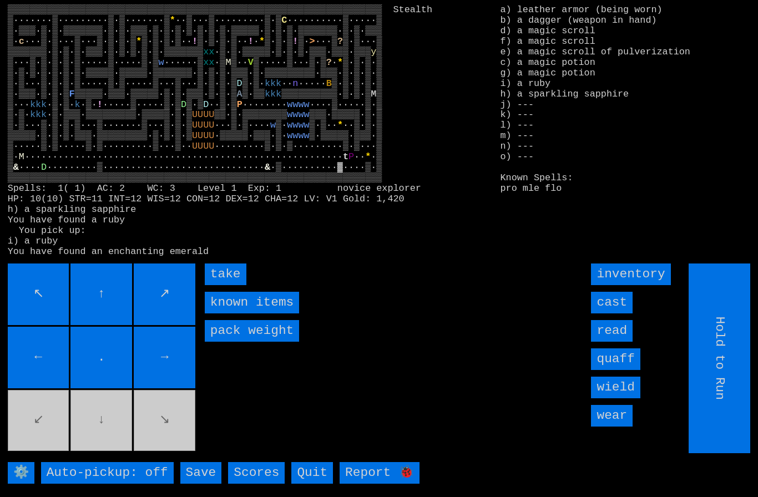
click at [221, 285] on input "take" at bounding box center [226, 275] width 42 height 22
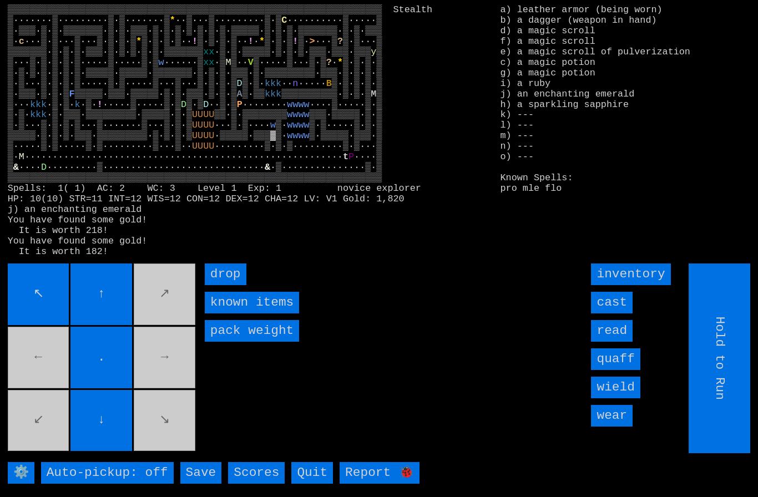
click at [623, 342] on input "read" at bounding box center [612, 331] width 42 height 22
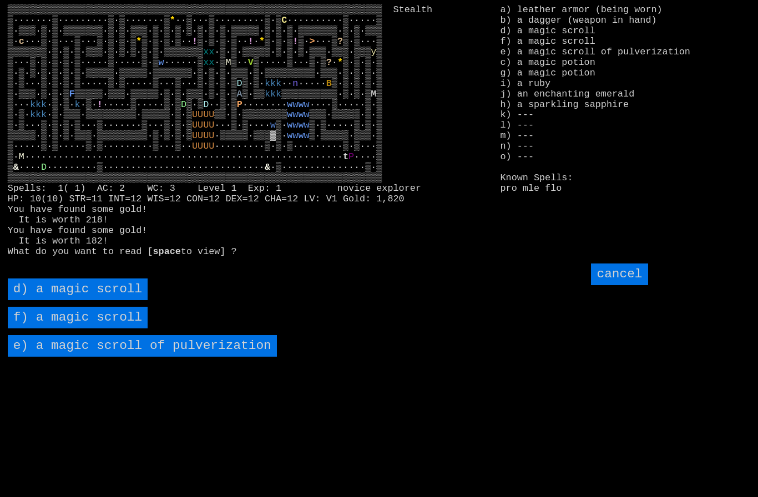
click at [100, 357] on pulverization "e) a magic scroll of pulverization" at bounding box center [142, 346] width 269 height 22
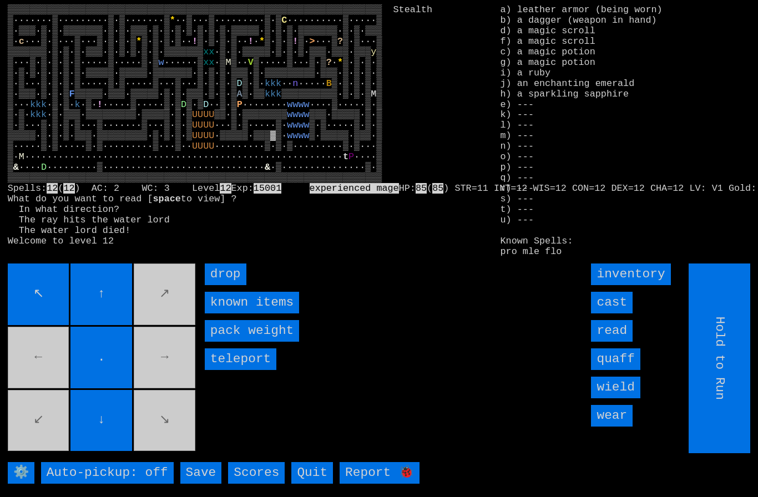
click at [34, 437] on movebuttons "↖ ↑ ↗ ← . → ↙ ↓ ↘" at bounding box center [103, 359] width 190 height 190
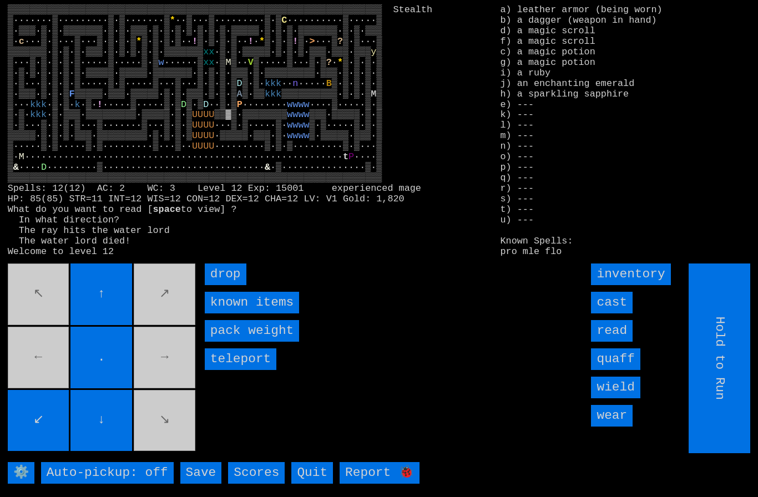
click at [613, 314] on input "cast" at bounding box center [612, 303] width 42 height 22
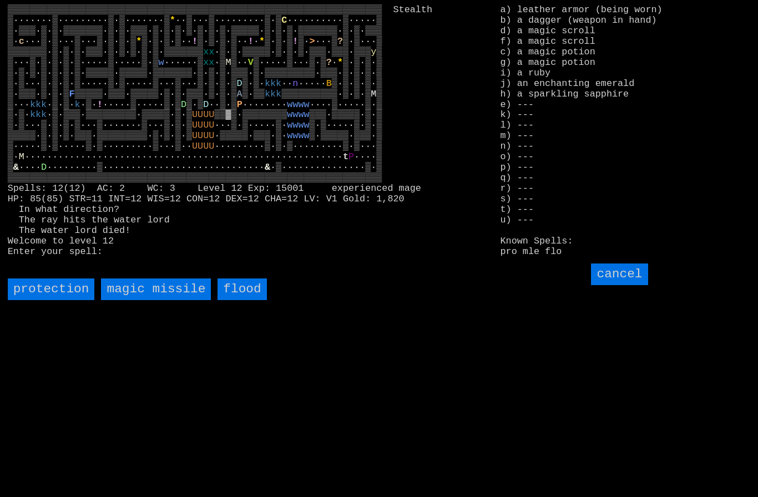
click at [132, 300] on missile "magic missile" at bounding box center [156, 290] width 110 height 22
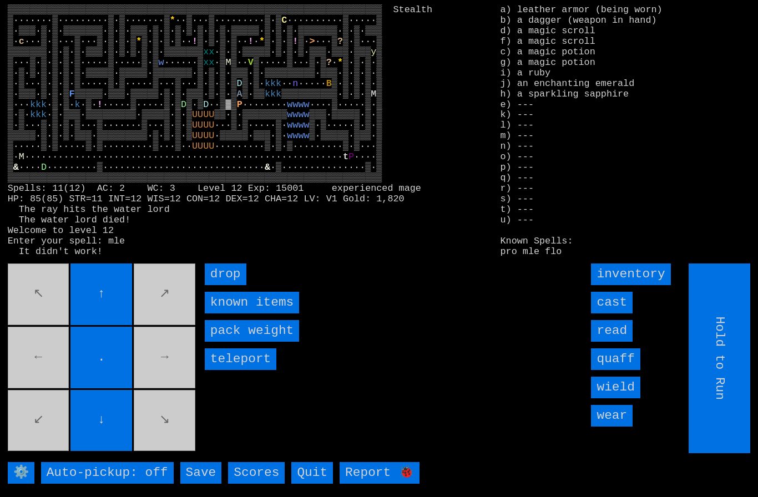
click at [618, 314] on input "cast" at bounding box center [612, 303] width 42 height 22
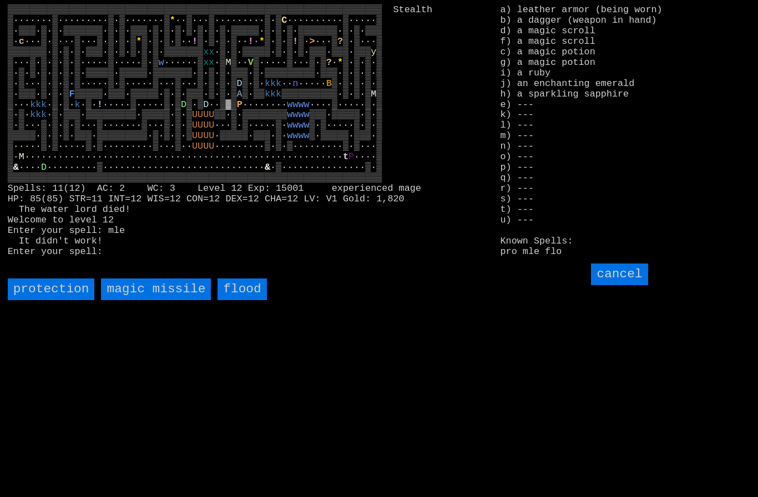
click at [134, 300] on missile "magic missile" at bounding box center [156, 290] width 110 height 22
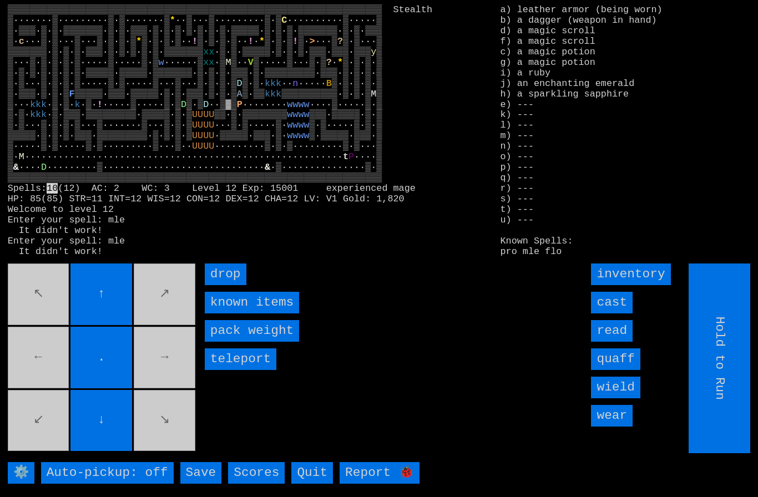
click at [614, 314] on input "cast" at bounding box center [612, 303] width 42 height 22
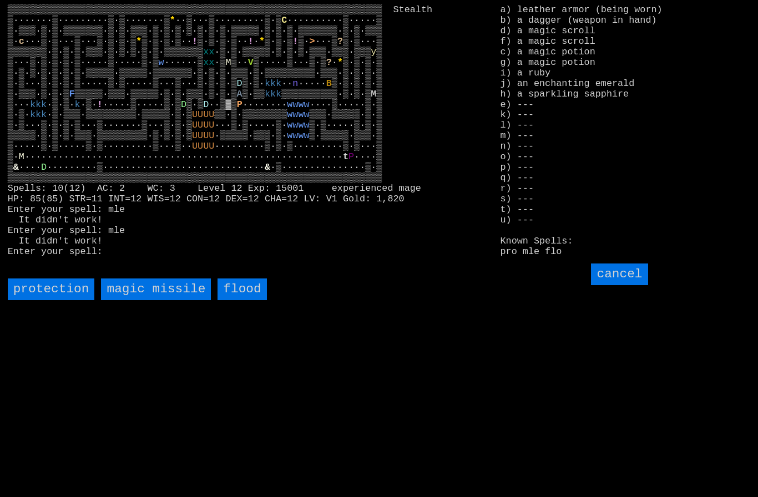
click at [141, 300] on missile "magic missile" at bounding box center [156, 290] width 110 height 22
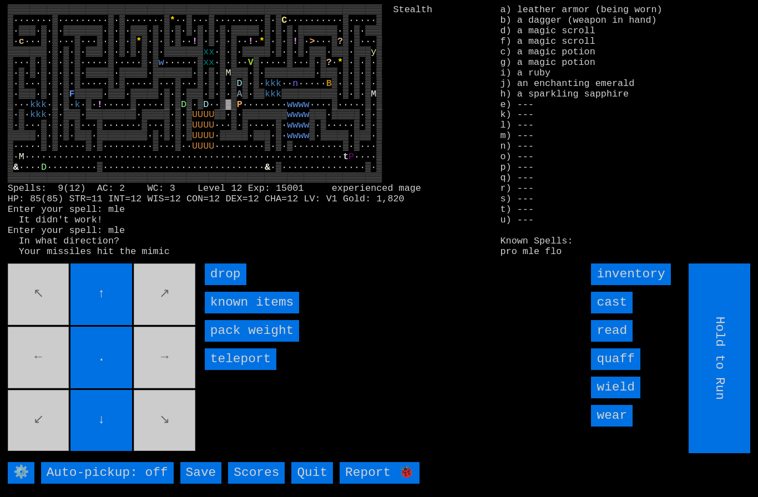
click at [614, 314] on input "cast" at bounding box center [612, 303] width 42 height 22
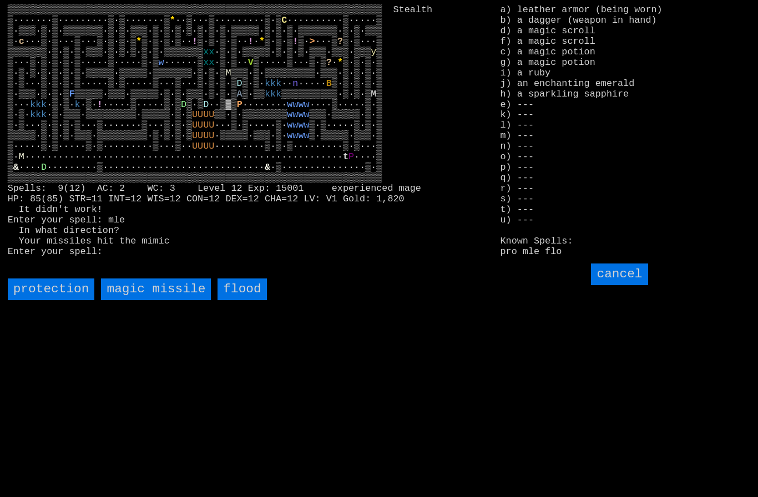
click at [137, 300] on missile "magic missile" at bounding box center [156, 290] width 110 height 22
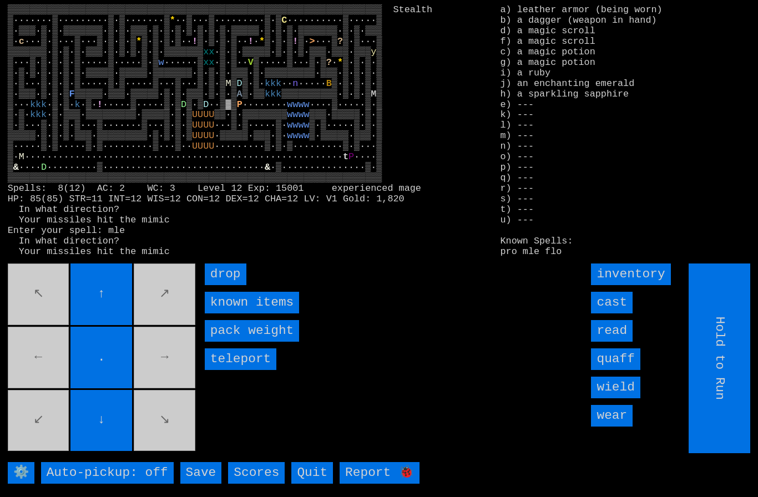
click at [620, 314] on input "cast" at bounding box center [612, 303] width 42 height 22
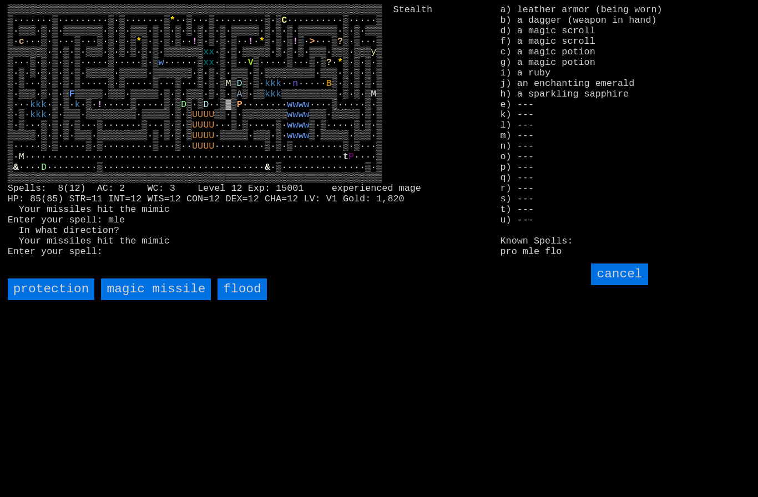
click at [133, 300] on missile "magic missile" at bounding box center [156, 290] width 110 height 22
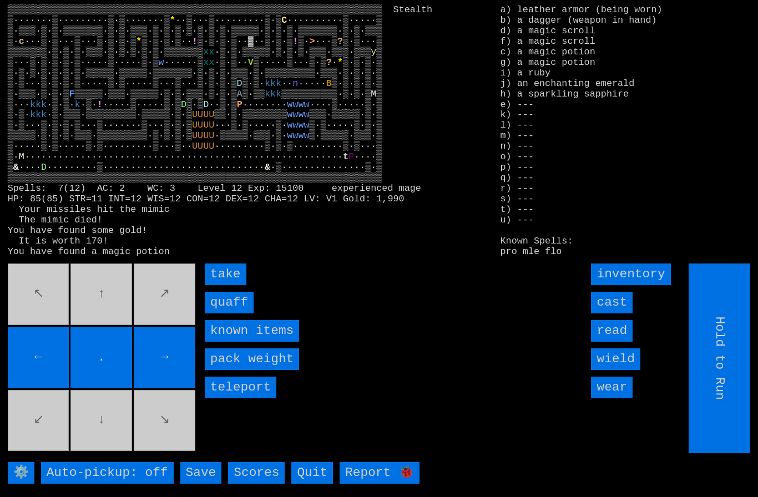
click at [222, 285] on input "take" at bounding box center [226, 275] width 42 height 22
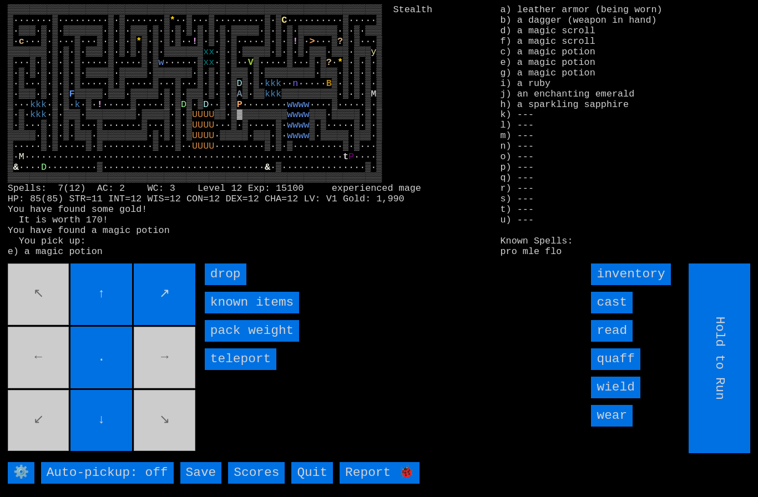
click at [618, 314] on input "cast" at bounding box center [612, 303] width 42 height 22
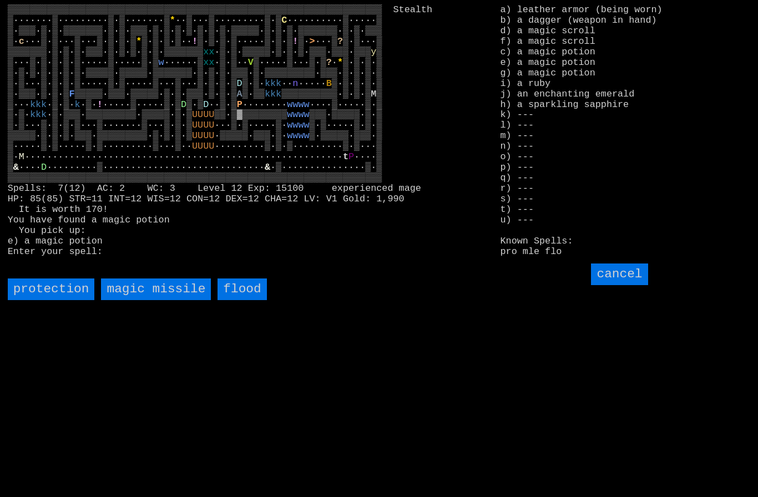
click at [140, 300] on missile "magic missile" at bounding box center [156, 290] width 110 height 22
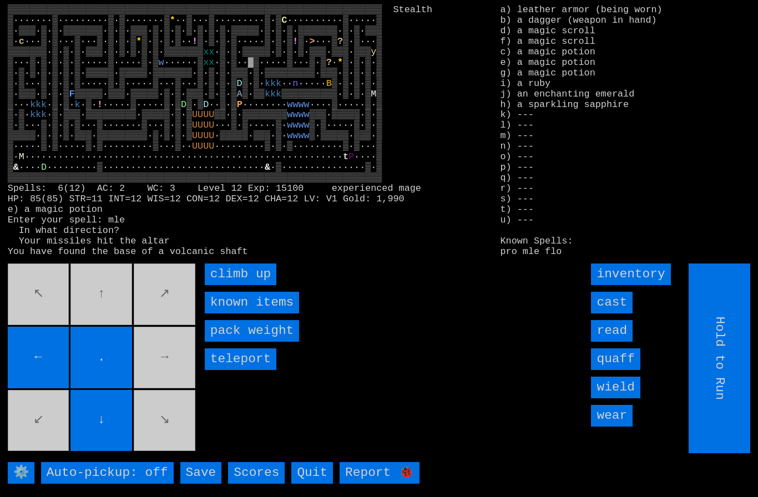
click at [221, 285] on up "climb up" at bounding box center [241, 275] width 72 height 22
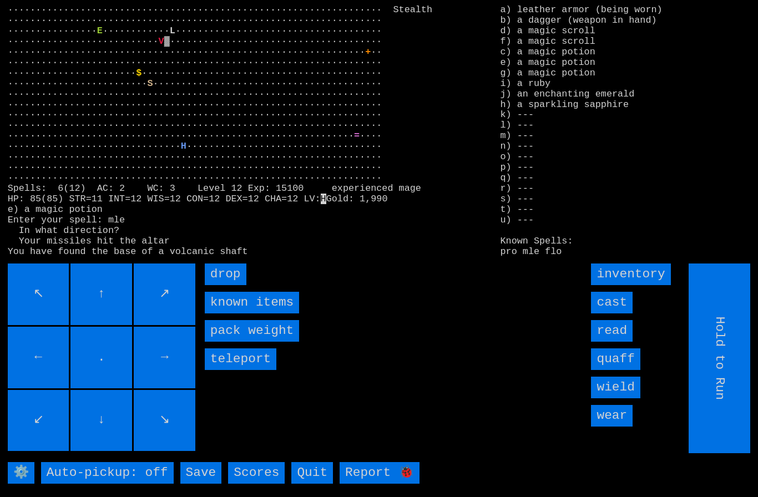
type input "Choose Direction"
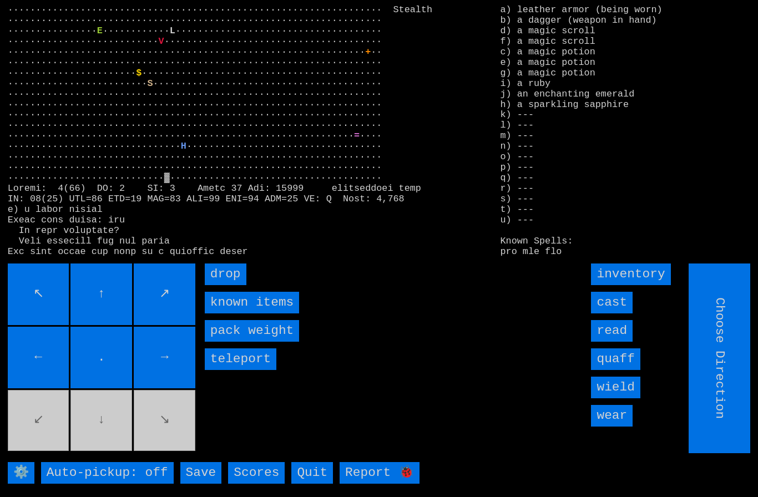
type input "Hold to Run"
click at [235, 285] on input "drop" at bounding box center [226, 275] width 42 height 22
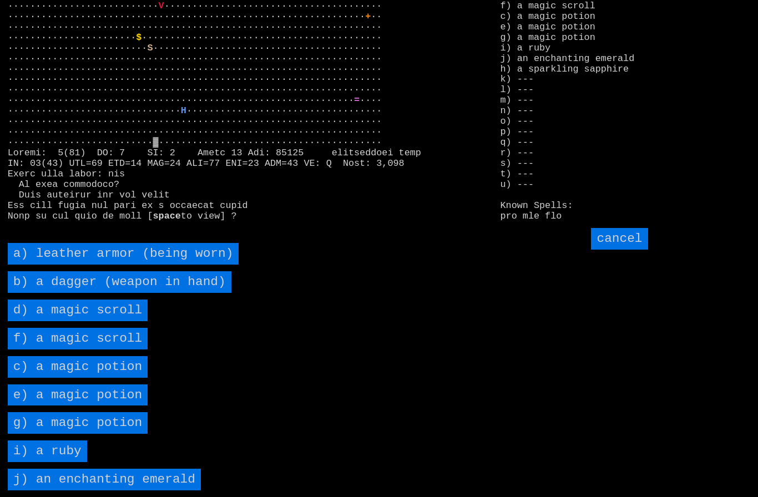
click at [64, 462] on ruby "i) a ruby" at bounding box center [47, 452] width 79 height 22
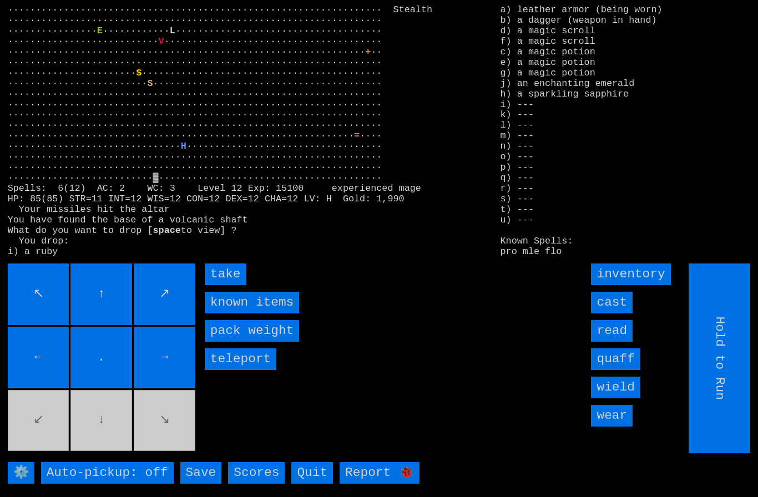
scroll to position [24, 0]
click at [217, 269] on input "drop" at bounding box center [226, 275] width 42 height 22
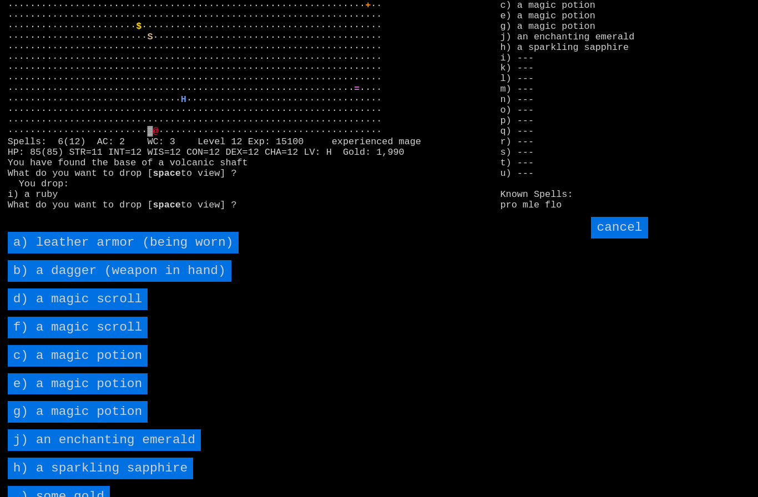
click at [107, 479] on sapphire "h) a sparkling sapphire" at bounding box center [101, 469] width 186 height 22
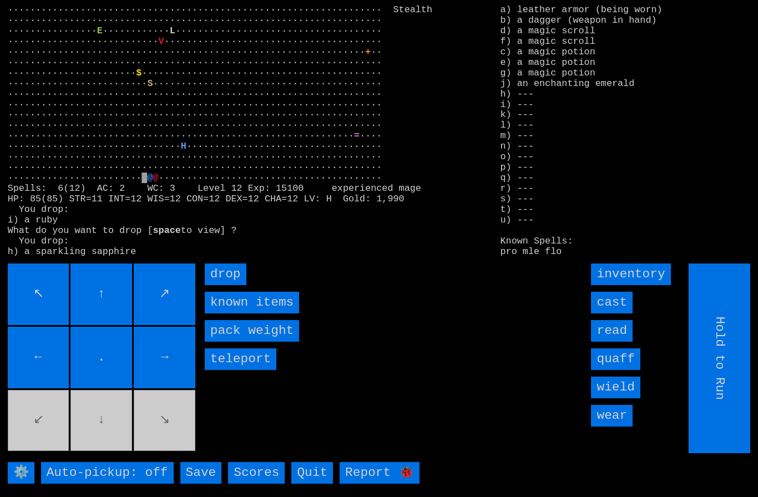
click at [224, 267] on input "drop" at bounding box center [226, 275] width 42 height 22
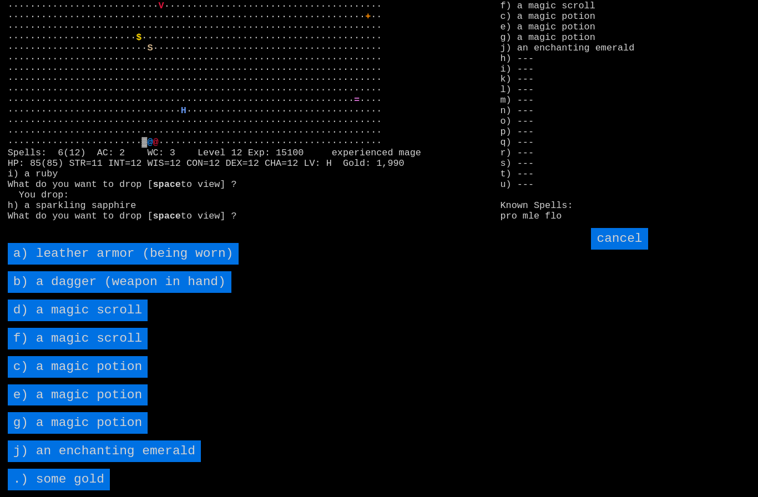
click at [167, 451] on emerald "j) an enchanting emerald" at bounding box center [104, 452] width 193 height 22
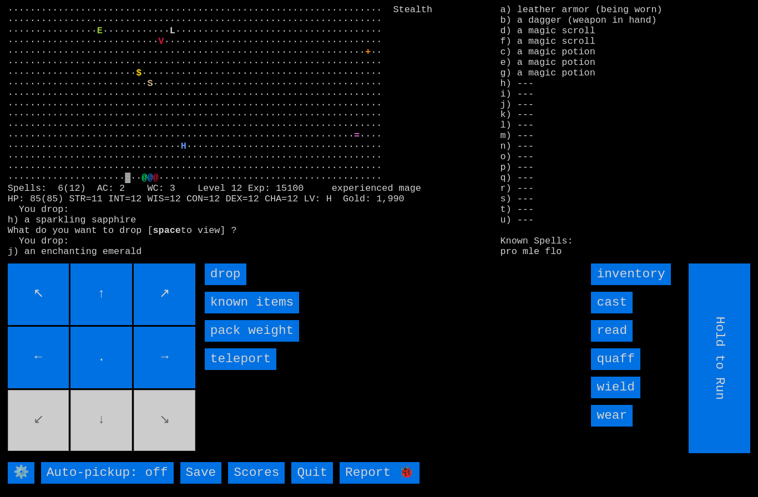
scroll to position [0, 0]
click at [228, 285] on input "drop" at bounding box center [226, 275] width 42 height 22
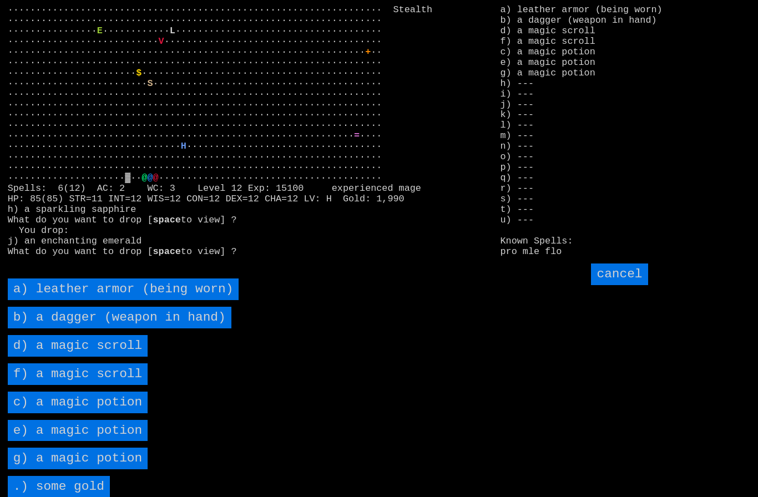
click at [123, 357] on scroll "d) a magic scroll" at bounding box center [78, 346] width 140 height 22
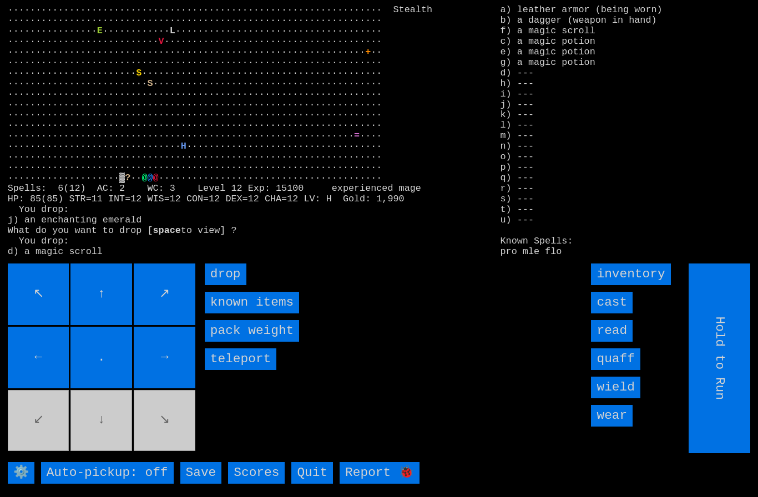
click at [226, 285] on input "drop" at bounding box center [226, 275] width 42 height 22
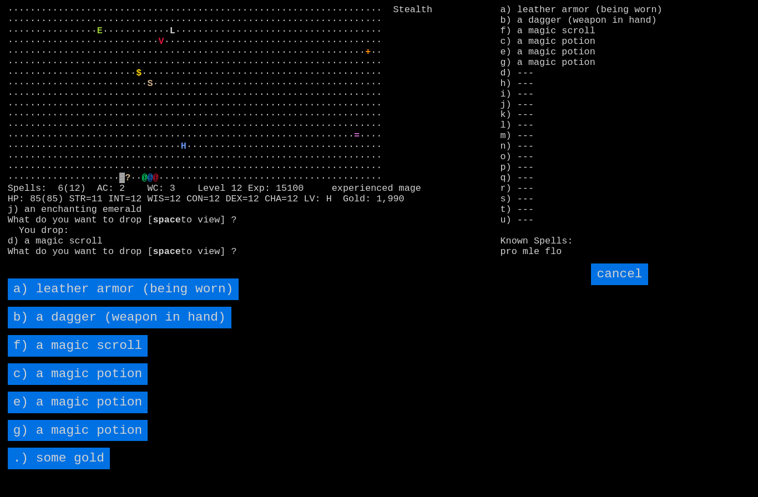
click at [120, 357] on scroll "f) a magic scroll" at bounding box center [78, 346] width 140 height 22
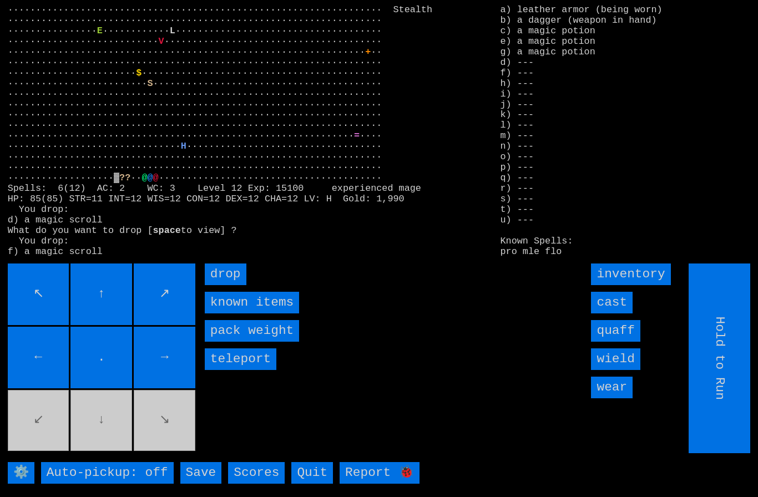
click at [230, 285] on input "drop" at bounding box center [226, 275] width 42 height 22
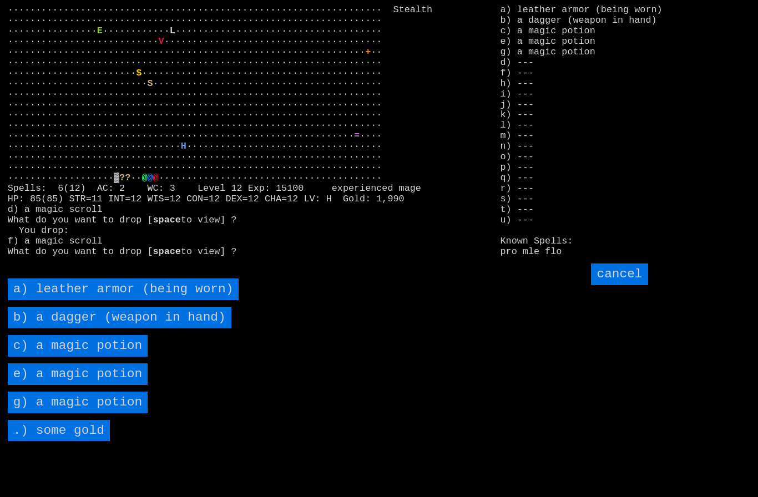
click at [130, 357] on potion "c) a magic potion" at bounding box center [78, 346] width 140 height 22
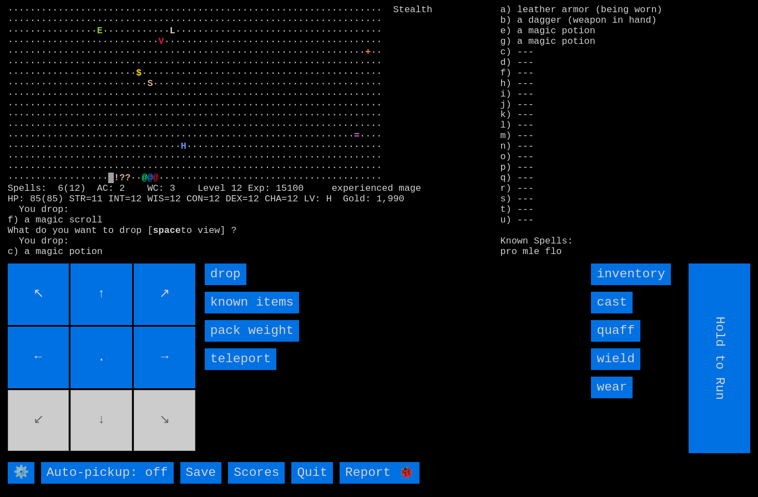
click at [236, 285] on input "drop" at bounding box center [226, 275] width 42 height 22
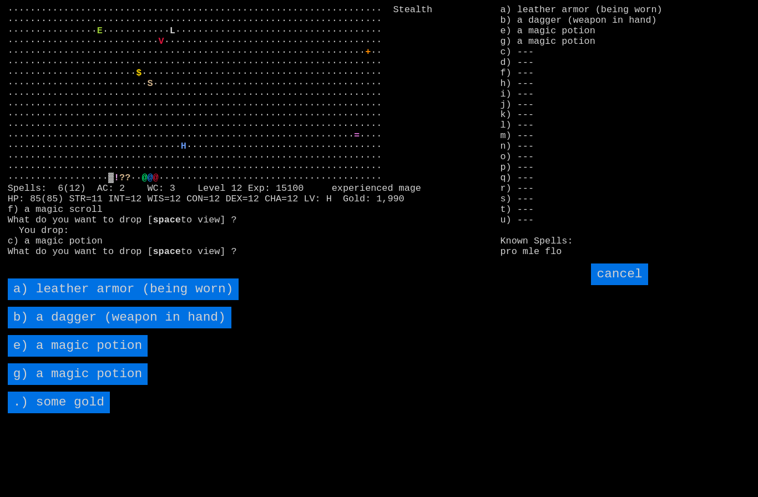
click at [125, 357] on potion "e) a magic potion" at bounding box center [78, 346] width 140 height 22
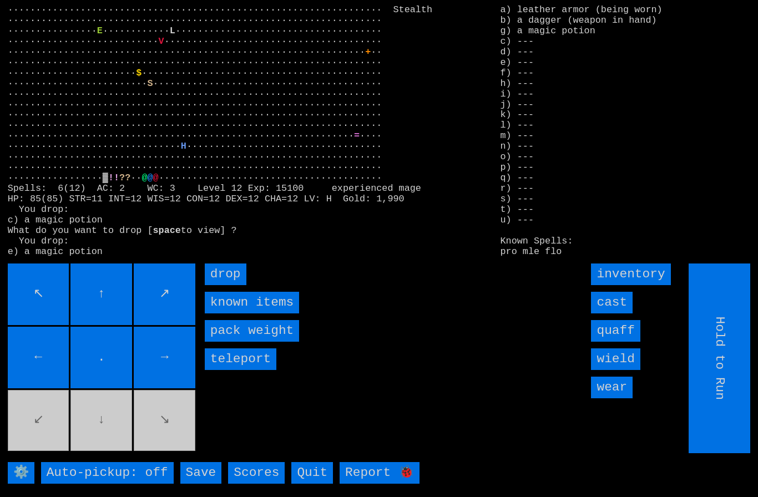
click at [234, 285] on input "drop" at bounding box center [226, 275] width 42 height 22
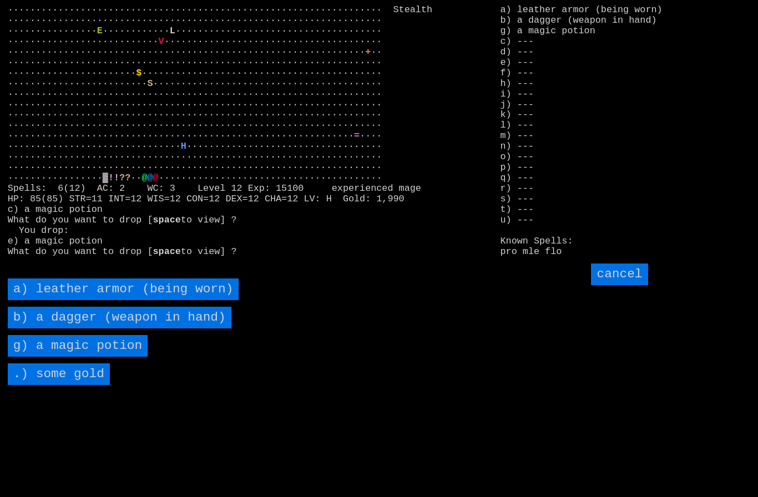
click at [119, 357] on potion "g) a magic potion" at bounding box center [78, 346] width 140 height 22
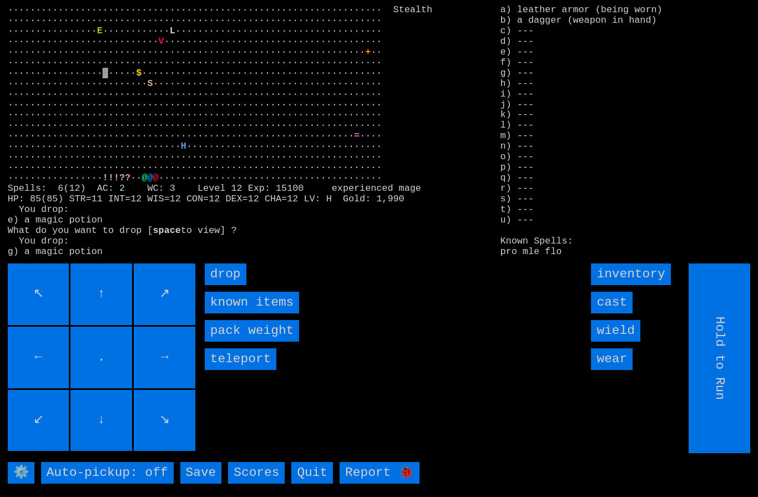
type input "Choose Direction"
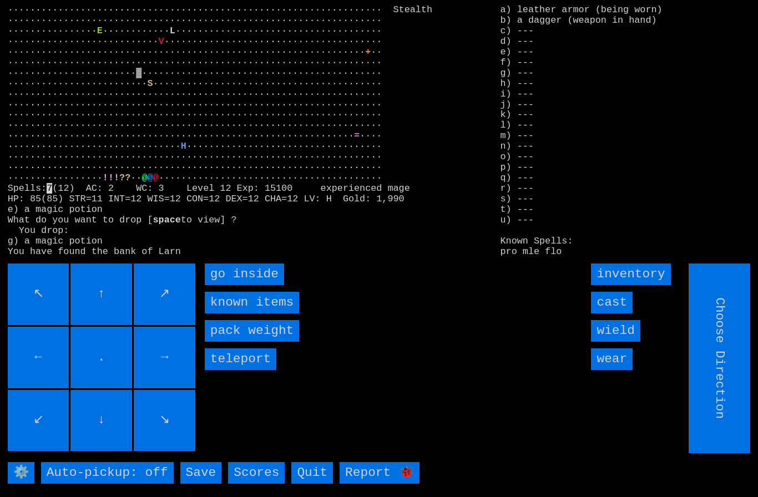
type input "Hold to Run"
click at [225, 285] on inside "go inside" at bounding box center [244, 275] width 79 height 22
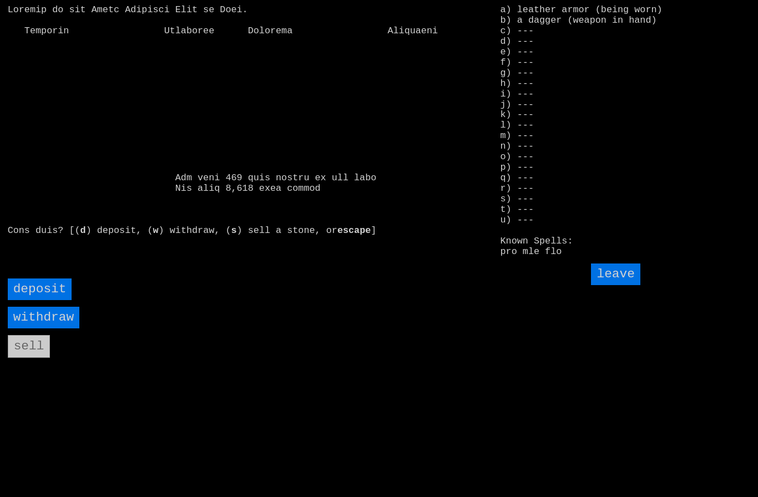
click at [47, 300] on input "deposit" at bounding box center [40, 290] width 64 height 22
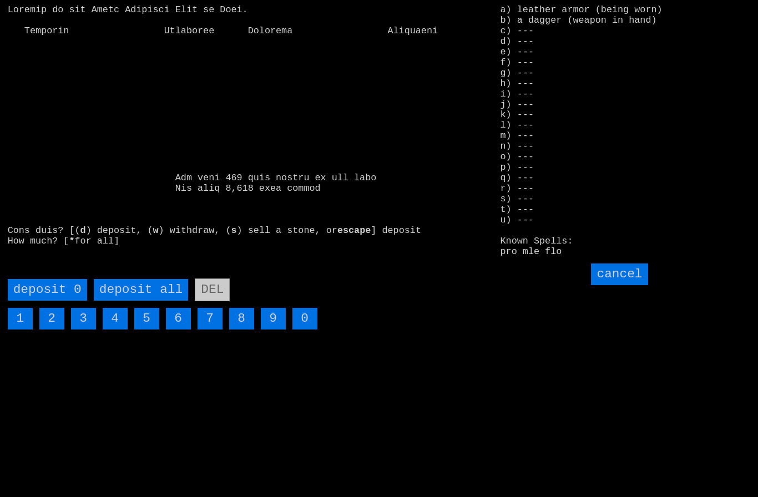
click at [133, 301] on all "deposit all" at bounding box center [141, 290] width 94 height 22
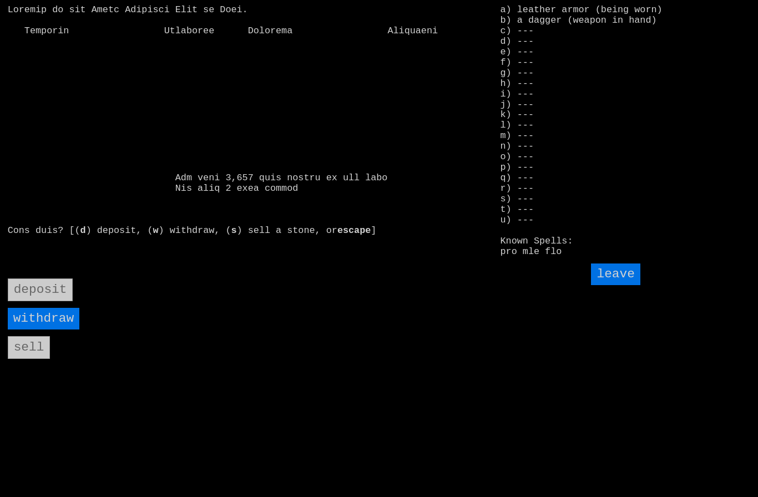
click at [618, 285] on input "leave" at bounding box center [615, 275] width 49 height 22
